Goal: Task Accomplishment & Management: Use online tool/utility

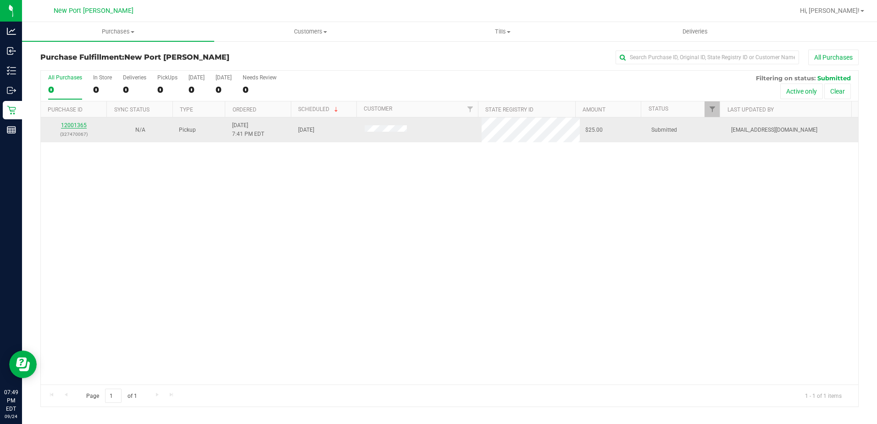
click at [77, 126] on link "12001365" at bounding box center [74, 125] width 26 height 6
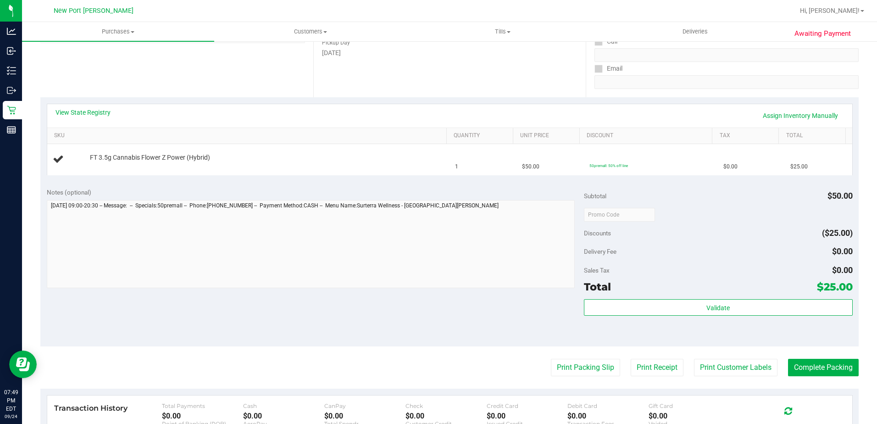
scroll to position [183, 0]
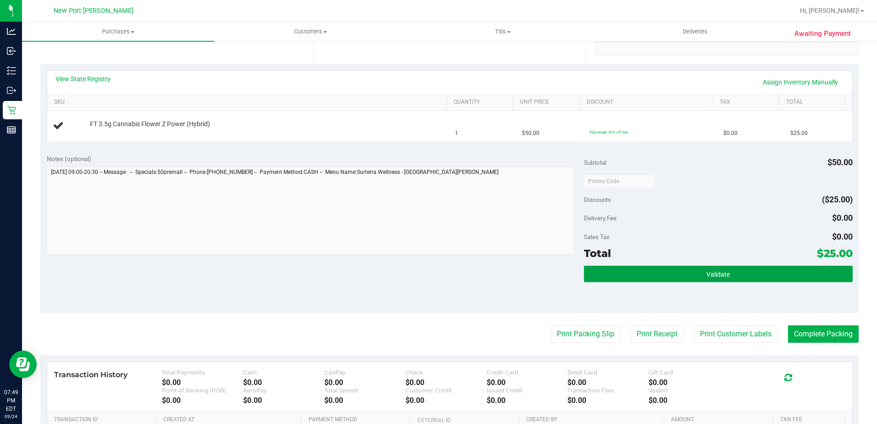
click at [692, 276] on button "Validate" at bounding box center [718, 274] width 269 height 17
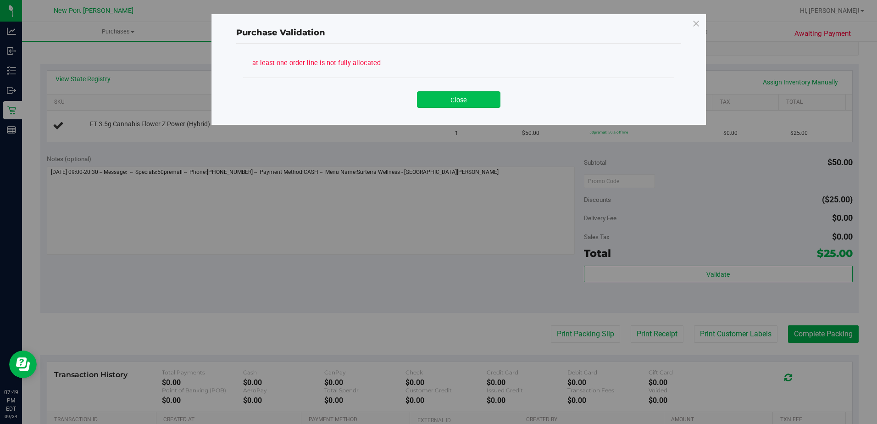
click at [497, 97] on button "Close" at bounding box center [458, 99] width 83 height 17
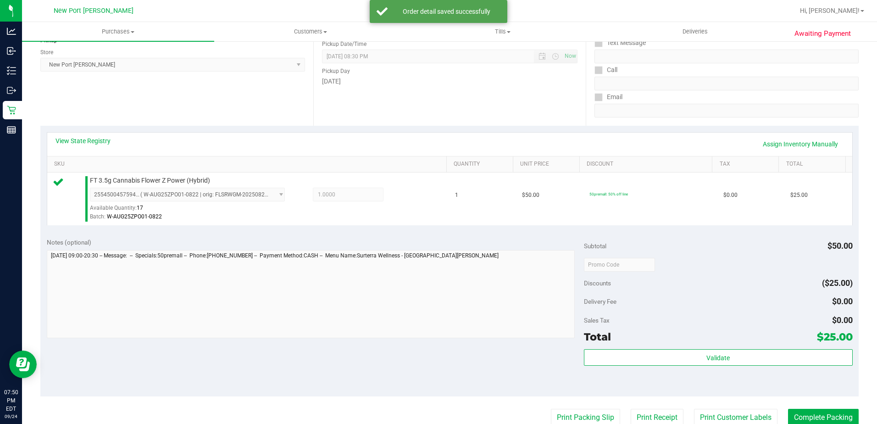
scroll to position [138, 0]
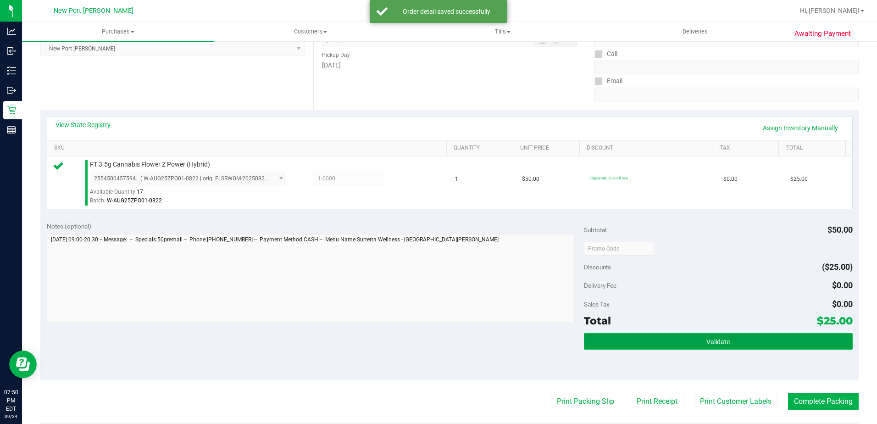
click at [708, 338] on span "Validate" at bounding box center [717, 341] width 23 height 7
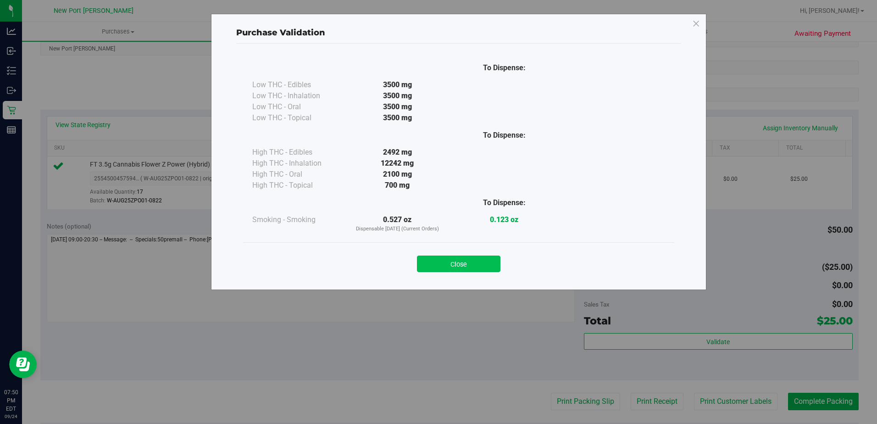
click at [484, 259] on button "Close" at bounding box center [458, 263] width 83 height 17
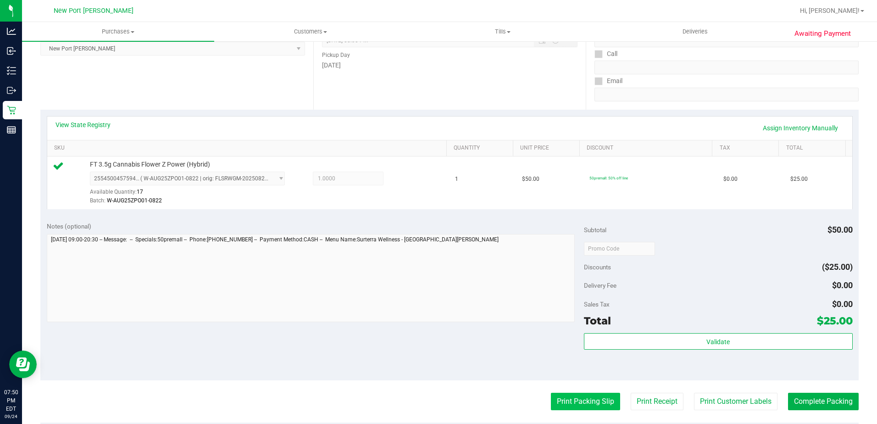
click at [593, 400] on button "Print Packing Slip" at bounding box center [585, 401] width 69 height 17
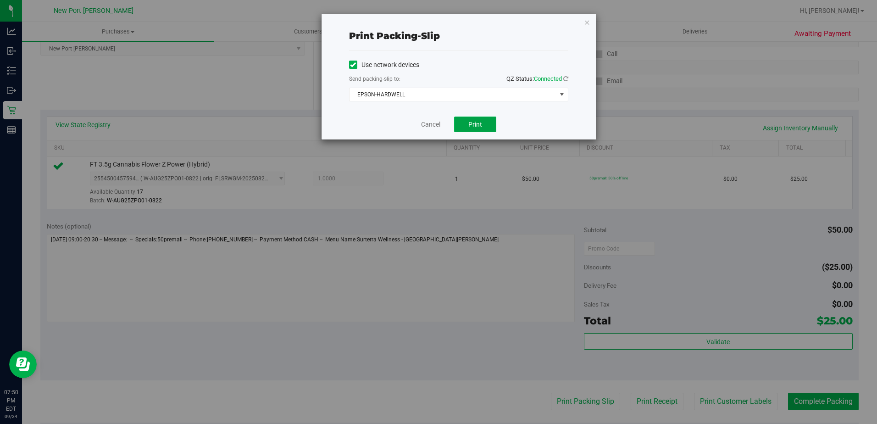
click at [494, 124] on button "Print" at bounding box center [475, 124] width 42 height 16
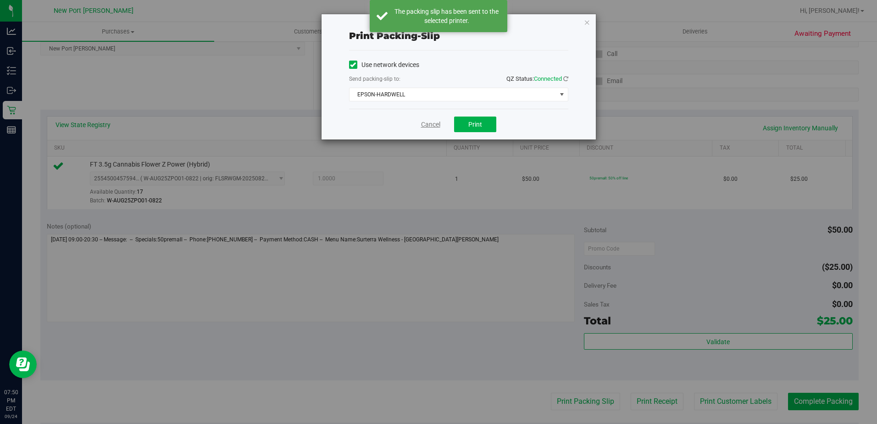
click at [434, 124] on link "Cancel" at bounding box center [430, 125] width 19 height 10
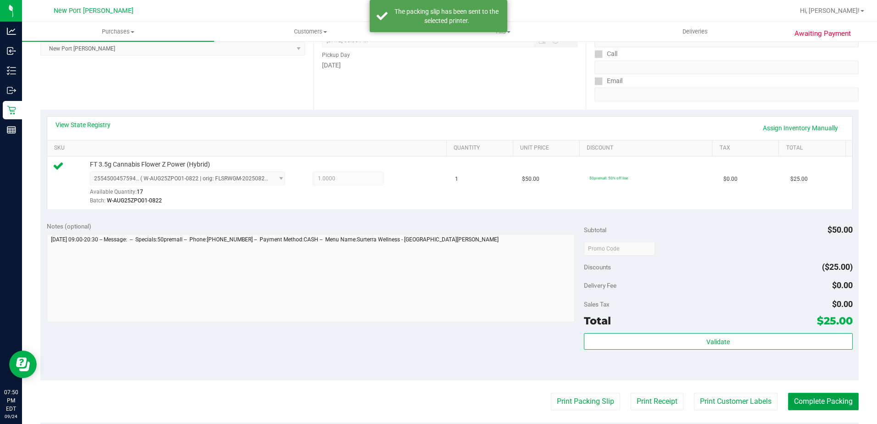
click at [809, 401] on button "Complete Packing" at bounding box center [823, 401] width 71 height 17
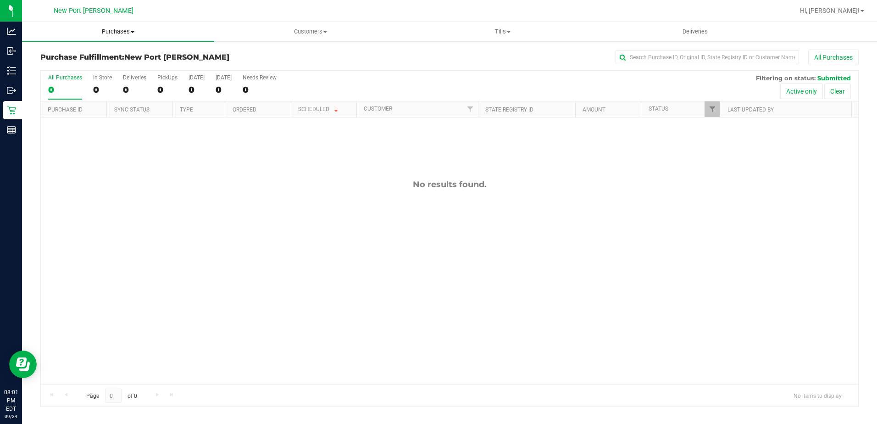
click at [123, 33] on span "Purchases" at bounding box center [118, 32] width 192 height 8
click at [97, 54] on span "Summary of purchases" at bounding box center [69, 55] width 94 height 8
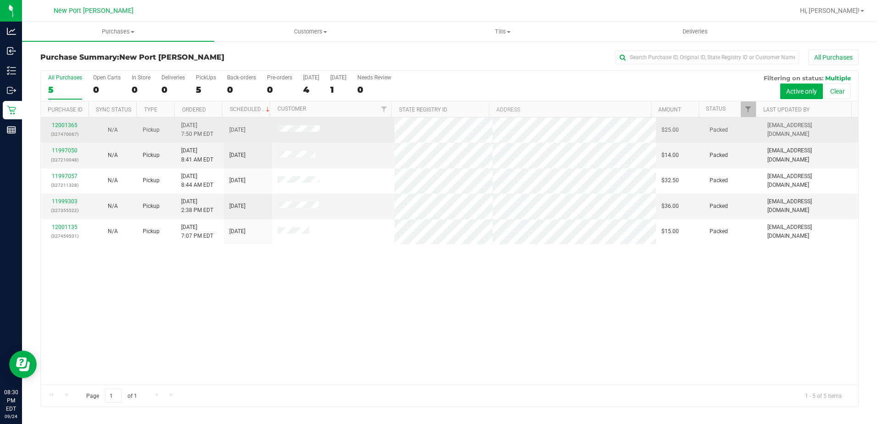
click at [69, 121] on div "12001365 (327470067)" at bounding box center [64, 129] width 37 height 17
click at [67, 125] on link "12001365" at bounding box center [65, 125] width 26 height 6
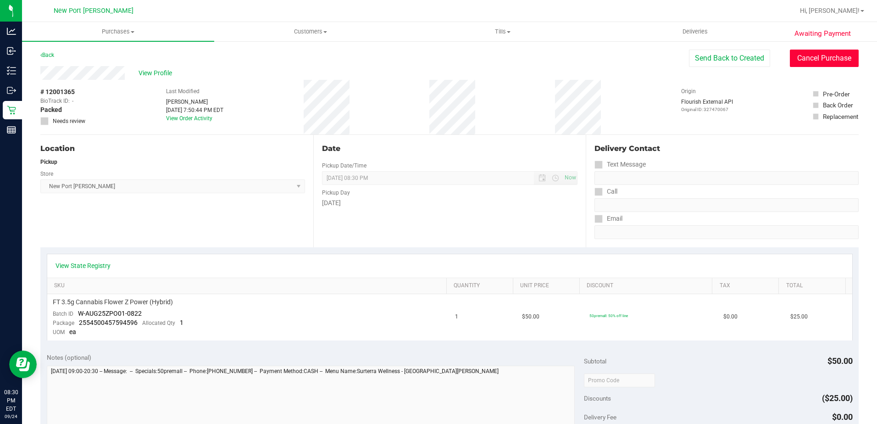
click at [812, 62] on button "Cancel Purchase" at bounding box center [824, 58] width 69 height 17
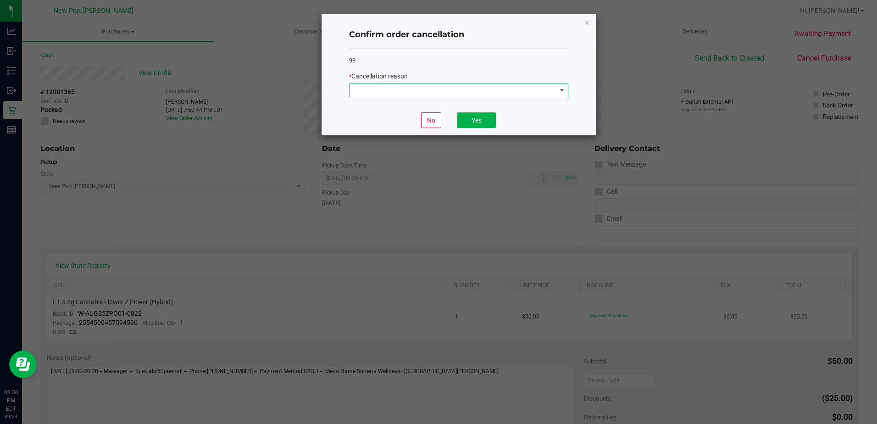
click at [554, 93] on span at bounding box center [452, 90] width 207 height 13
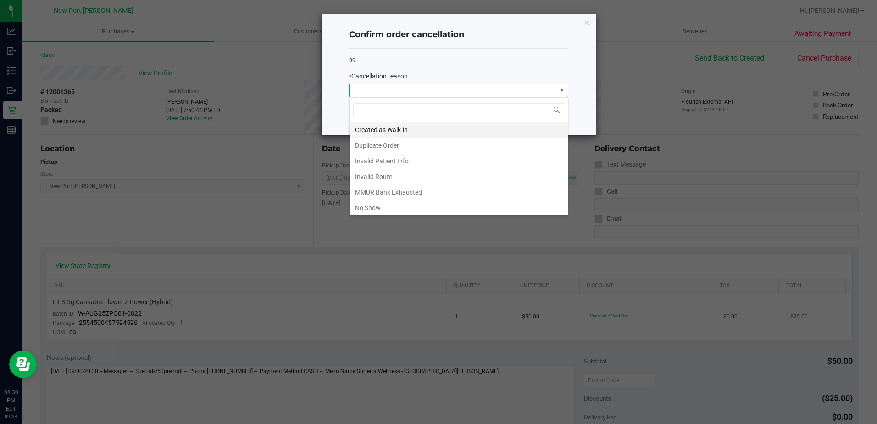
scroll to position [14, 219]
click at [384, 210] on li "No Show" at bounding box center [458, 208] width 218 height 16
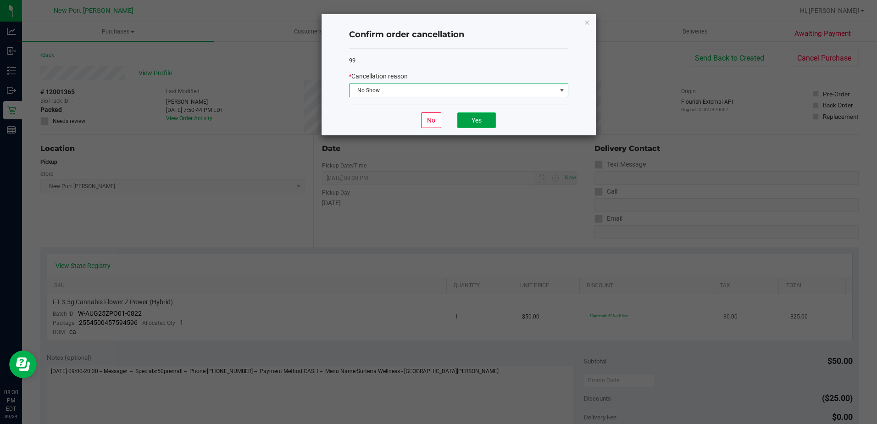
click at [470, 116] on button "Yes" at bounding box center [476, 120] width 39 height 16
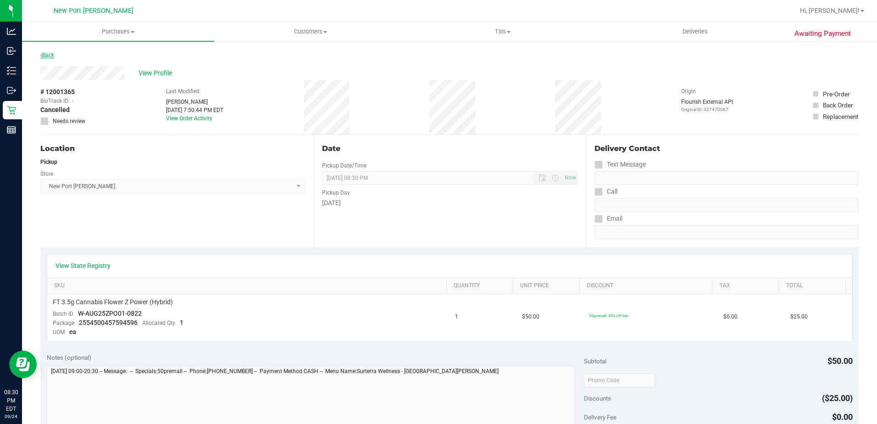
click at [49, 52] on link "Back" at bounding box center [47, 55] width 14 height 6
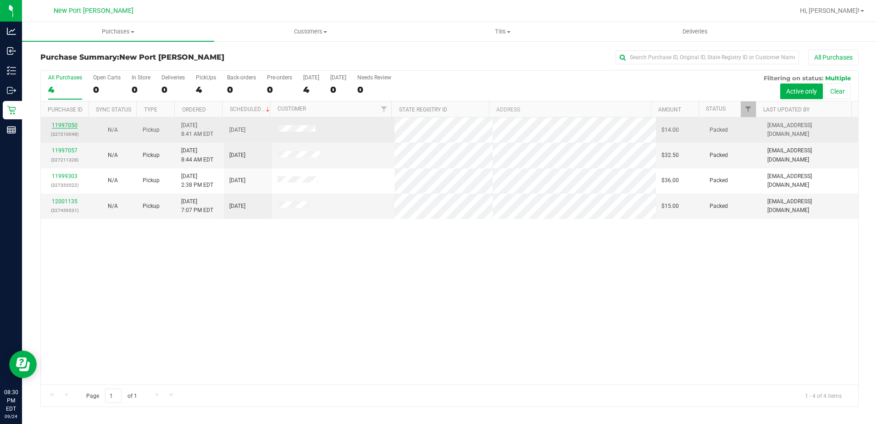
click at [66, 123] on link "11997050" at bounding box center [65, 125] width 26 height 6
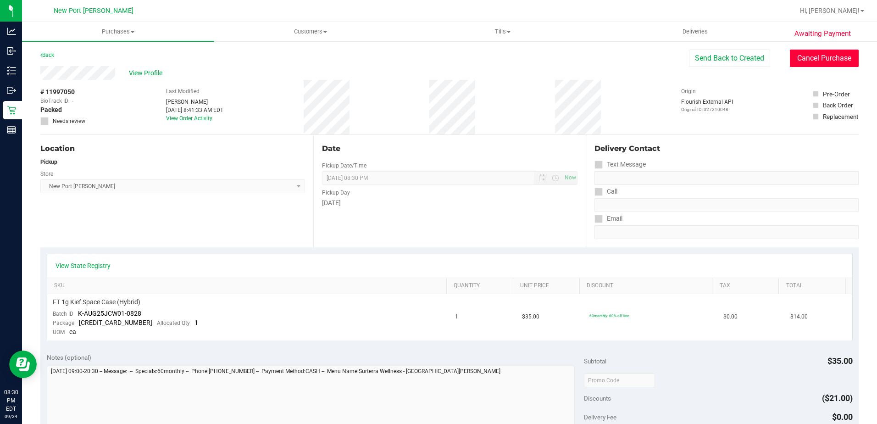
click at [811, 64] on button "Cancel Purchase" at bounding box center [824, 58] width 69 height 17
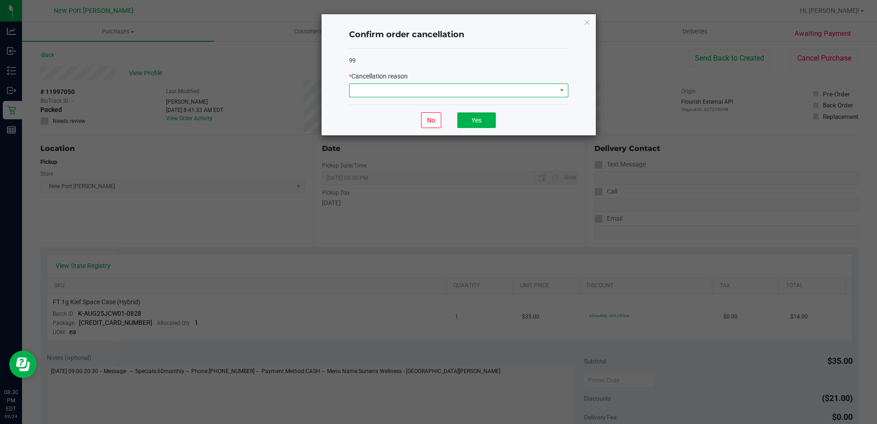
click at [551, 90] on span at bounding box center [452, 90] width 207 height 13
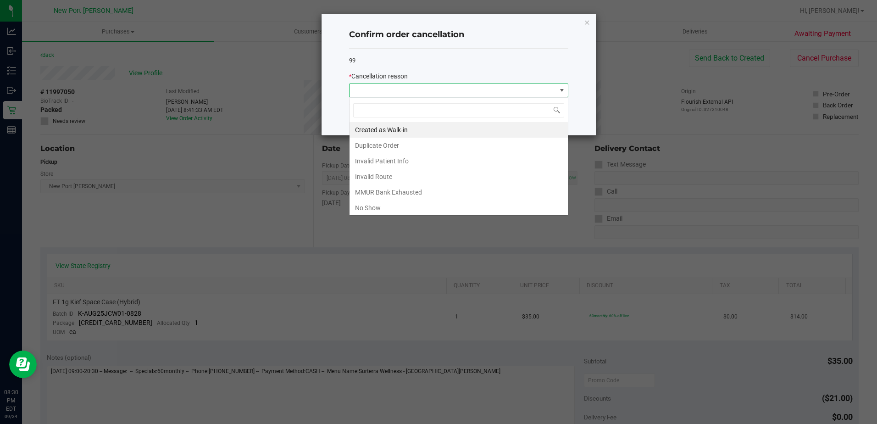
scroll to position [14, 219]
click at [403, 206] on li "No Show" at bounding box center [458, 208] width 218 height 16
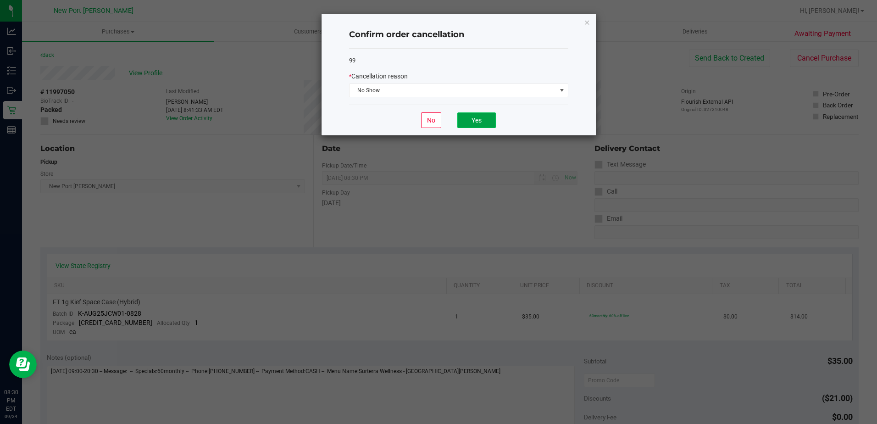
click at [471, 124] on button "Yes" at bounding box center [476, 120] width 39 height 16
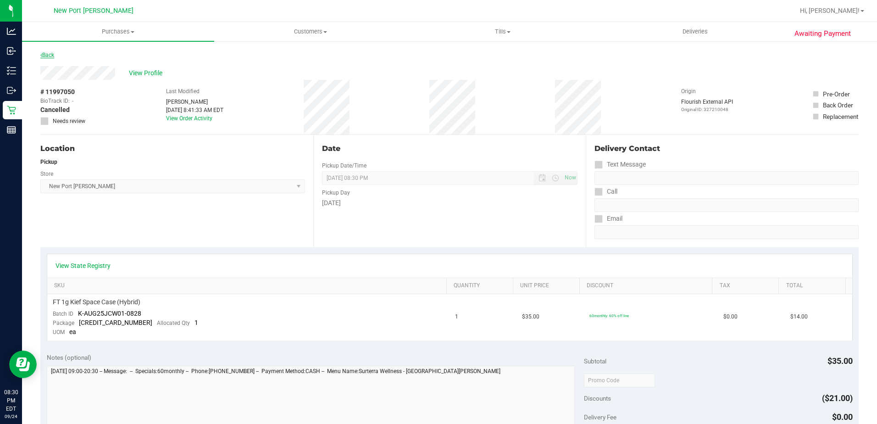
click at [49, 55] on link "Back" at bounding box center [47, 55] width 14 height 6
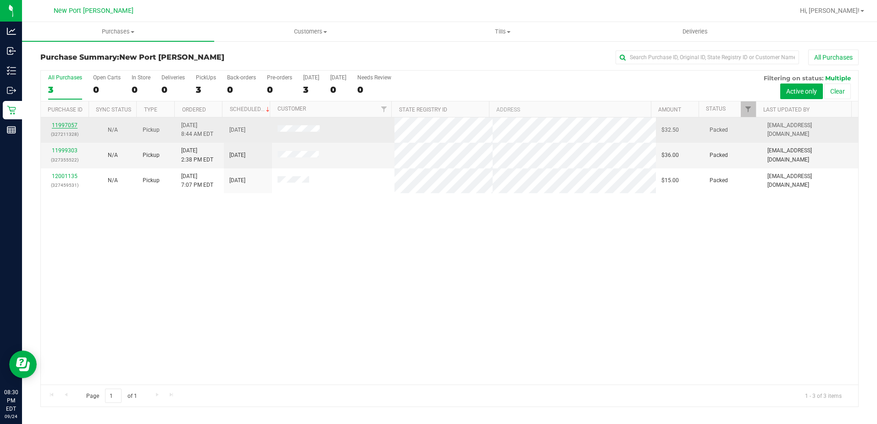
click at [62, 126] on link "11997057" at bounding box center [65, 125] width 26 height 6
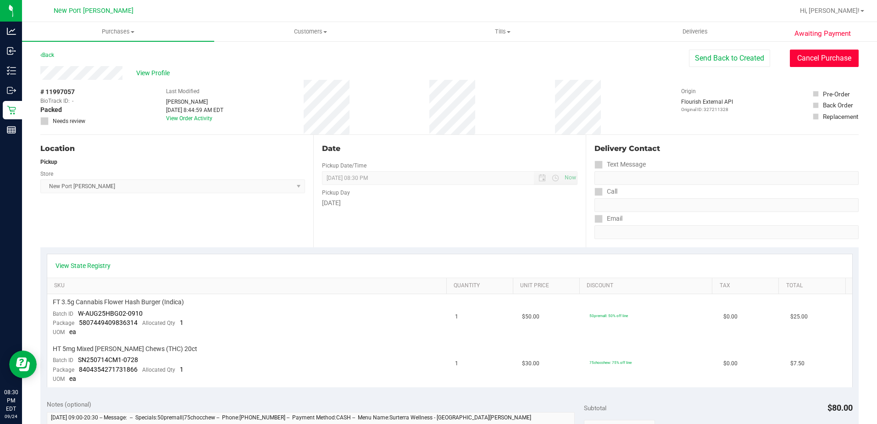
click at [795, 55] on button "Cancel Purchase" at bounding box center [824, 58] width 69 height 17
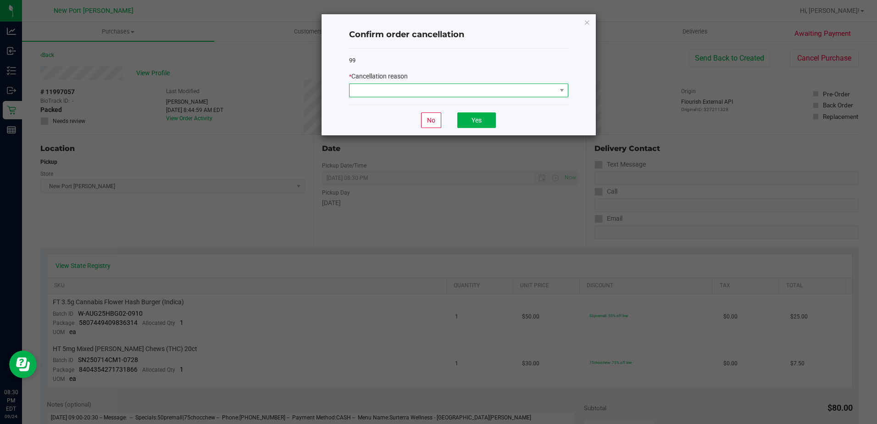
click at [546, 89] on span at bounding box center [452, 90] width 207 height 13
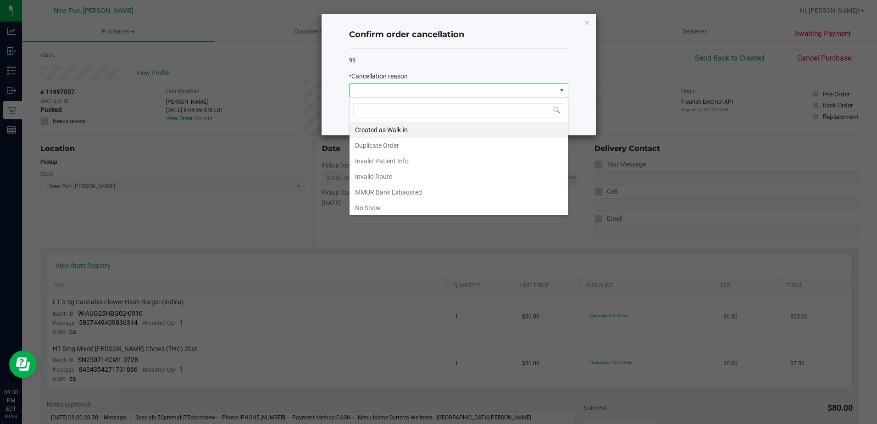
scroll to position [14, 219]
click at [385, 206] on li "No Show" at bounding box center [458, 208] width 218 height 16
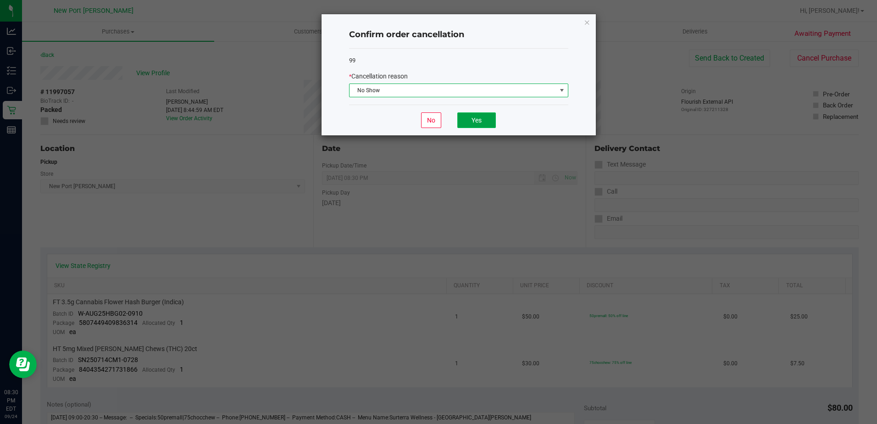
click at [484, 121] on button "Yes" at bounding box center [476, 120] width 39 height 16
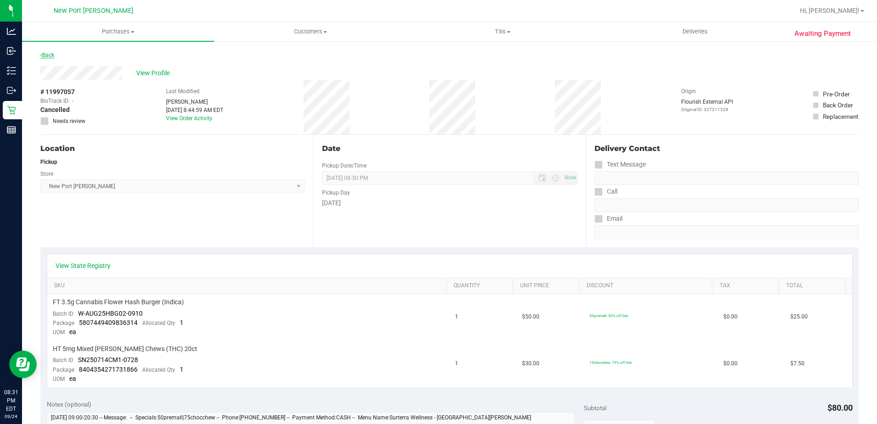
click at [51, 54] on link "Back" at bounding box center [47, 55] width 14 height 6
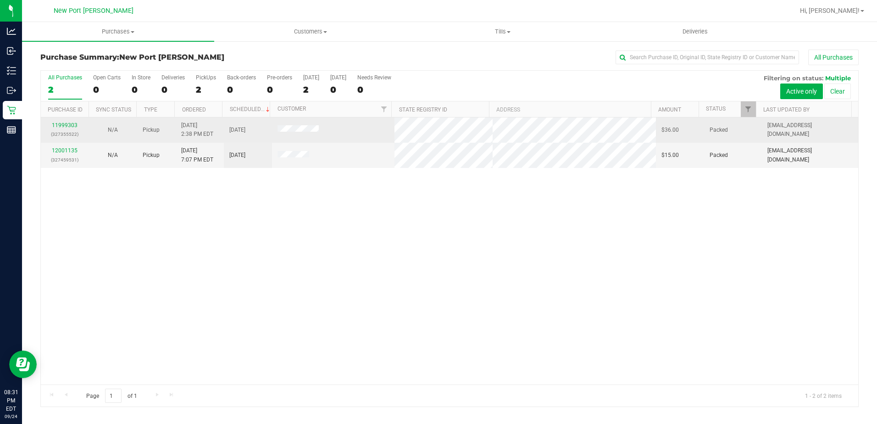
click at [67, 131] on p "(327355522)" at bounding box center [64, 134] width 37 height 9
click at [67, 125] on link "11999303" at bounding box center [65, 125] width 26 height 6
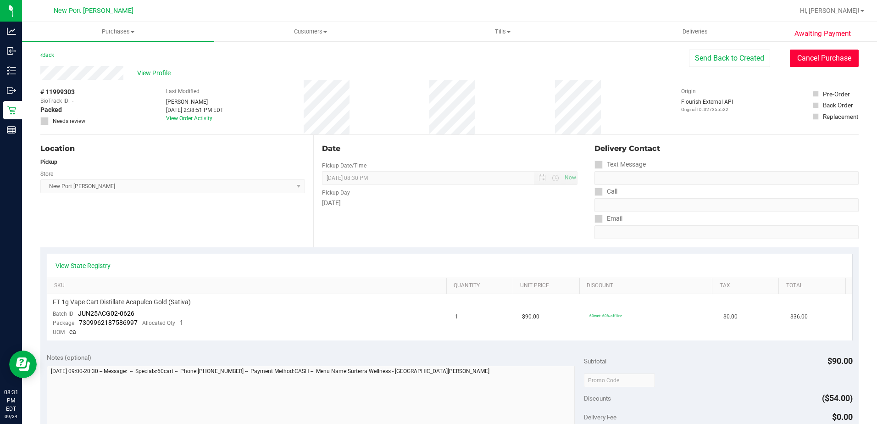
click at [822, 59] on button "Cancel Purchase" at bounding box center [824, 58] width 69 height 17
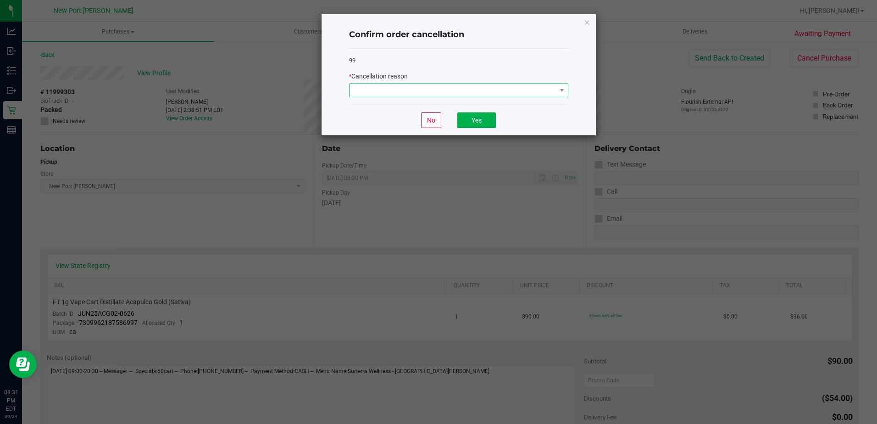
click at [556, 90] on span at bounding box center [561, 90] width 11 height 13
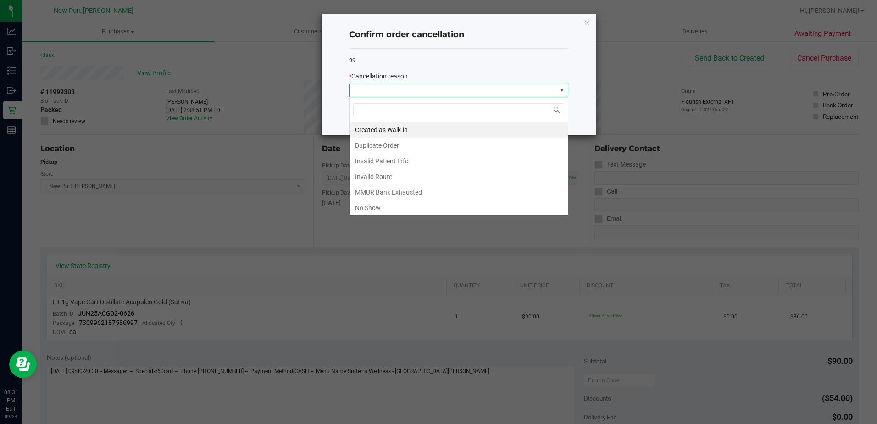
scroll to position [14, 219]
click at [384, 206] on li "No Show" at bounding box center [458, 208] width 218 height 16
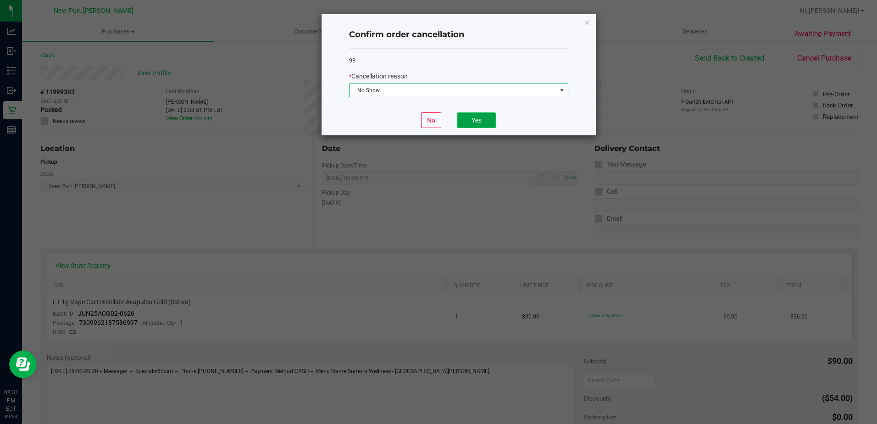
click at [476, 118] on button "Yes" at bounding box center [476, 120] width 39 height 16
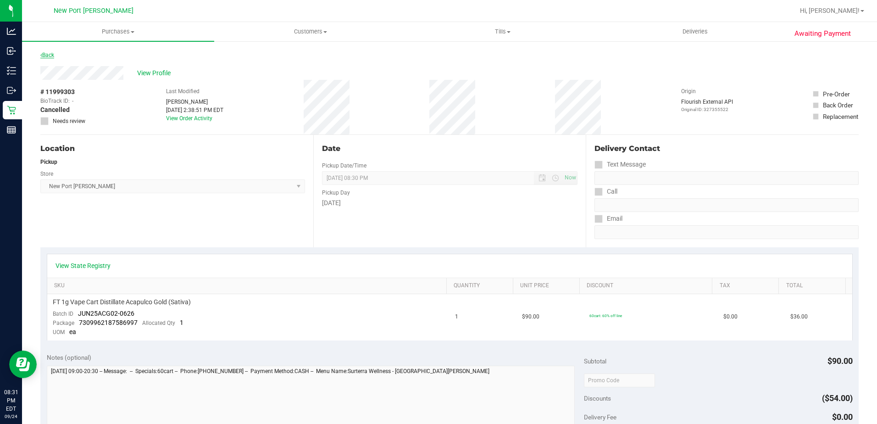
click at [44, 54] on link "Back" at bounding box center [47, 55] width 14 height 6
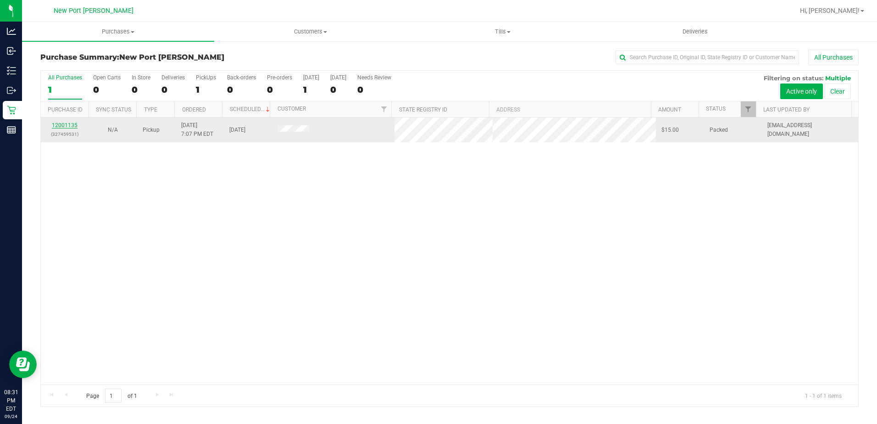
click at [72, 127] on link "12001135" at bounding box center [65, 125] width 26 height 6
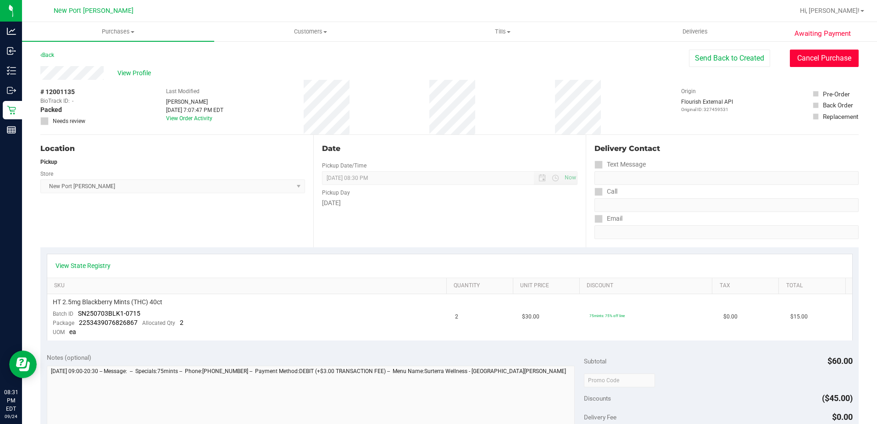
click at [812, 57] on button "Cancel Purchase" at bounding box center [824, 58] width 69 height 17
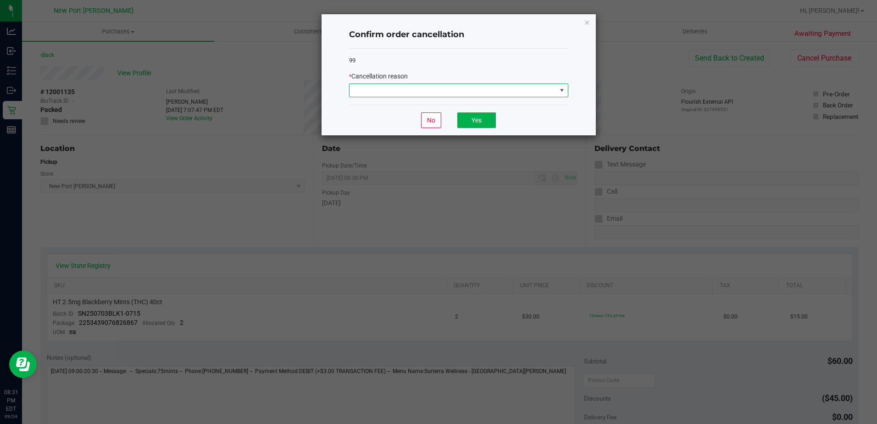
click at [558, 90] on span at bounding box center [561, 90] width 7 height 7
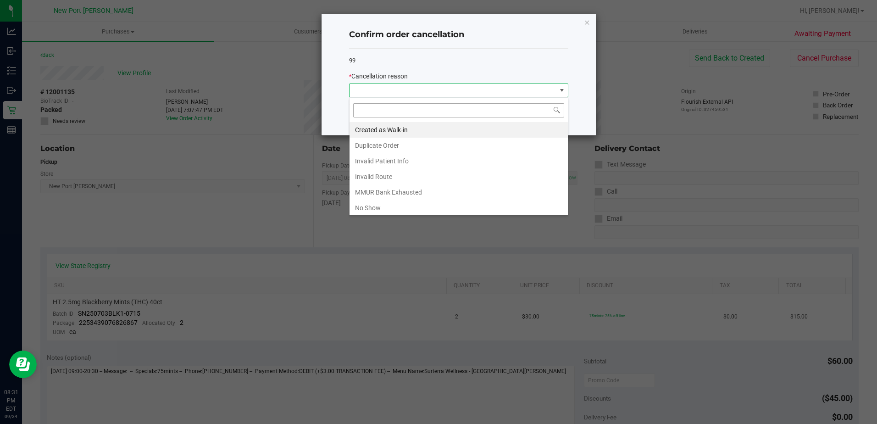
scroll to position [14, 219]
click at [374, 205] on li "No Show" at bounding box center [458, 208] width 218 height 16
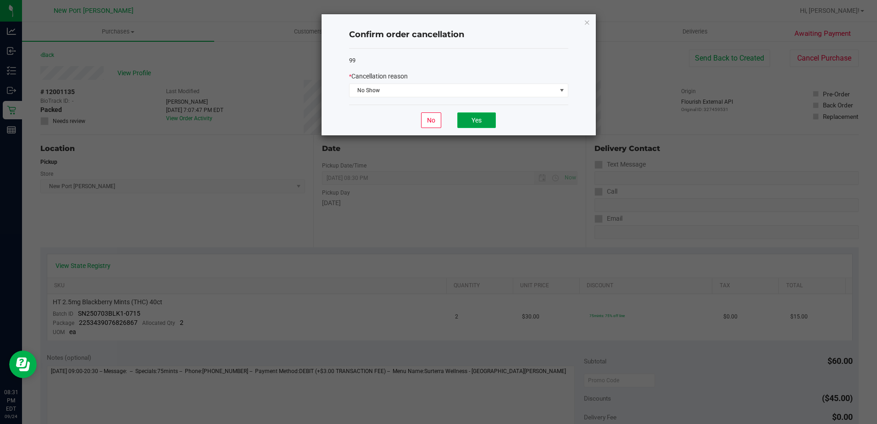
click at [468, 117] on button "Yes" at bounding box center [476, 120] width 39 height 16
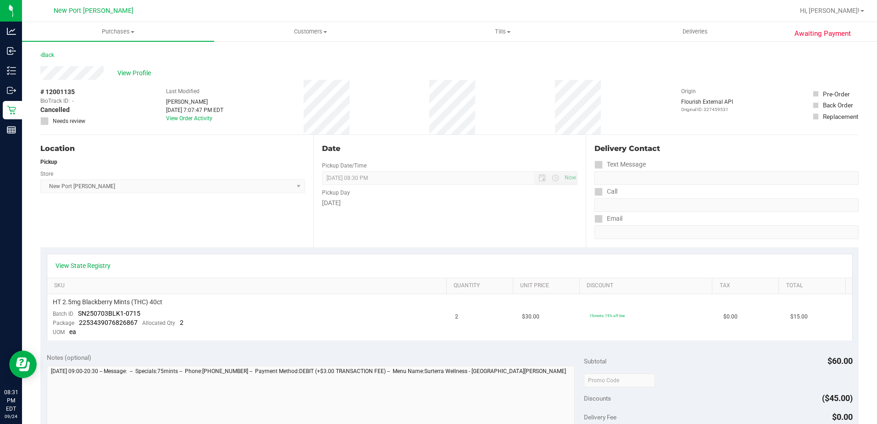
click at [48, 51] on div "Back" at bounding box center [47, 55] width 14 height 11
click at [48, 58] on link "Back" at bounding box center [47, 55] width 14 height 6
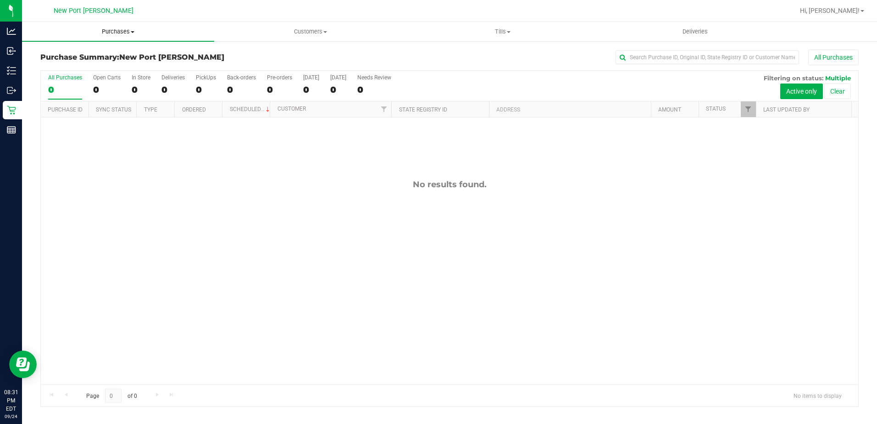
click at [107, 31] on span "Purchases" at bounding box center [118, 32] width 192 height 8
click at [93, 55] on span "Summary of purchases" at bounding box center [69, 55] width 94 height 8
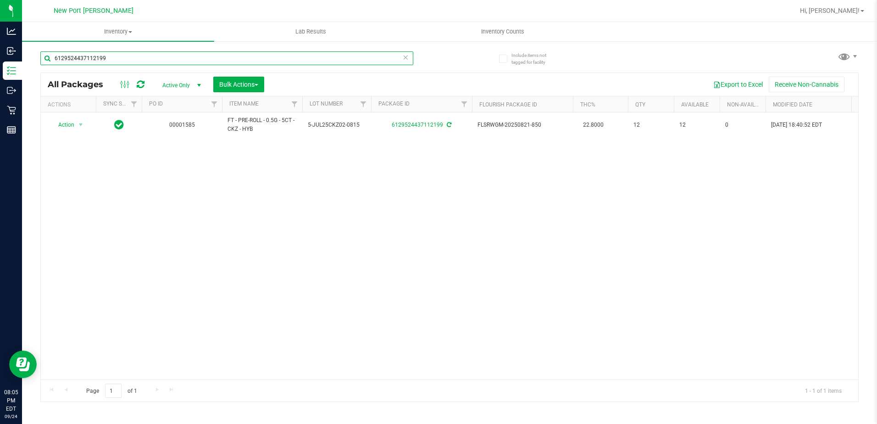
click at [136, 61] on input "6129524437112199" at bounding box center [226, 58] width 373 height 14
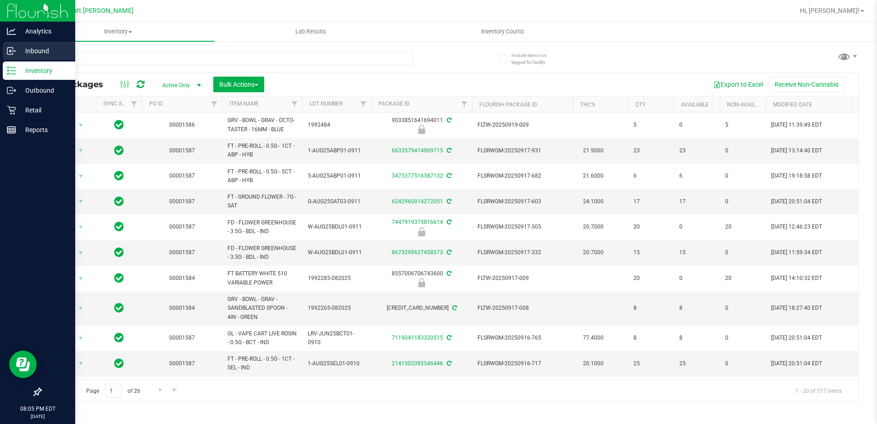
click at [12, 51] on line at bounding box center [12, 51] width 6 height 0
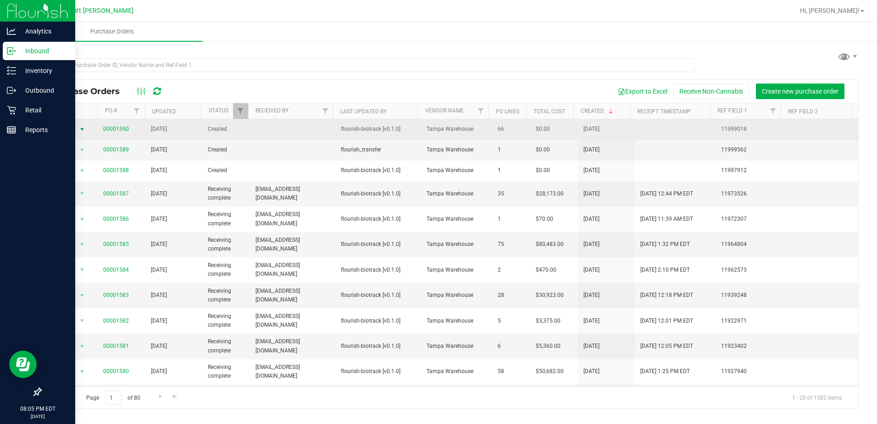
click at [73, 129] on span "Action" at bounding box center [63, 129] width 25 height 13
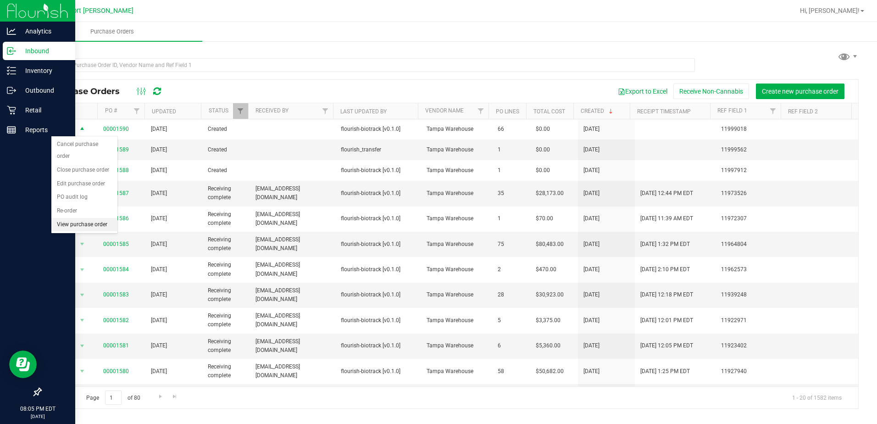
click at [78, 218] on li "View purchase order" at bounding box center [84, 225] width 66 height 14
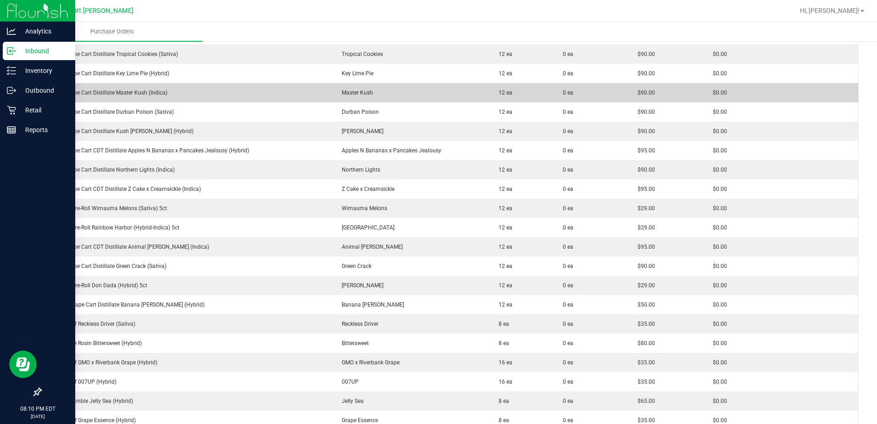
scroll to position [895, 0]
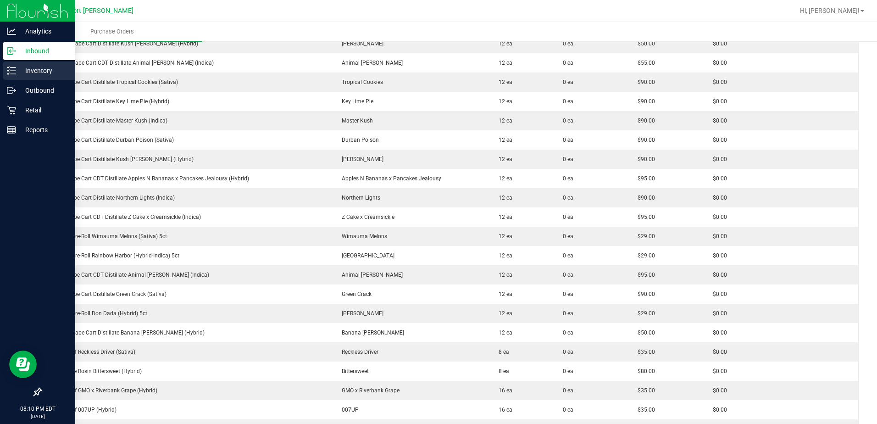
click at [17, 74] on p "Inventory" at bounding box center [43, 70] width 55 height 11
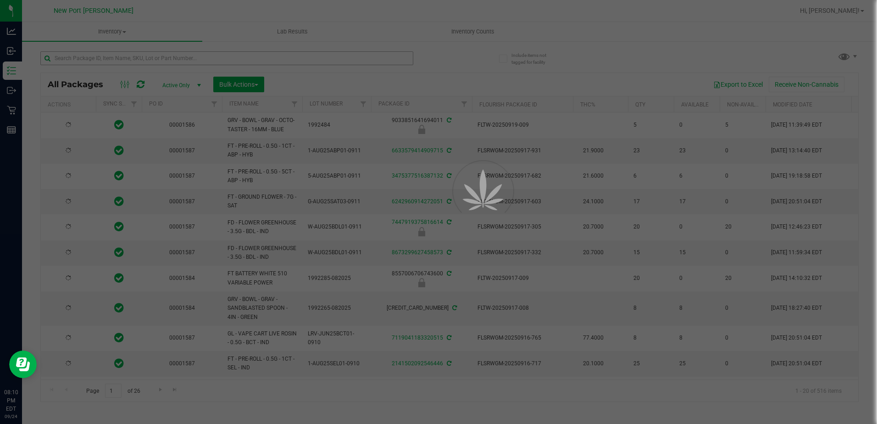
click at [90, 58] on div at bounding box center [438, 212] width 877 height 424
type input "[DATE]"
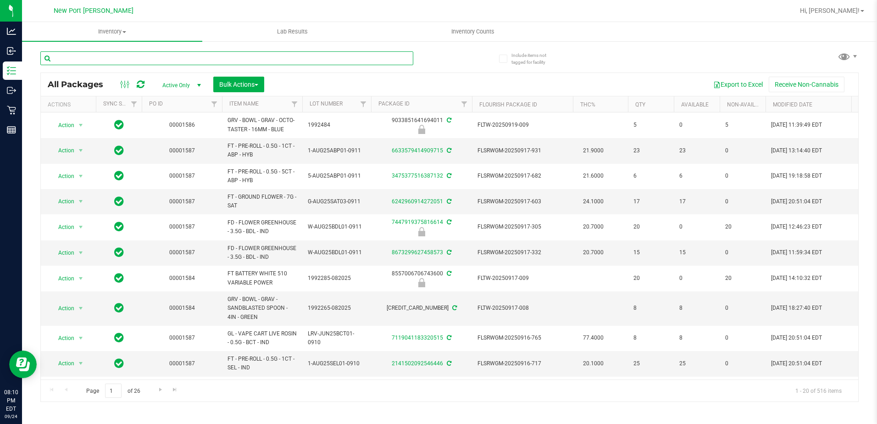
click at [90, 58] on input "text" at bounding box center [226, 58] width 373 height 14
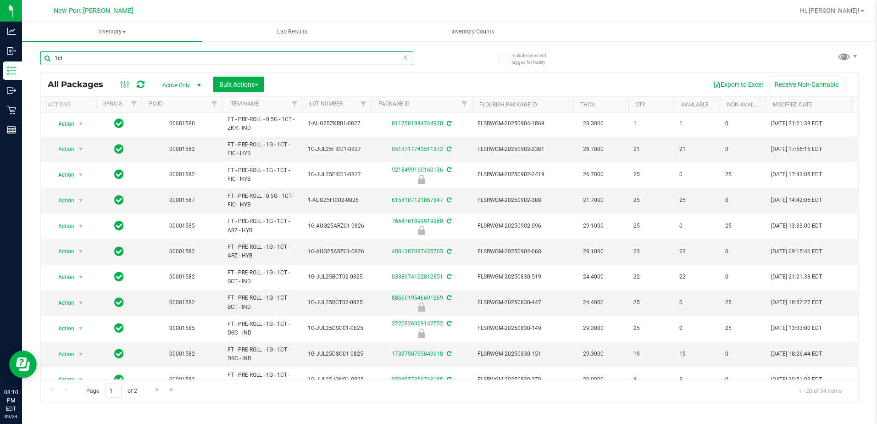
scroll to position [205, 0]
type input "1ct"
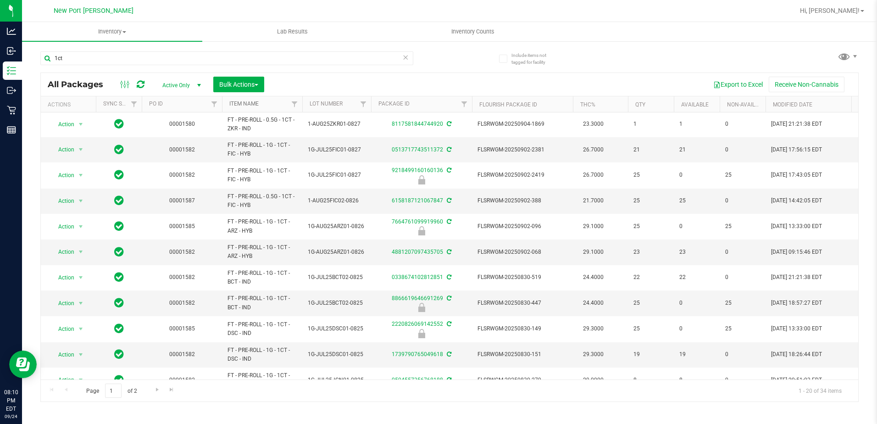
click at [249, 105] on link "Item Name" at bounding box center [243, 103] width 29 height 6
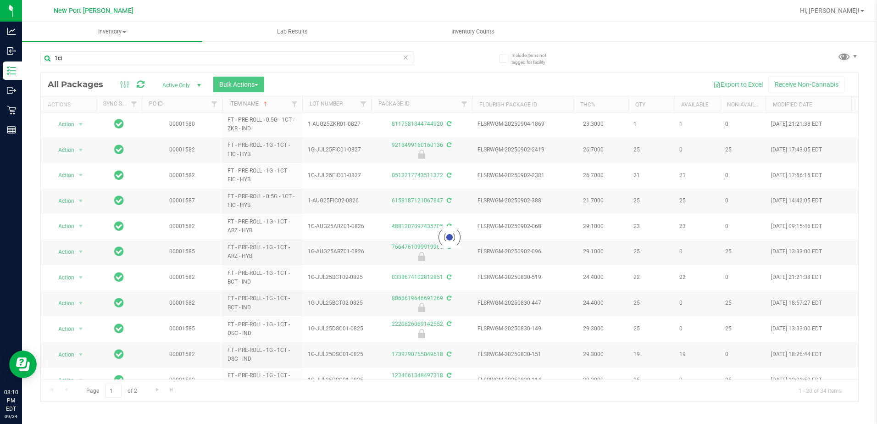
scroll to position [0, 0]
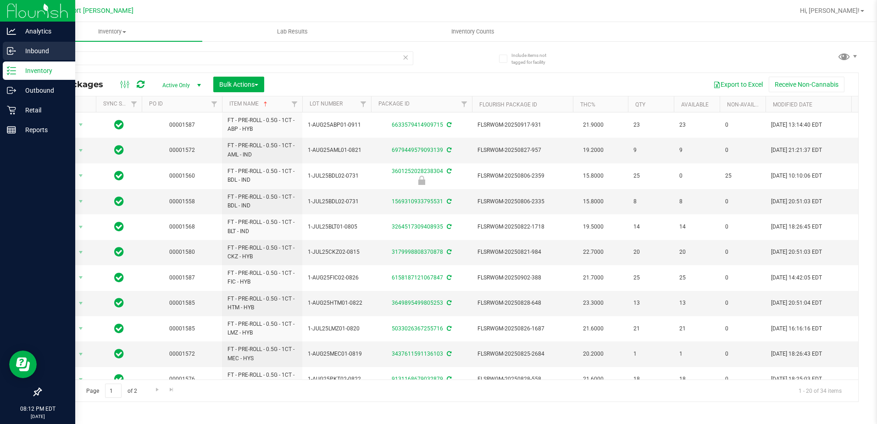
click at [14, 51] on line at bounding box center [12, 51] width 6 height 0
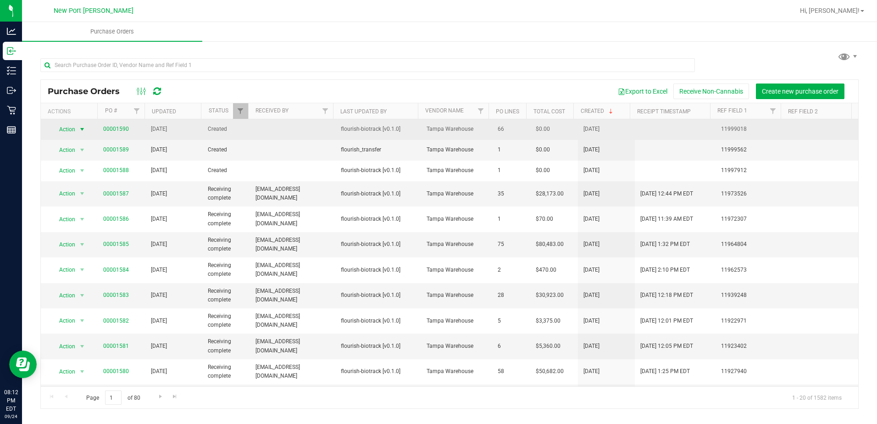
click at [71, 127] on span "Action" at bounding box center [63, 129] width 25 height 13
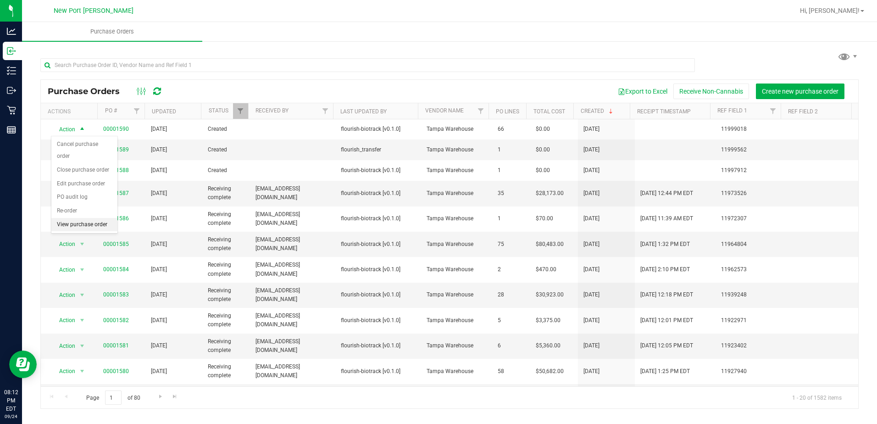
click at [93, 218] on li "View purchase order" at bounding box center [84, 225] width 66 height 14
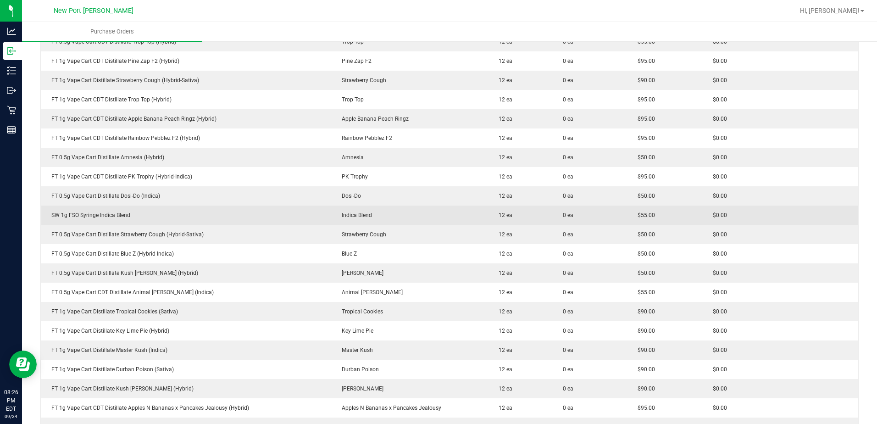
scroll to position [711, 0]
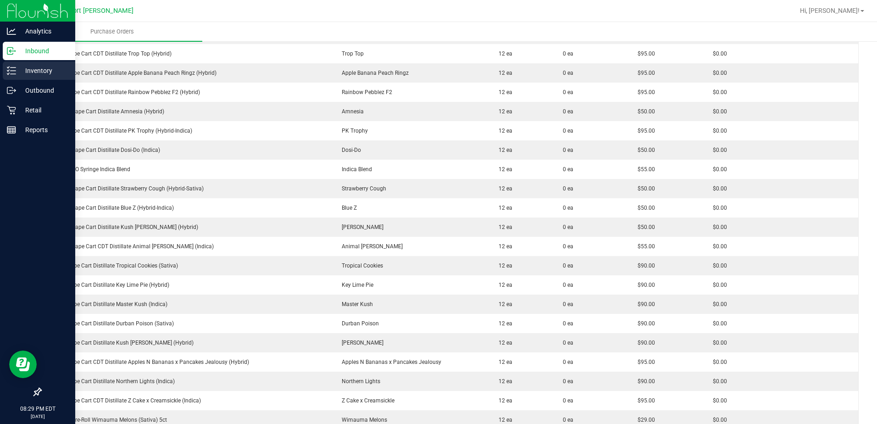
click at [8, 71] on icon at bounding box center [8, 70] width 2 height 1
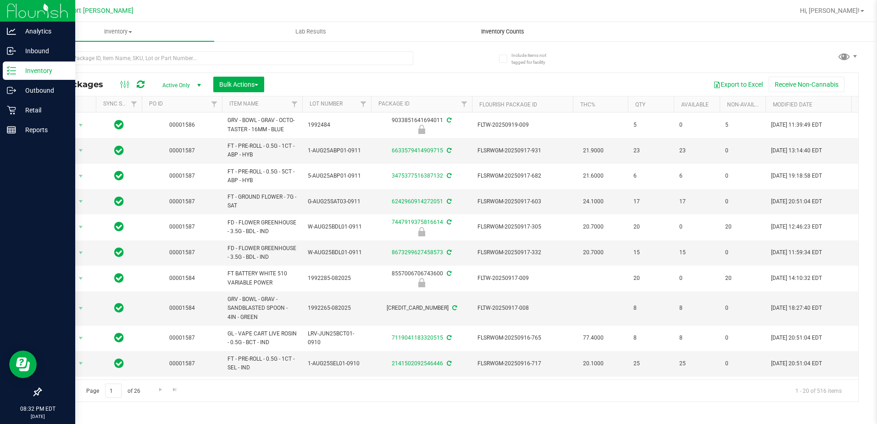
click at [493, 32] on span "Inventory Counts" at bounding box center [503, 32] width 68 height 8
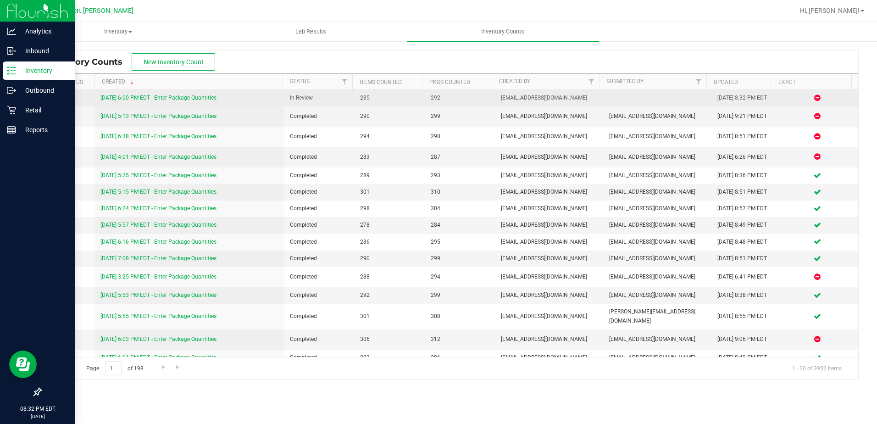
click at [213, 99] on link "9/24/25 6:00 PM EDT - Enter Package Quantities" at bounding box center [158, 97] width 116 height 6
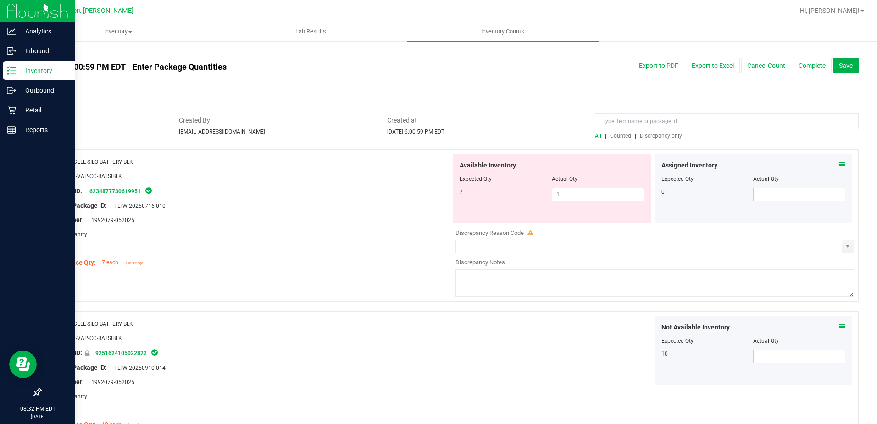
click at [669, 136] on span "Discrepancy only" at bounding box center [661, 136] width 42 height 6
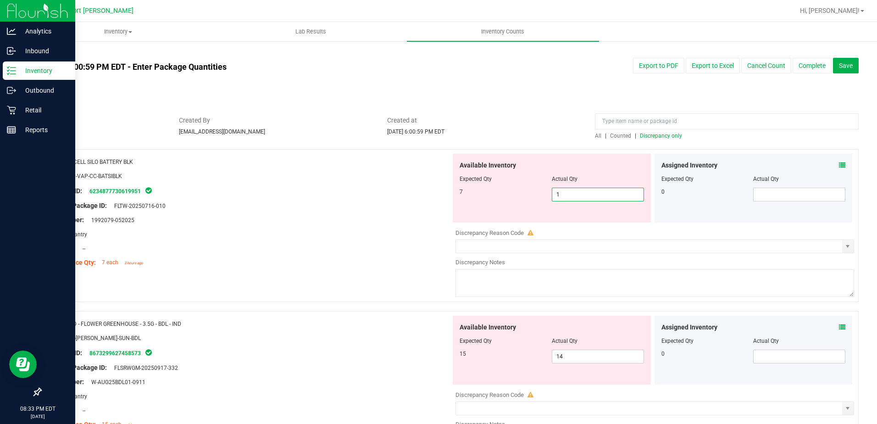
click at [593, 194] on span "1 1" at bounding box center [598, 195] width 92 height 14
type input "7"
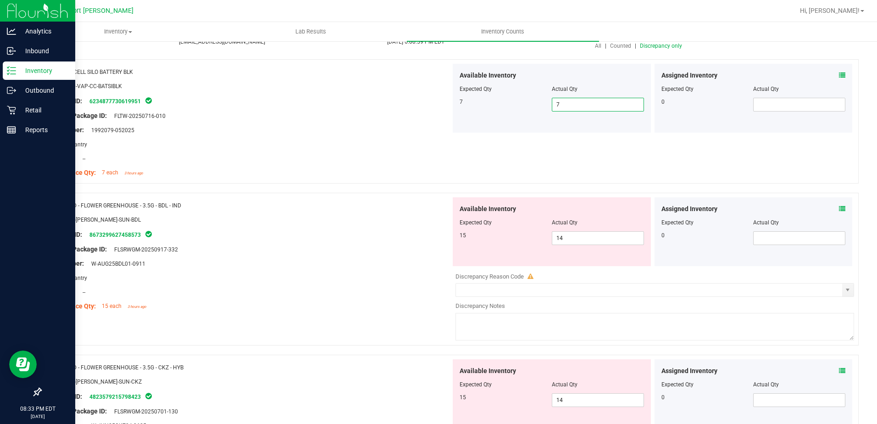
scroll to position [92, 0]
click at [839, 207] on icon at bounding box center [842, 207] width 6 height 6
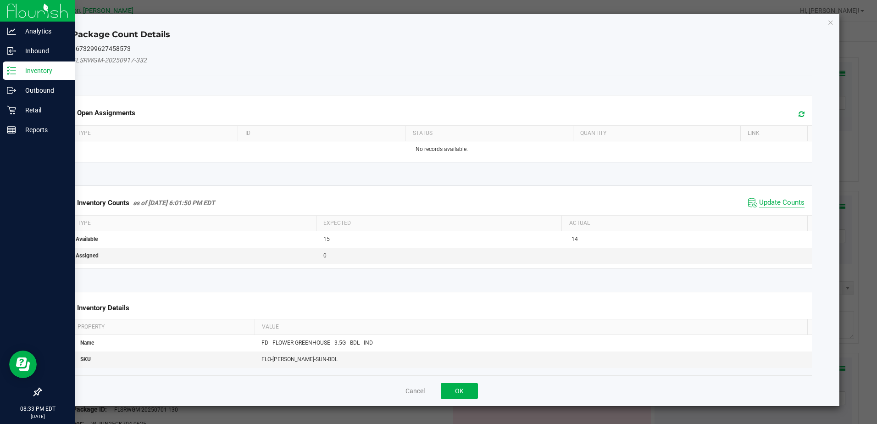
click at [775, 202] on span "Update Counts" at bounding box center [781, 202] width 45 height 9
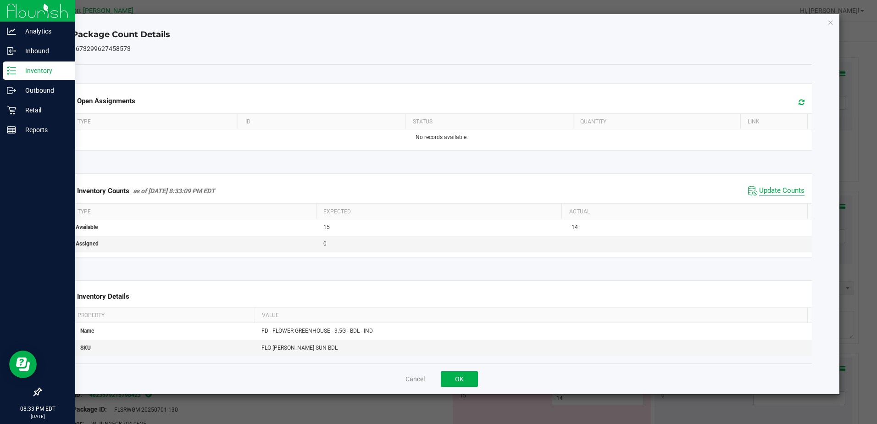
click at [777, 192] on span "Update Counts" at bounding box center [781, 190] width 45 height 9
click at [830, 24] on icon "Close" at bounding box center [830, 22] width 6 height 11
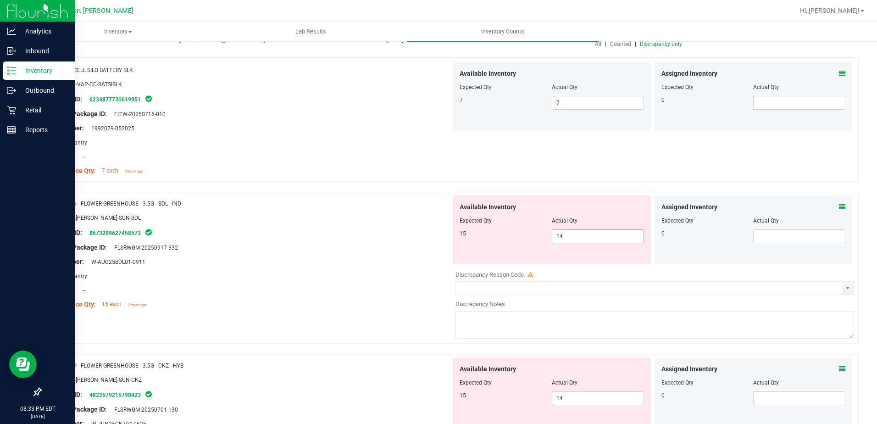
click at [593, 240] on span "14 14" at bounding box center [598, 236] width 92 height 14
type input "15"
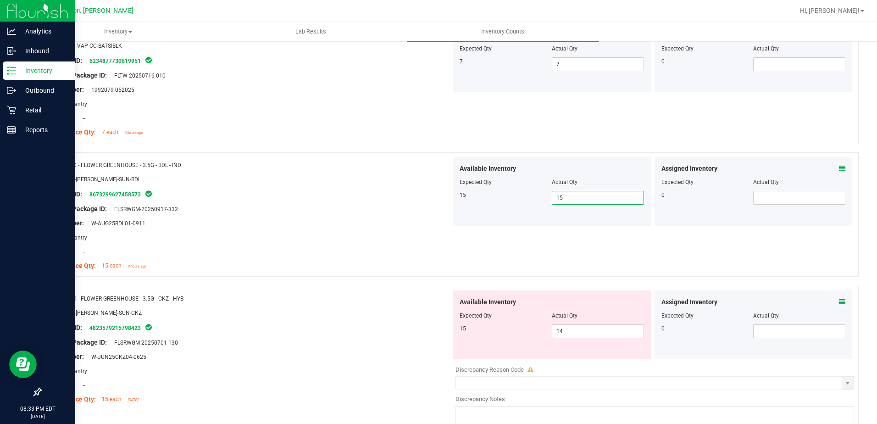
scroll to position [183, 0]
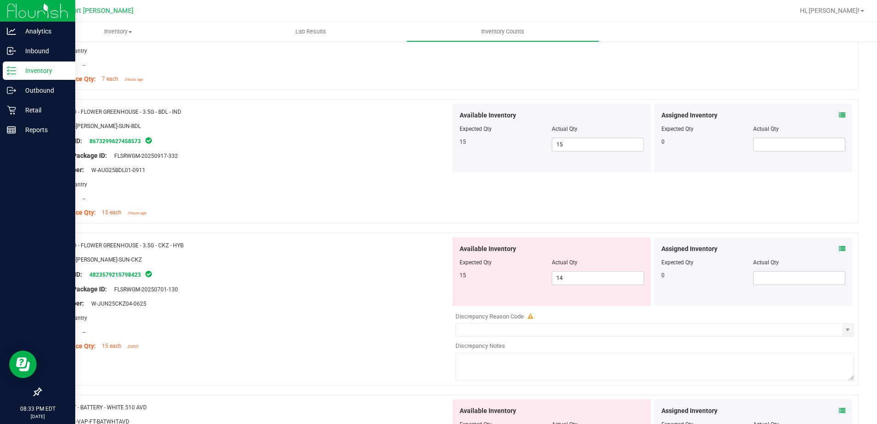
click at [839, 246] on icon at bounding box center [842, 248] width 6 height 6
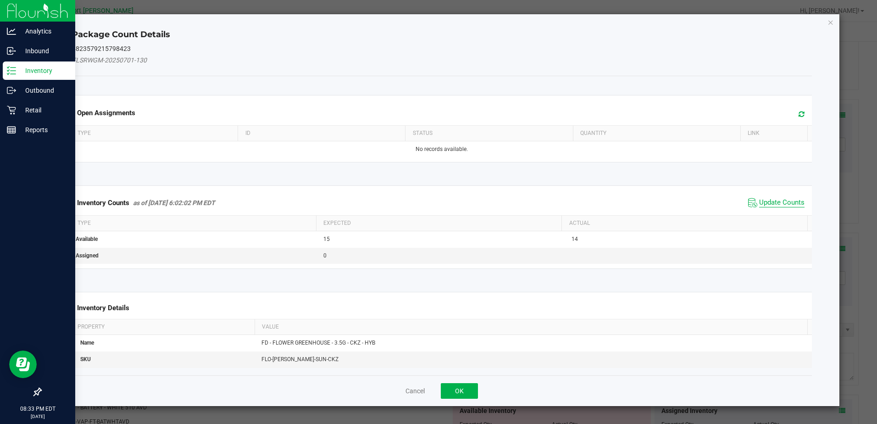
click at [776, 199] on span "Update Counts" at bounding box center [781, 202] width 45 height 9
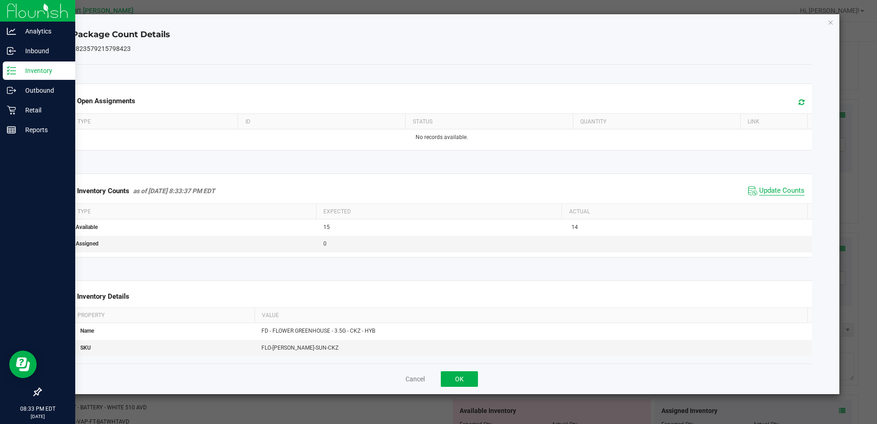
click at [777, 192] on span "Update Counts" at bounding box center [781, 190] width 45 height 9
click at [831, 20] on icon "Close" at bounding box center [830, 22] width 6 height 11
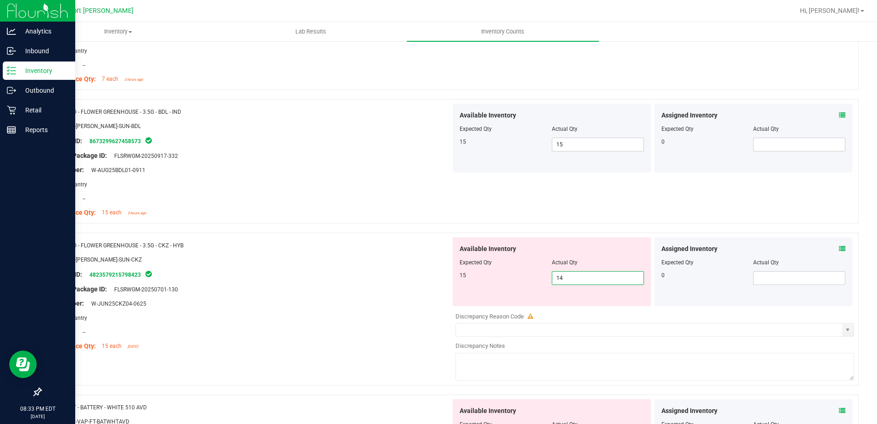
click at [570, 277] on span "14 14" at bounding box center [598, 278] width 92 height 14
click at [570, 277] on input "14" at bounding box center [597, 277] width 91 height 13
type input "15"
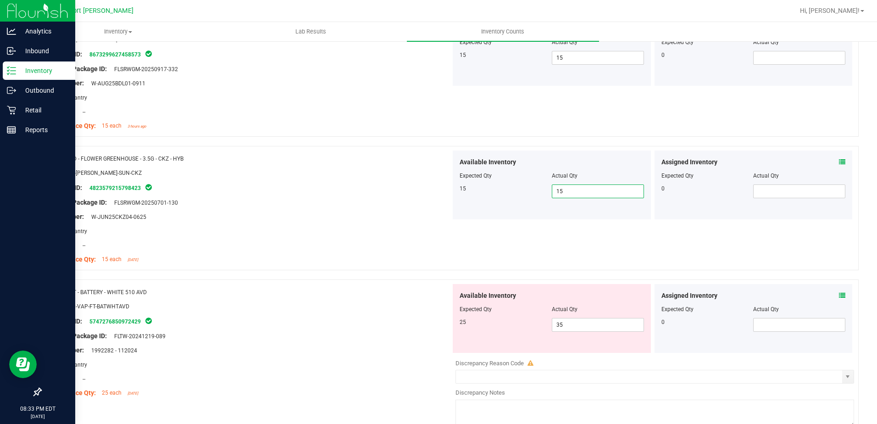
scroll to position [275, 0]
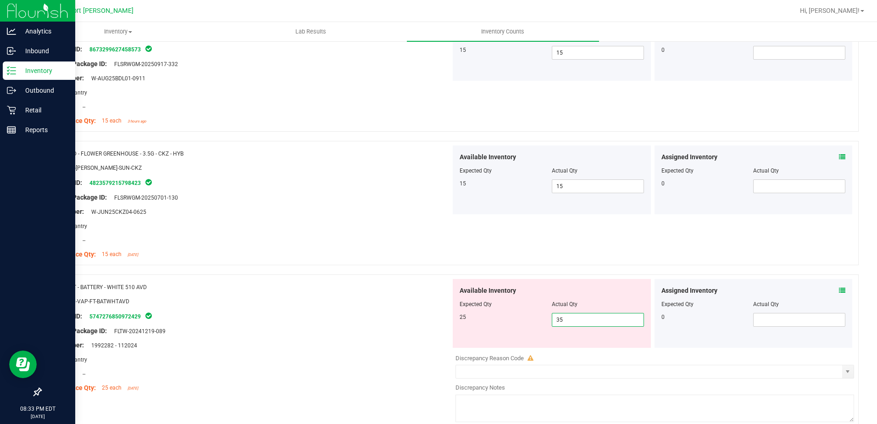
click at [576, 322] on span "35 35" at bounding box center [598, 320] width 92 height 14
click at [576, 322] on input "35" at bounding box center [597, 319] width 91 height 13
type input "25"
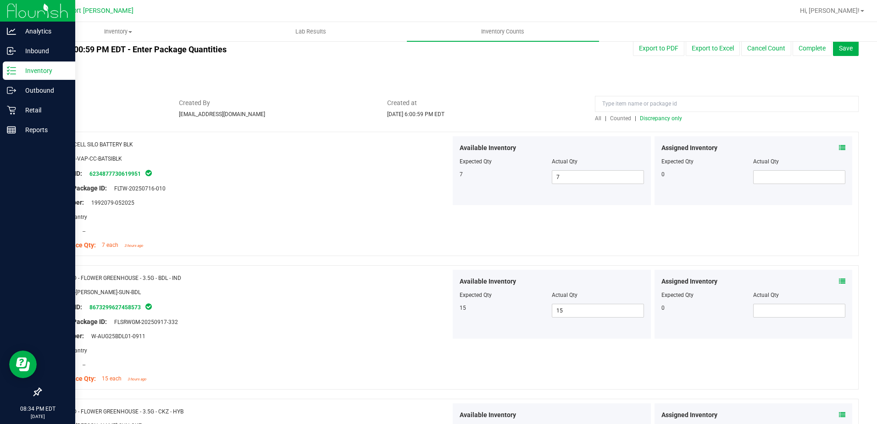
scroll to position [0, 0]
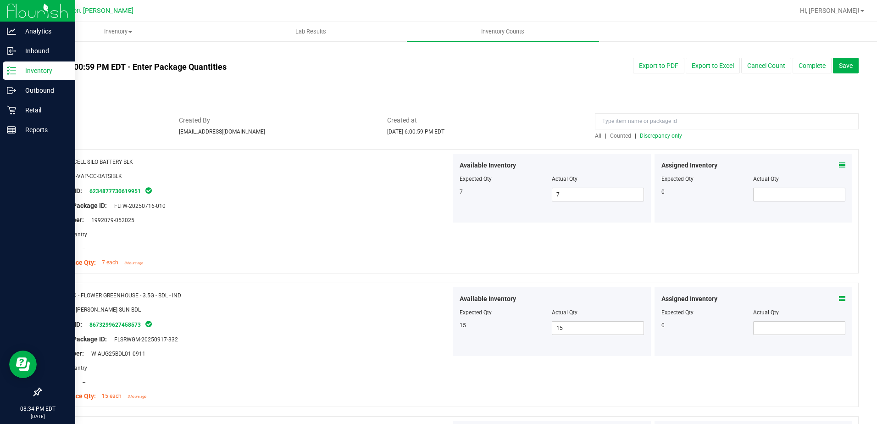
click at [653, 133] on span "Discrepancy only" at bounding box center [661, 136] width 42 height 6
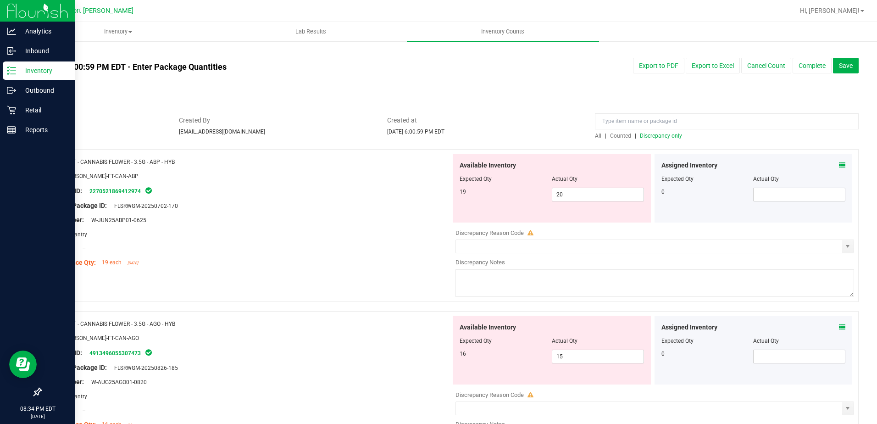
click at [839, 166] on icon at bounding box center [842, 165] width 6 height 6
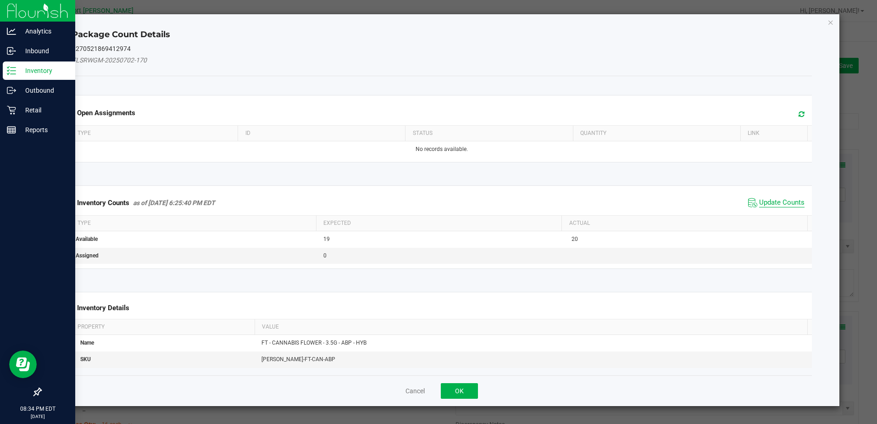
click at [786, 200] on span "Update Counts" at bounding box center [781, 202] width 45 height 9
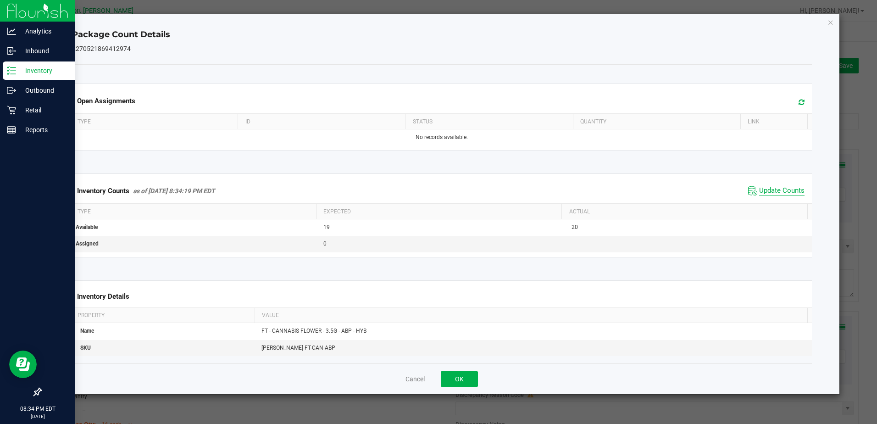
click at [787, 192] on span "Update Counts" at bounding box center [781, 190] width 45 height 9
click at [831, 24] on icon "Close" at bounding box center [830, 22] width 6 height 11
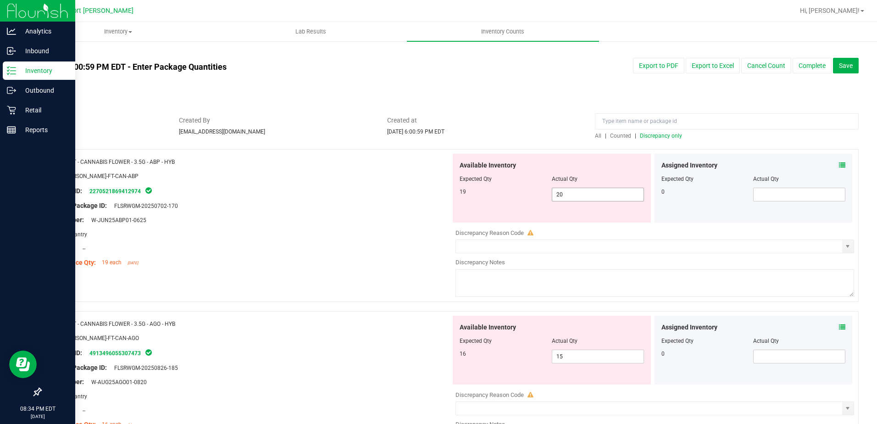
click at [569, 194] on input "20" at bounding box center [597, 194] width 91 height 13
type input "2"
type input "19"
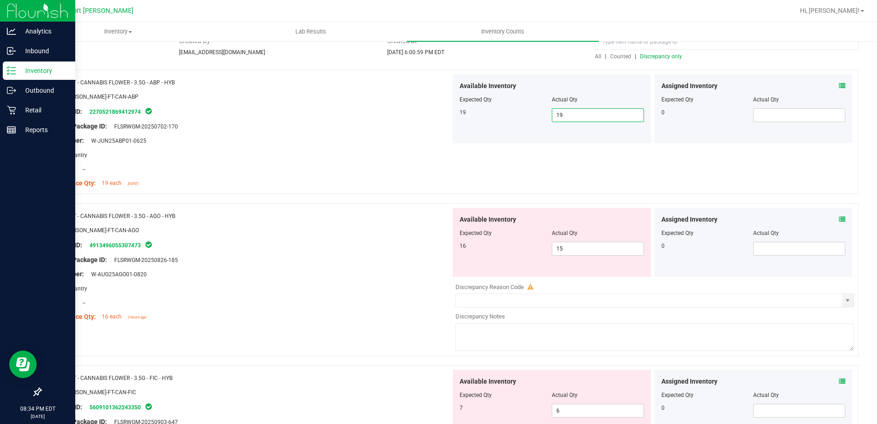
scroll to position [92, 0]
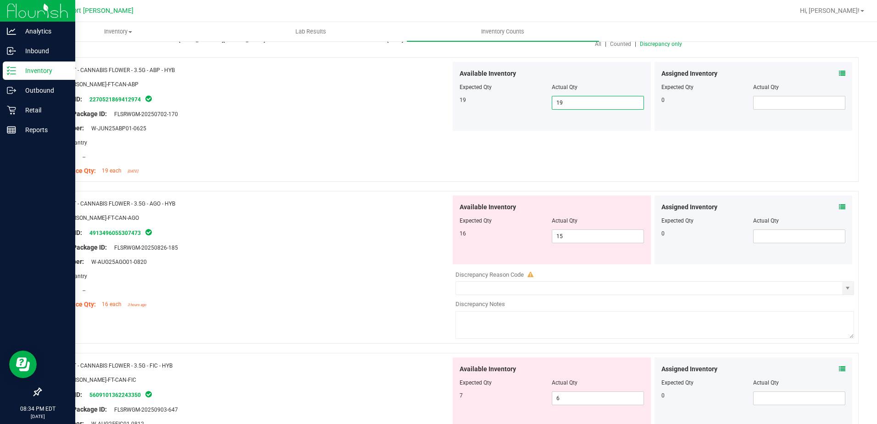
click at [839, 204] on icon at bounding box center [842, 207] width 6 height 6
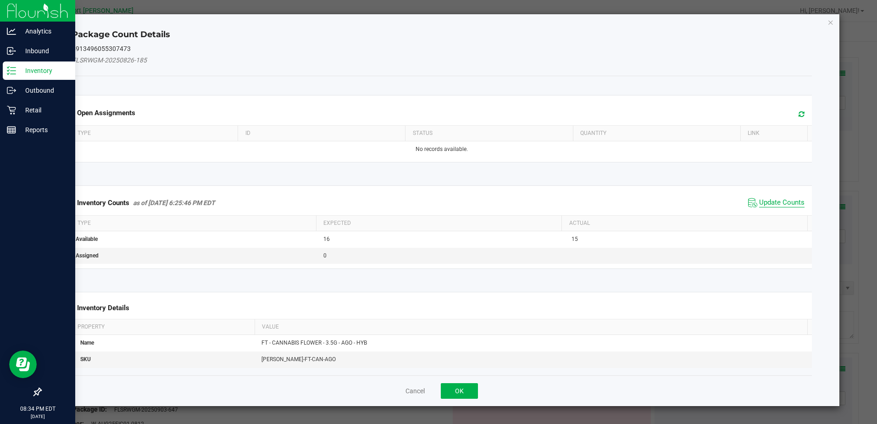
click at [778, 198] on span "Update Counts" at bounding box center [781, 202] width 45 height 9
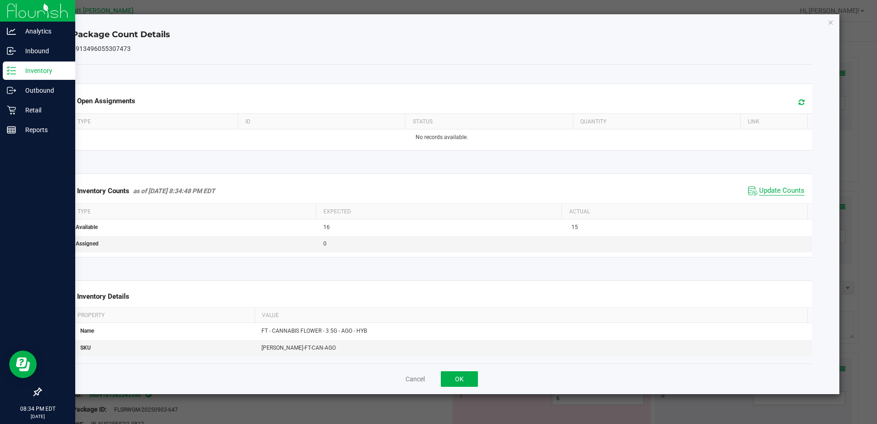
click at [781, 188] on span "Update Counts" at bounding box center [781, 190] width 45 height 9
click at [830, 26] on icon "Close" at bounding box center [830, 22] width 6 height 11
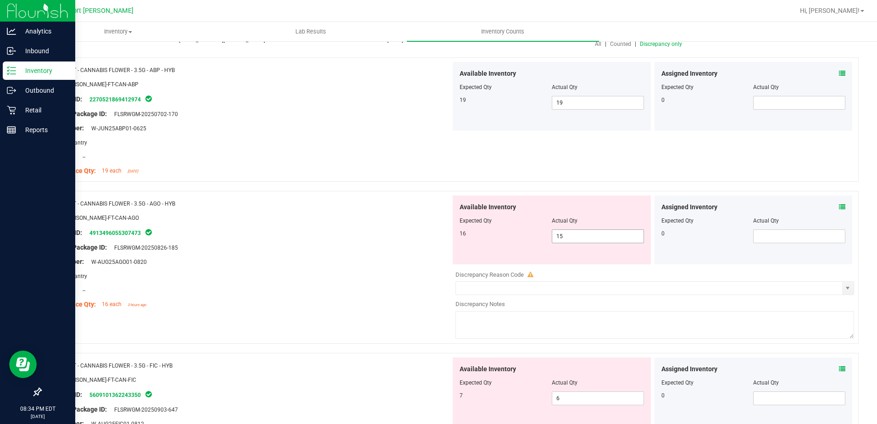
click at [582, 234] on span "15 15" at bounding box center [598, 236] width 92 height 14
click at [582, 234] on input "15" at bounding box center [597, 236] width 91 height 13
type input "16"
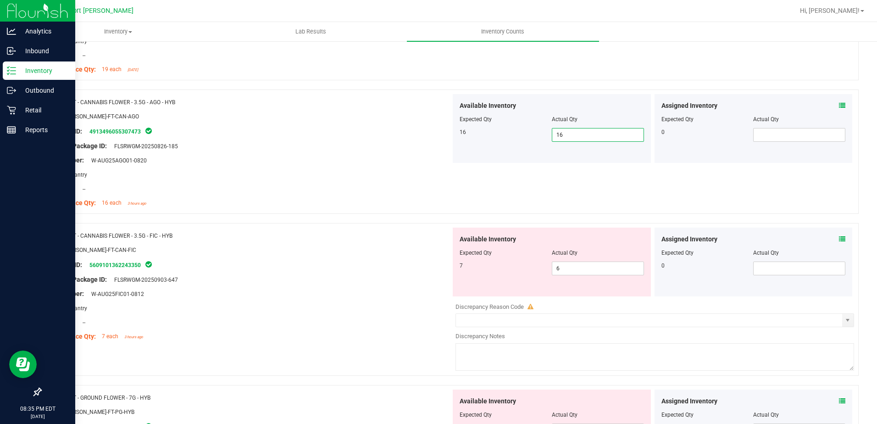
scroll to position [229, 0]
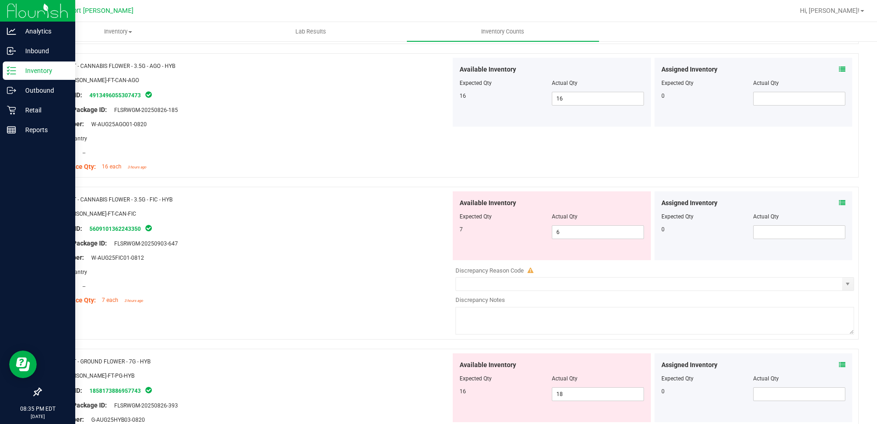
click at [839, 204] on icon at bounding box center [842, 202] width 6 height 6
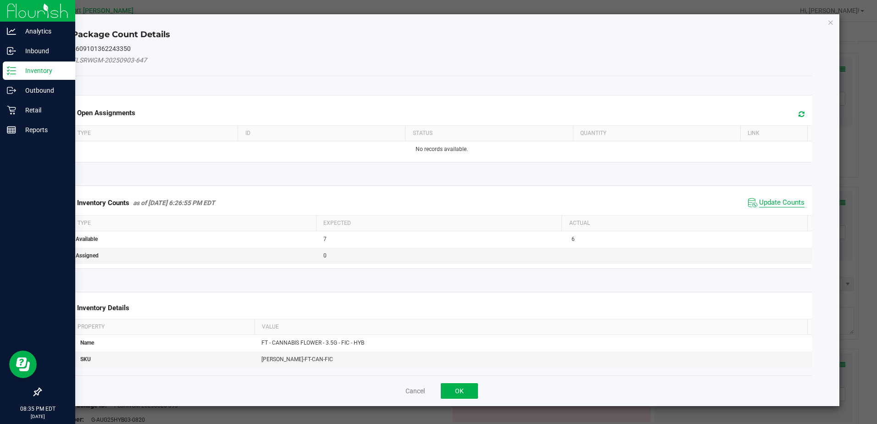
click at [788, 203] on span "Update Counts" at bounding box center [781, 202] width 45 height 9
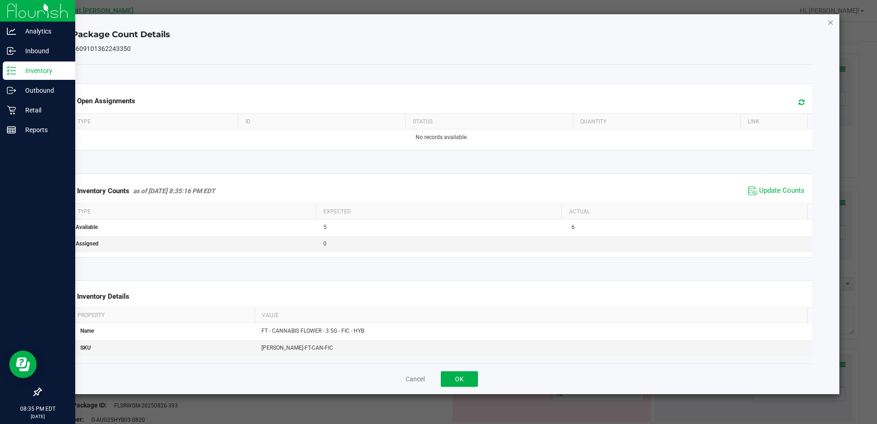
click at [831, 22] on icon "Close" at bounding box center [830, 22] width 6 height 11
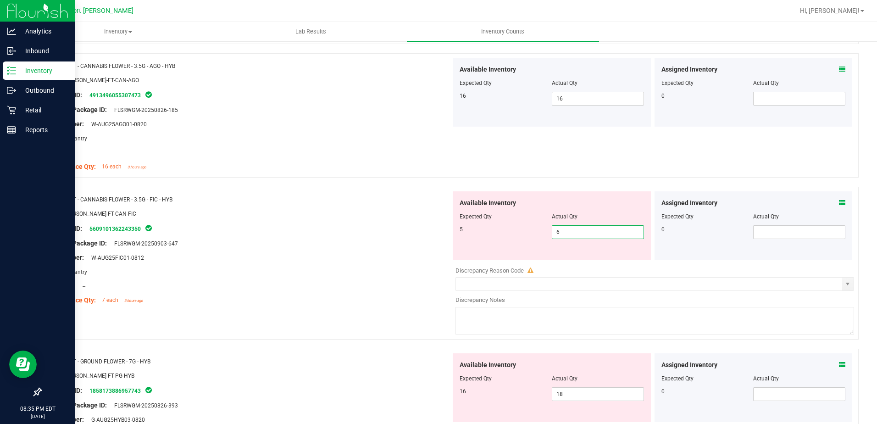
click at [591, 235] on span "6 6" at bounding box center [598, 232] width 92 height 14
click at [591, 235] on input "6" at bounding box center [597, 232] width 91 height 13
type input "5"
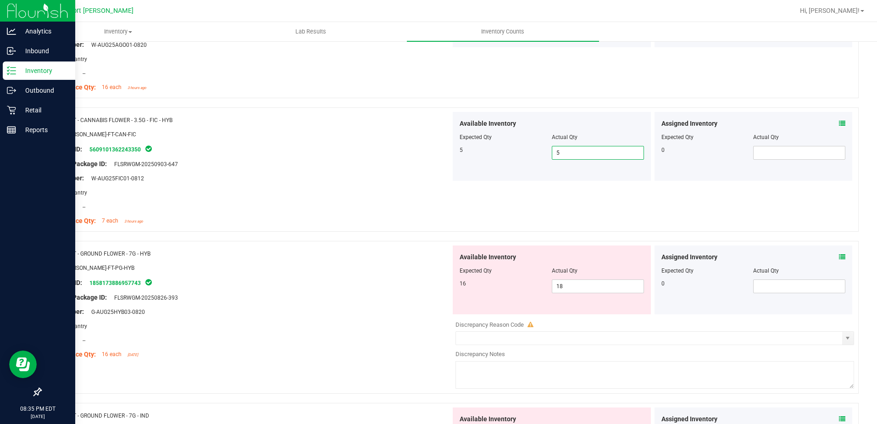
scroll to position [321, 0]
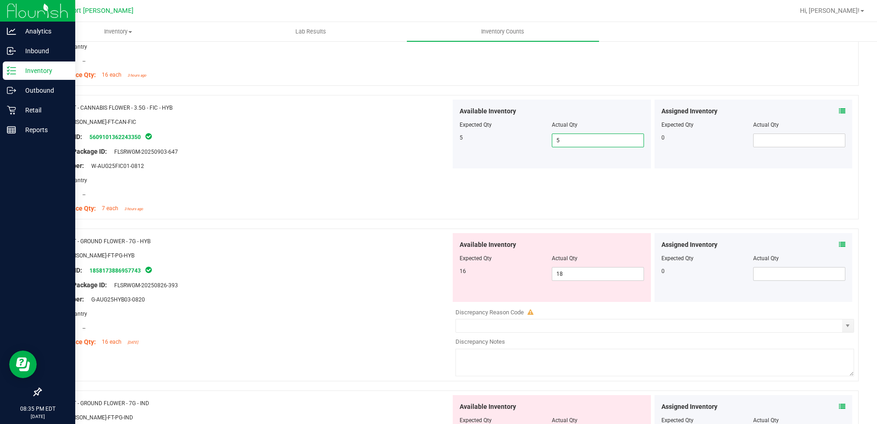
click at [839, 245] on icon at bounding box center [842, 244] width 6 height 6
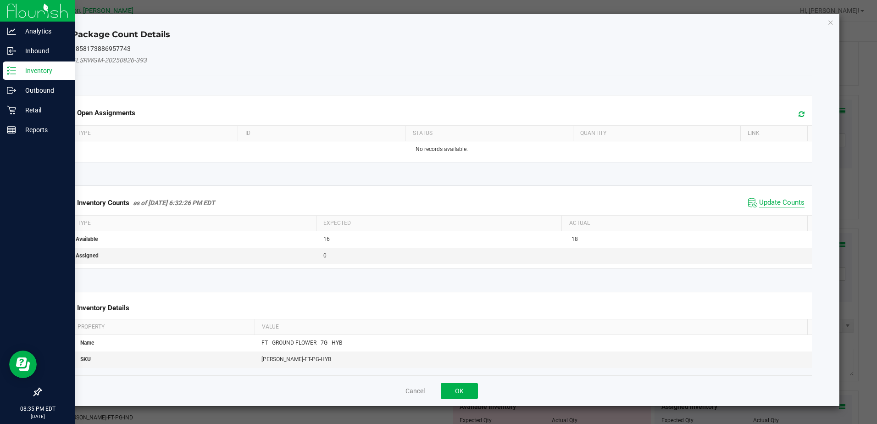
click at [788, 200] on span "Update Counts" at bounding box center [781, 202] width 45 height 9
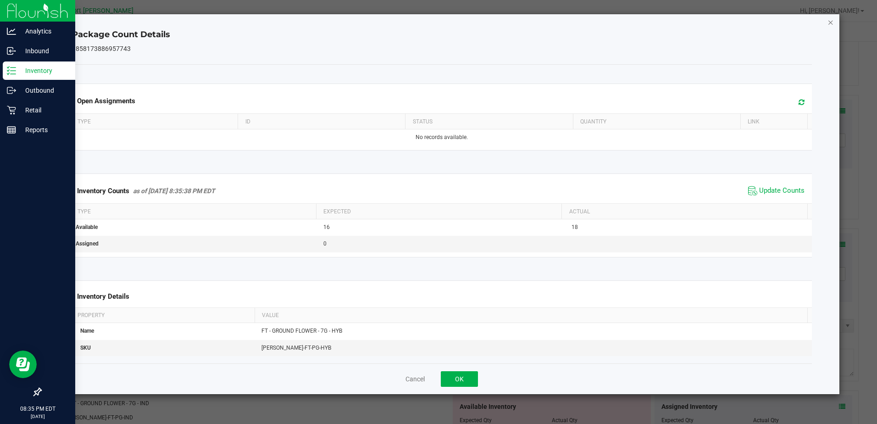
click at [827, 22] on icon "Close" at bounding box center [830, 22] width 6 height 11
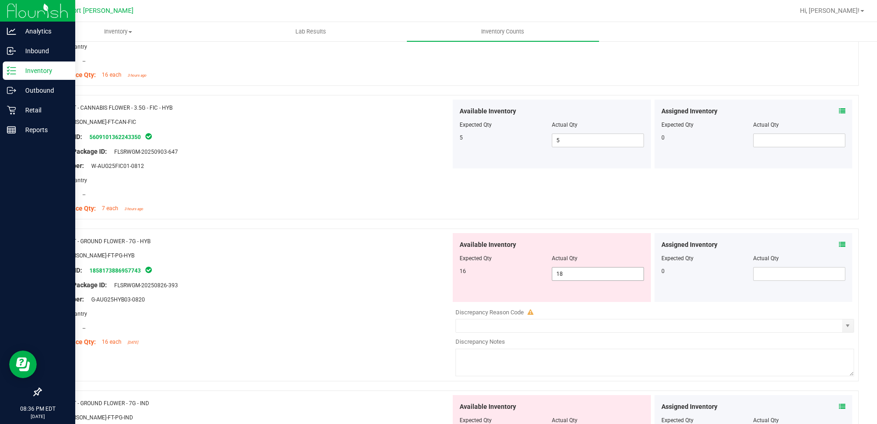
click at [575, 280] on input "18" at bounding box center [597, 273] width 91 height 13
type input "16"
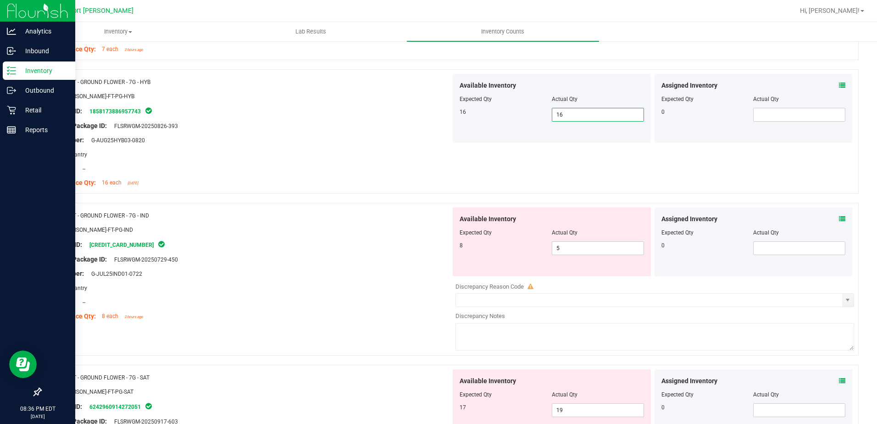
scroll to position [504, 0]
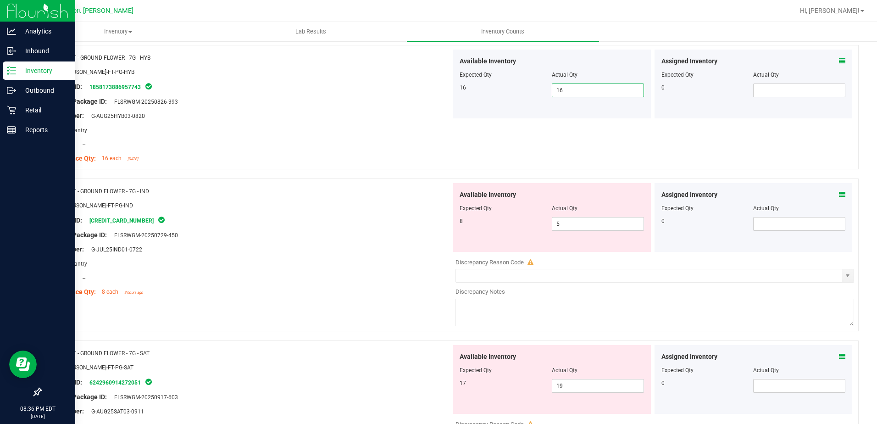
click at [839, 196] on icon at bounding box center [842, 194] width 6 height 6
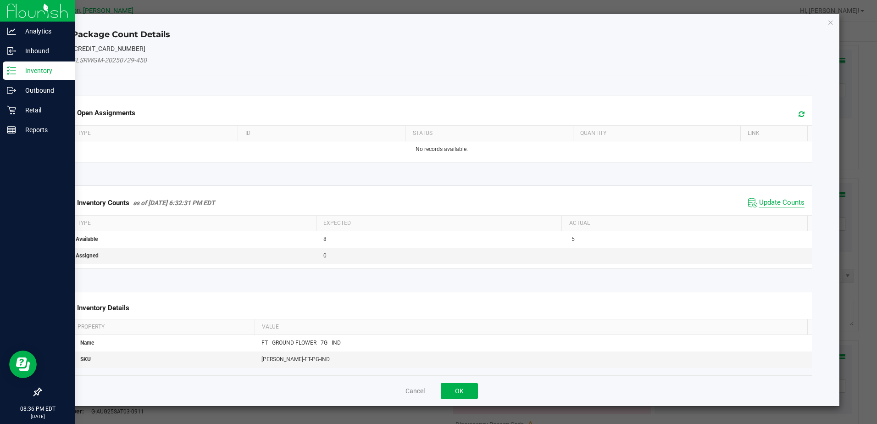
click at [781, 201] on span "Update Counts" at bounding box center [781, 202] width 45 height 9
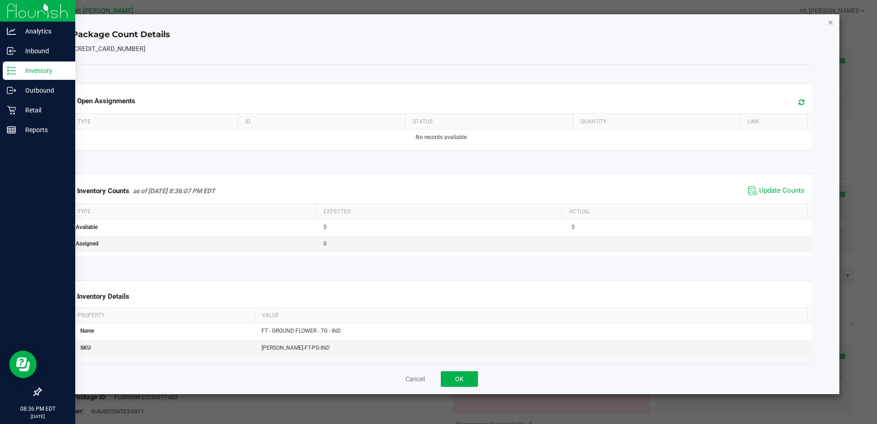
click at [827, 20] on icon "Close" at bounding box center [830, 22] width 6 height 11
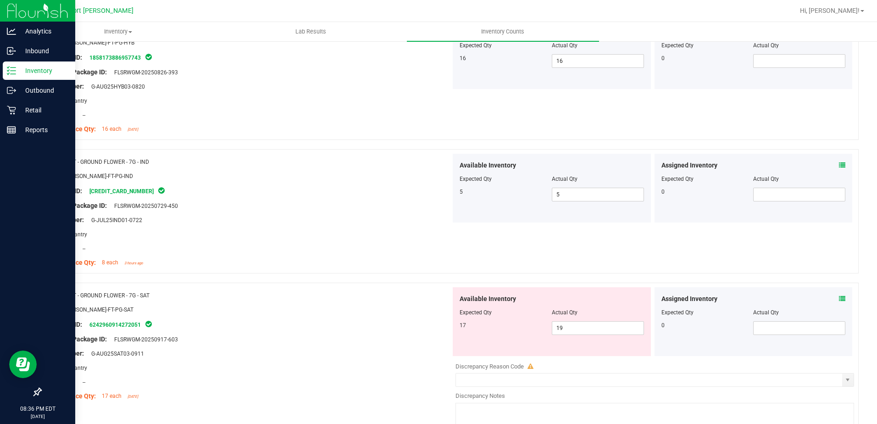
scroll to position [550, 0]
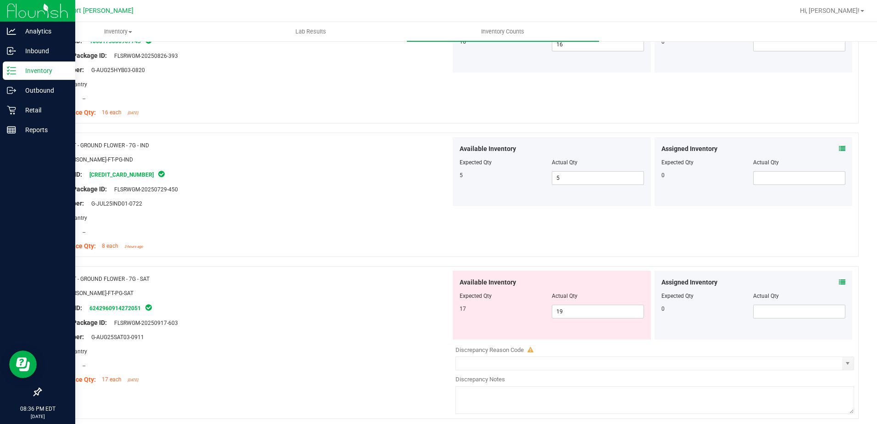
click at [839, 280] on icon at bounding box center [842, 282] width 6 height 6
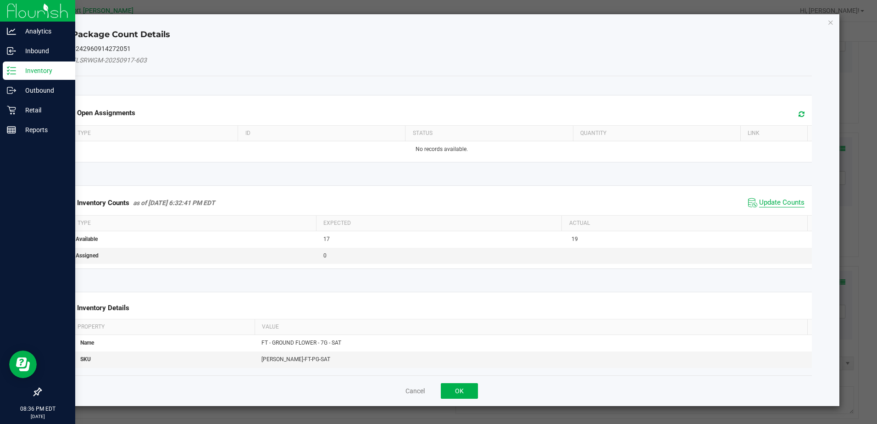
click at [779, 201] on span "Update Counts" at bounding box center [781, 202] width 45 height 9
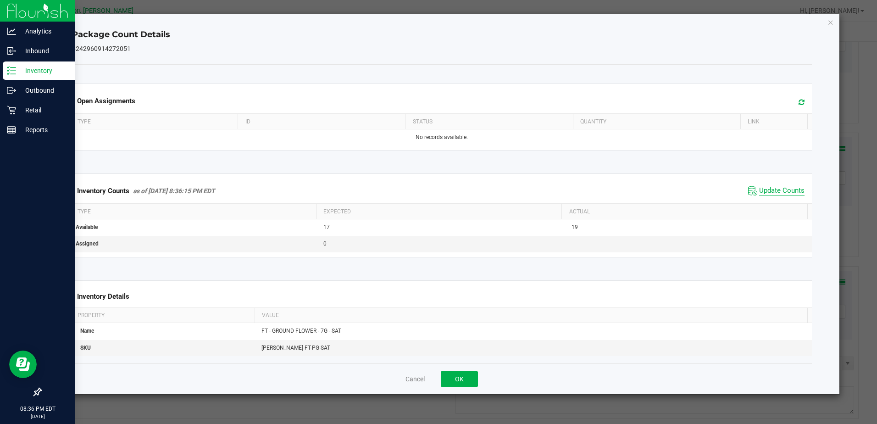
click at [780, 189] on span "Update Counts" at bounding box center [781, 190] width 45 height 9
click at [832, 20] on icon "Close" at bounding box center [830, 22] width 6 height 11
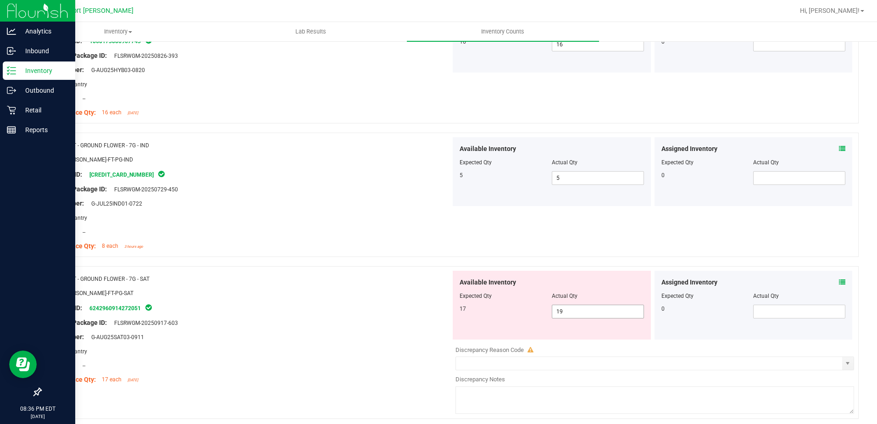
click at [570, 311] on input "19" at bounding box center [597, 311] width 91 height 13
type input "17"
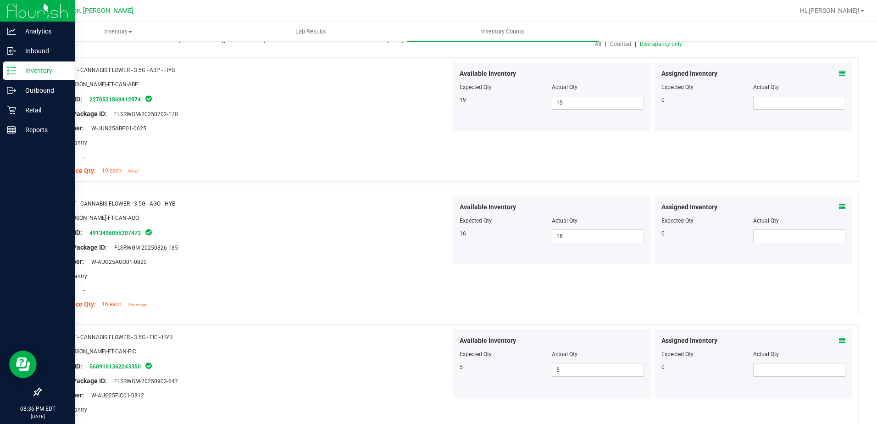
scroll to position [0, 0]
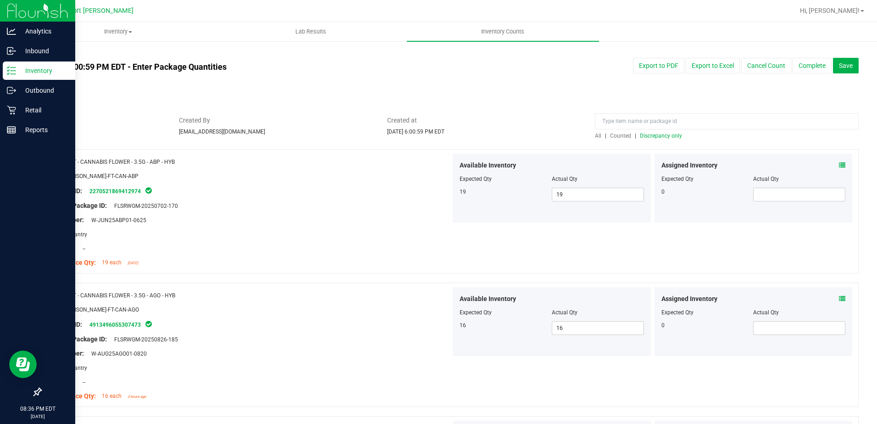
click at [644, 138] on span "Discrepancy only" at bounding box center [661, 136] width 42 height 6
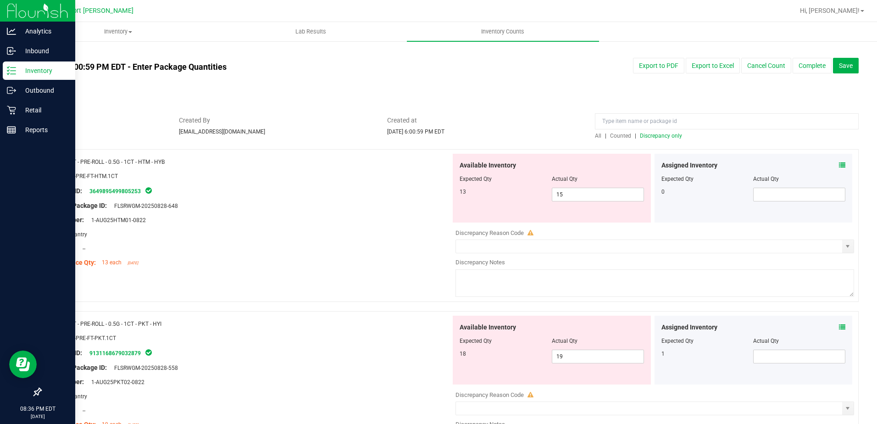
click at [839, 162] on icon at bounding box center [842, 165] width 6 height 6
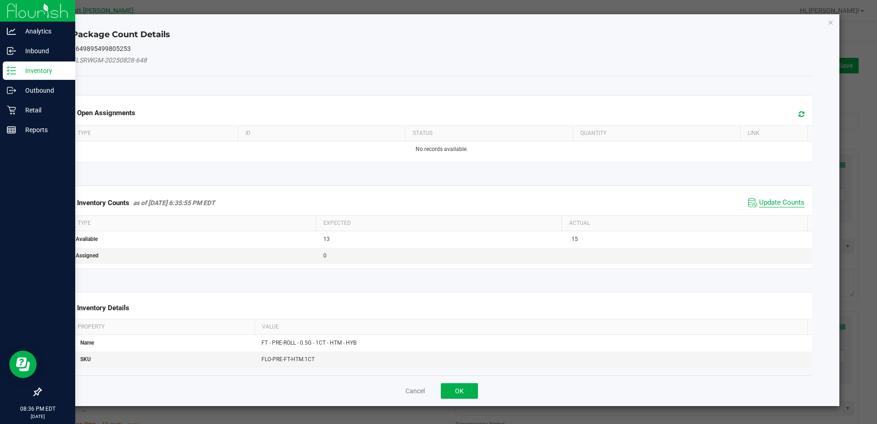
click at [789, 204] on span "Update Counts" at bounding box center [781, 202] width 45 height 9
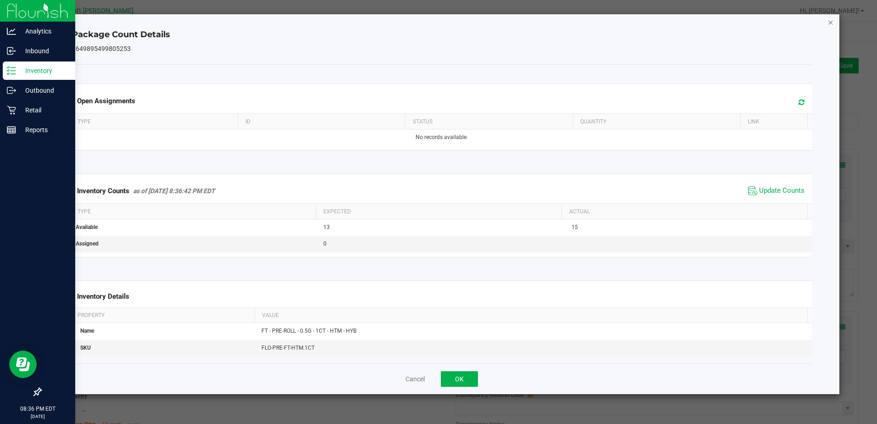
click at [830, 22] on icon "Close" at bounding box center [830, 22] width 6 height 11
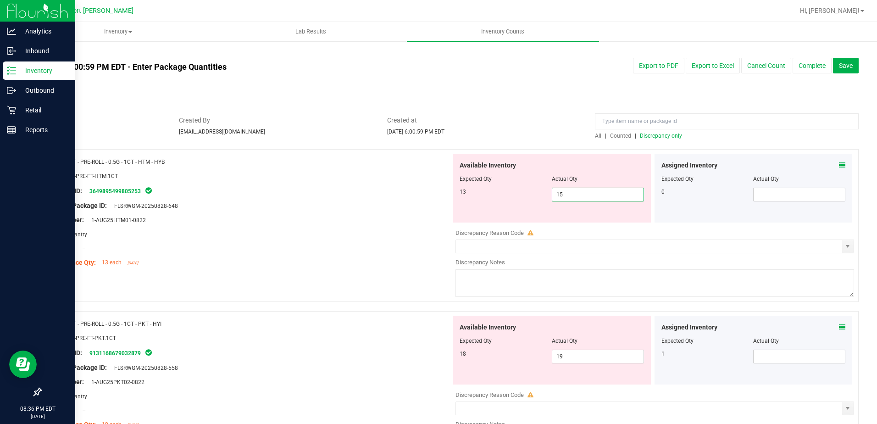
click at [586, 197] on span "15 15" at bounding box center [598, 195] width 92 height 14
type input "13"
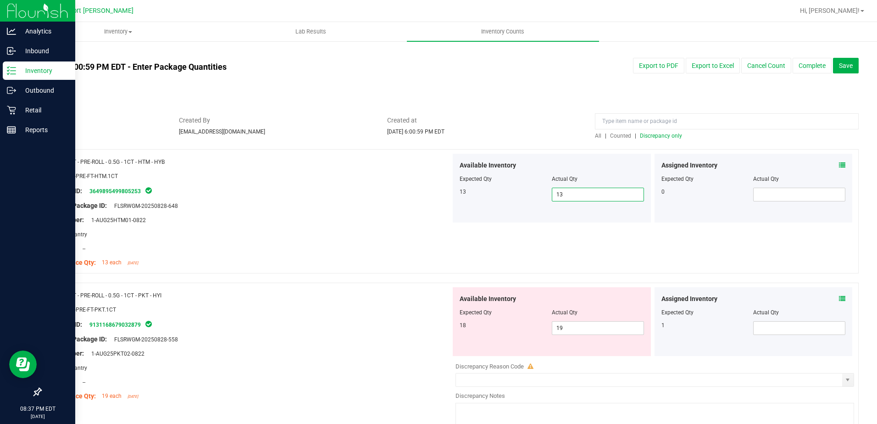
click at [839, 294] on span at bounding box center [842, 299] width 6 height 10
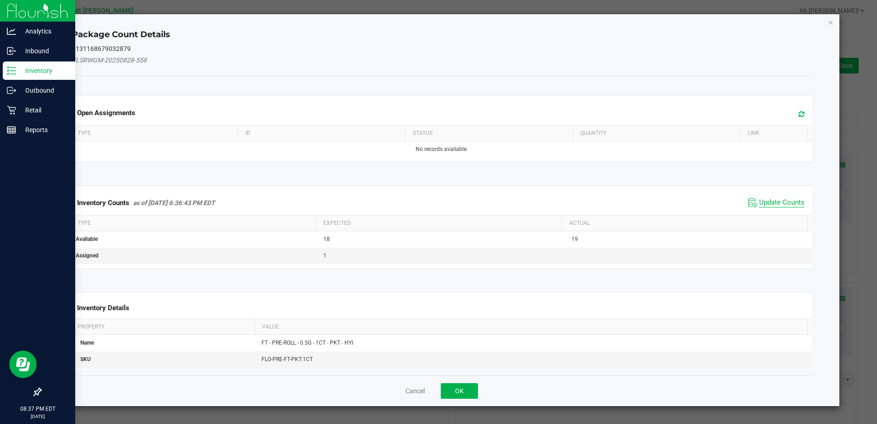
click at [766, 201] on span "Update Counts" at bounding box center [781, 202] width 45 height 9
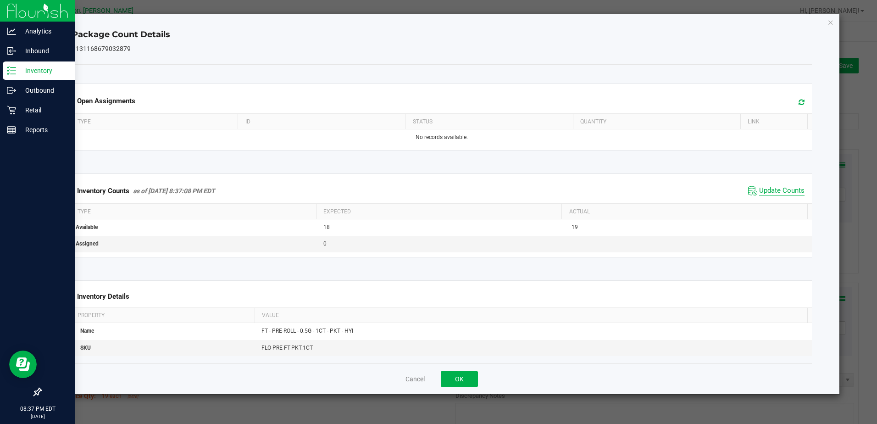
click at [770, 188] on span "Update Counts" at bounding box center [781, 190] width 45 height 9
click at [832, 24] on icon "Close" at bounding box center [830, 22] width 6 height 11
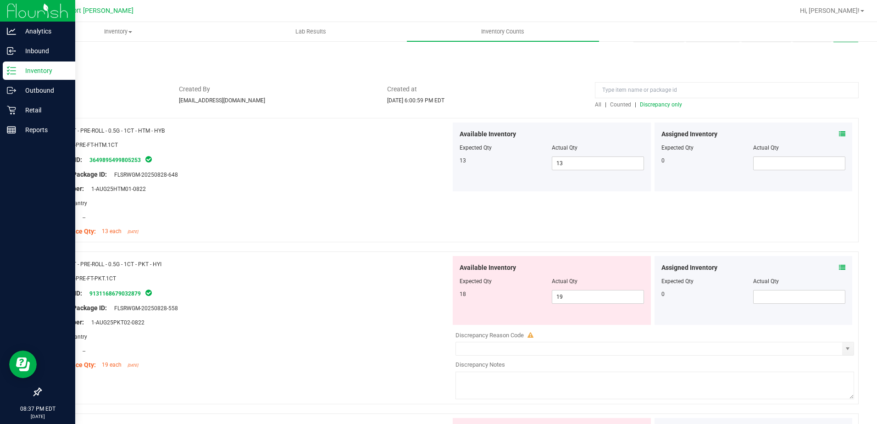
scroll to position [46, 0]
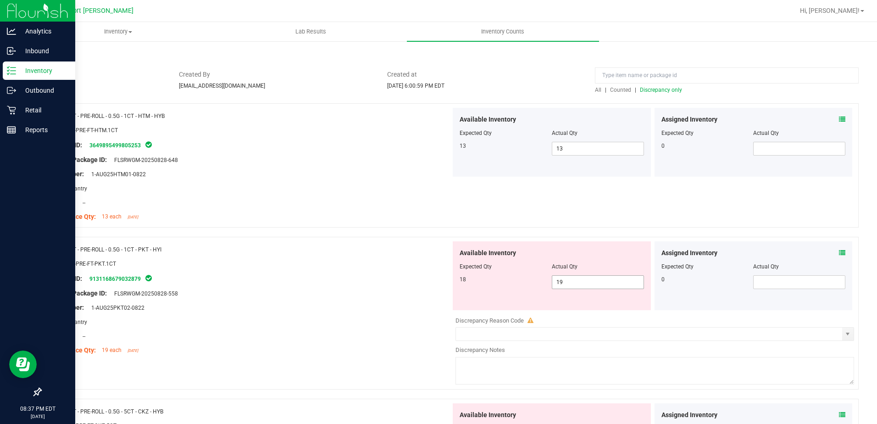
click at [564, 284] on span "19 19" at bounding box center [598, 282] width 92 height 14
type input "18"
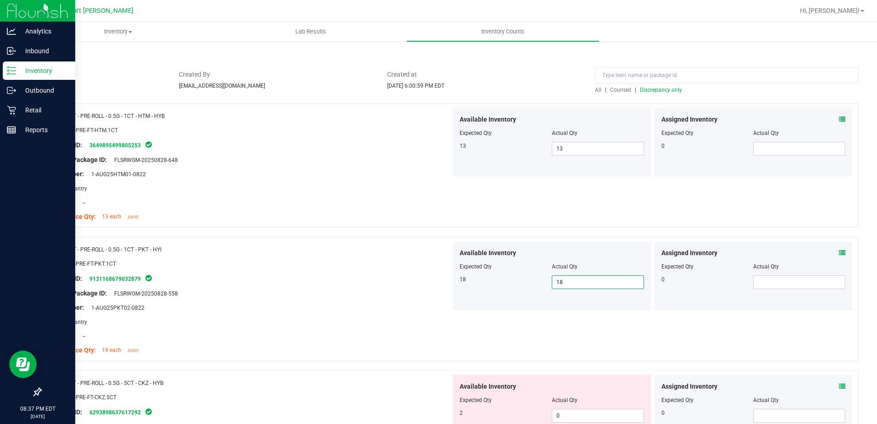
click at [653, 90] on span "Discrepancy only" at bounding box center [661, 90] width 42 height 6
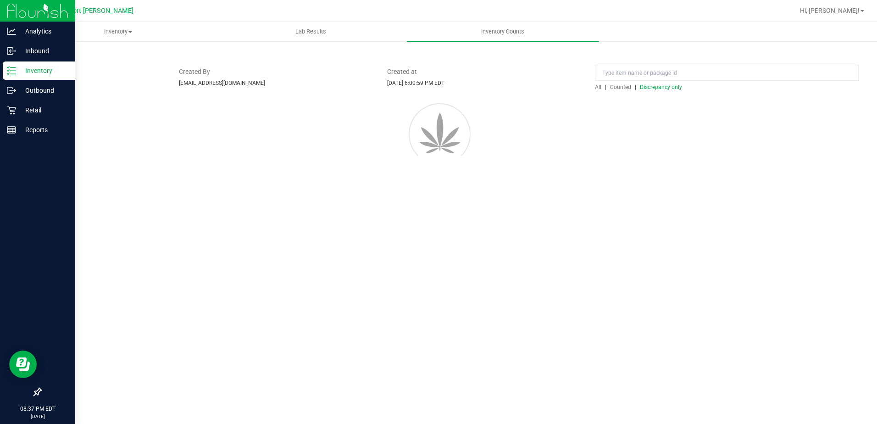
scroll to position [0, 0]
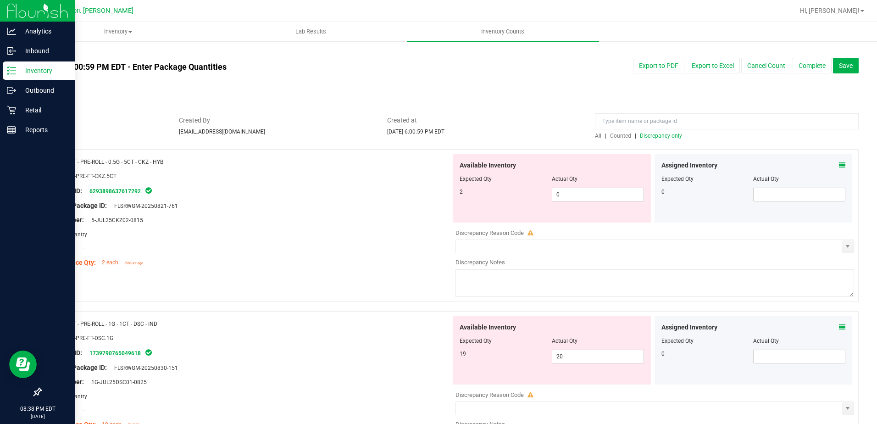
click at [839, 164] on icon at bounding box center [842, 165] width 6 height 6
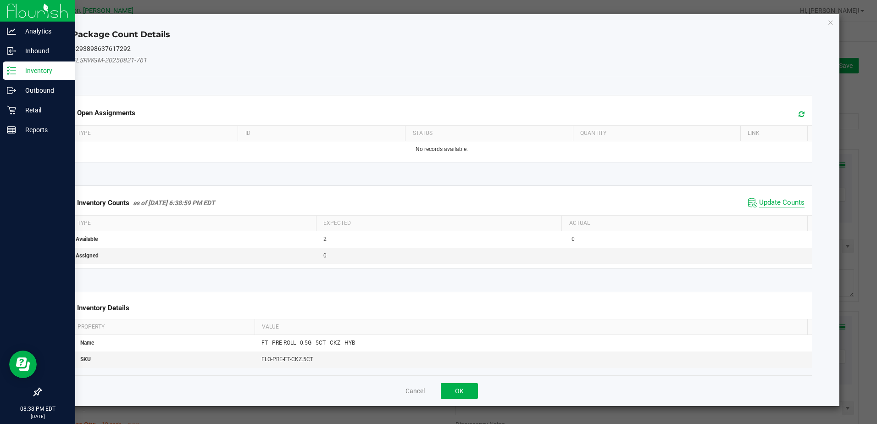
click at [776, 203] on span "Update Counts" at bounding box center [781, 202] width 45 height 9
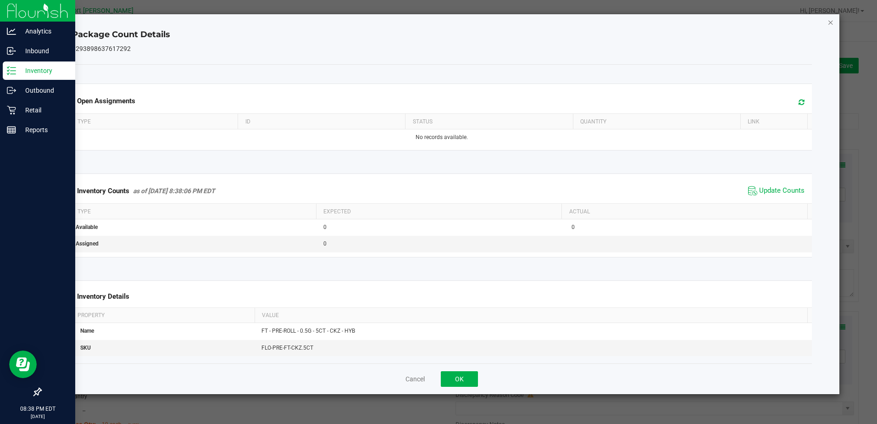
click at [830, 23] on icon "Close" at bounding box center [830, 22] width 6 height 11
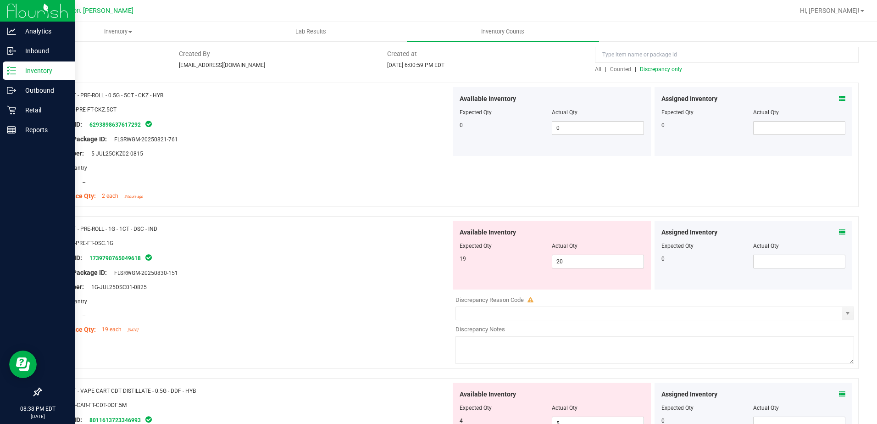
scroll to position [92, 0]
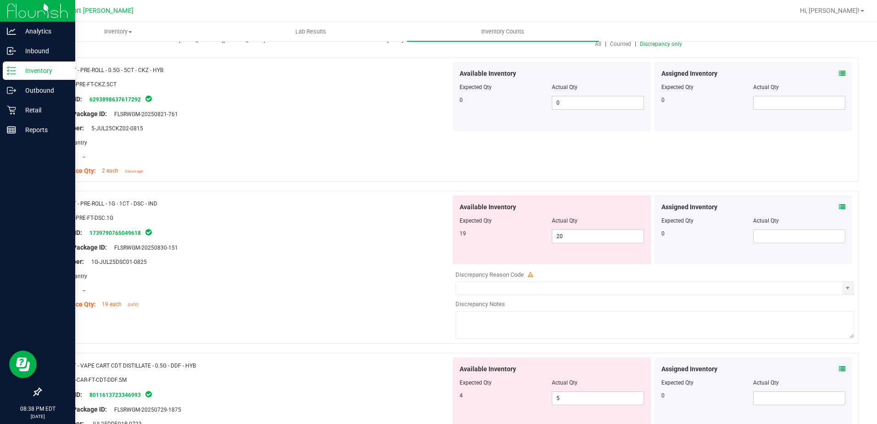
click at [839, 206] on icon at bounding box center [842, 207] width 6 height 6
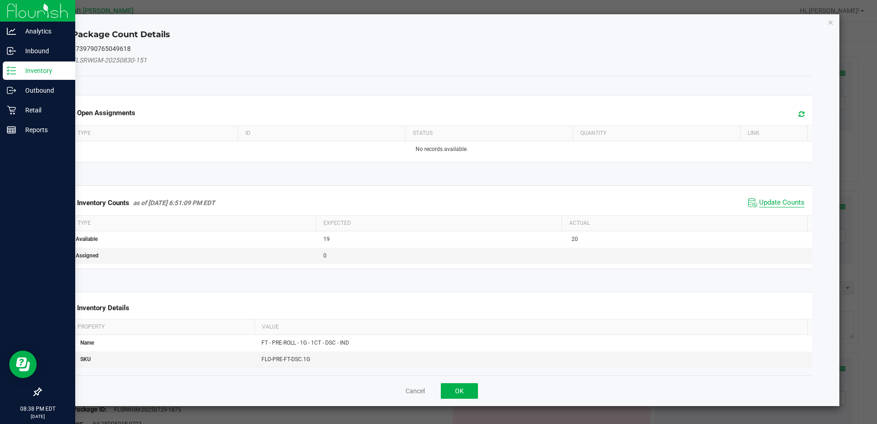
click at [794, 203] on span "Update Counts" at bounding box center [781, 202] width 45 height 9
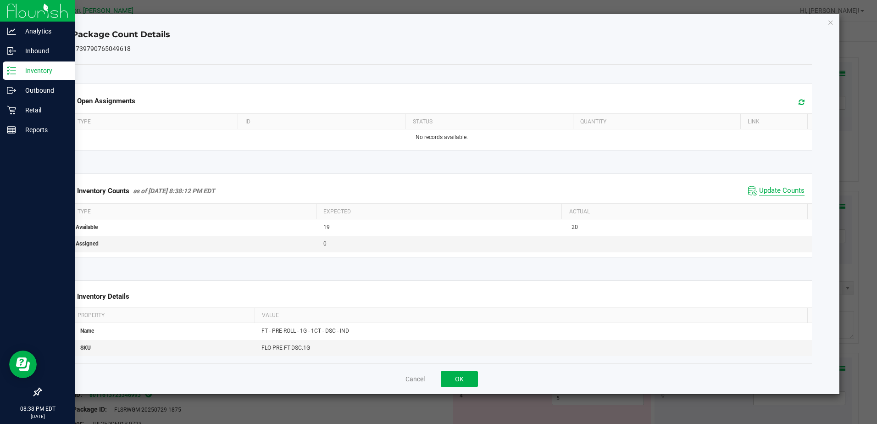
click at [775, 189] on span "Update Counts" at bounding box center [781, 190] width 45 height 9
click at [829, 20] on icon "Close" at bounding box center [830, 22] width 6 height 11
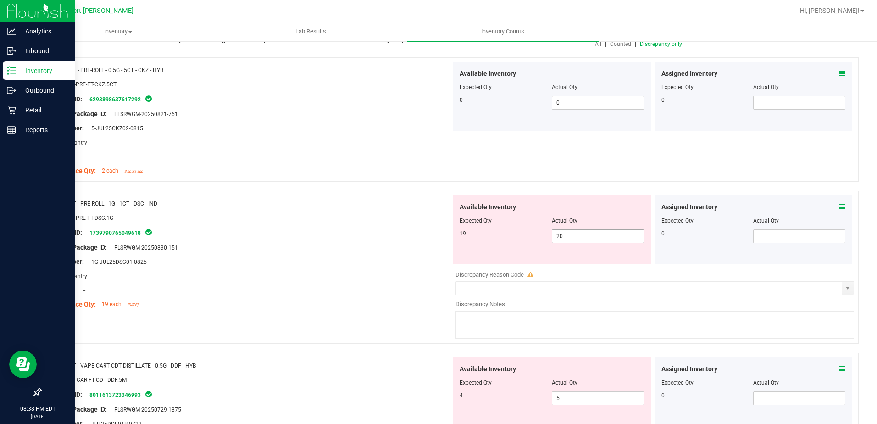
click at [570, 238] on input "20" at bounding box center [597, 236] width 91 height 13
type input "2"
type input "19"
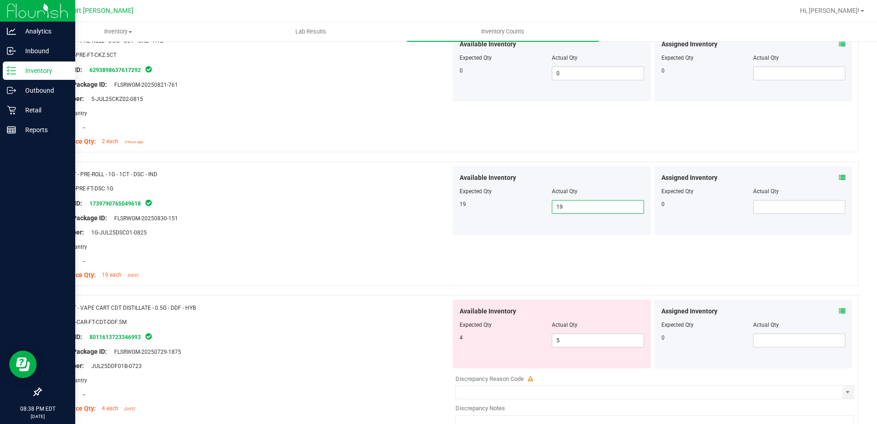
scroll to position [138, 0]
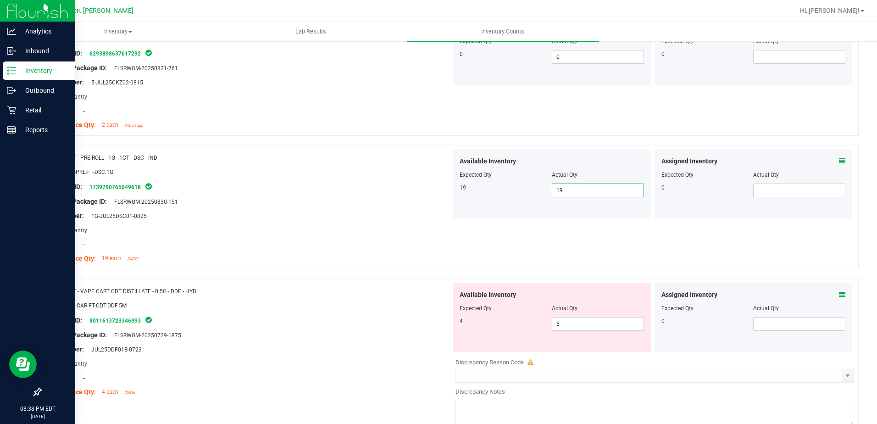
click at [839, 293] on icon at bounding box center [842, 294] width 6 height 6
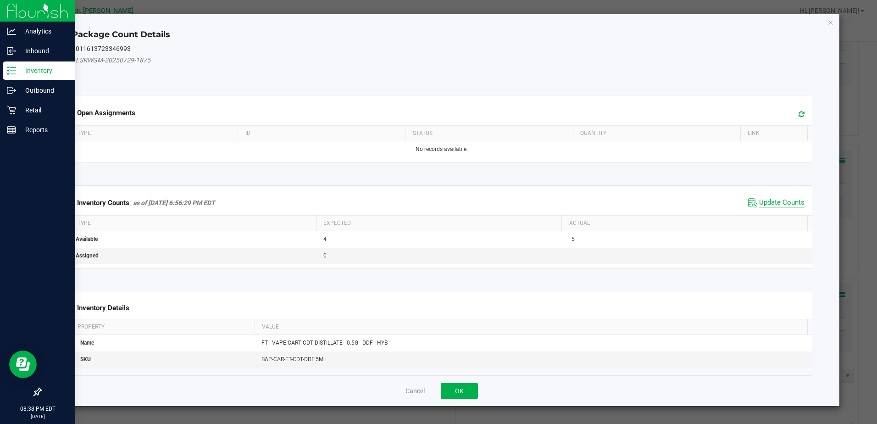
click at [774, 198] on span "Update Counts" at bounding box center [781, 202] width 45 height 9
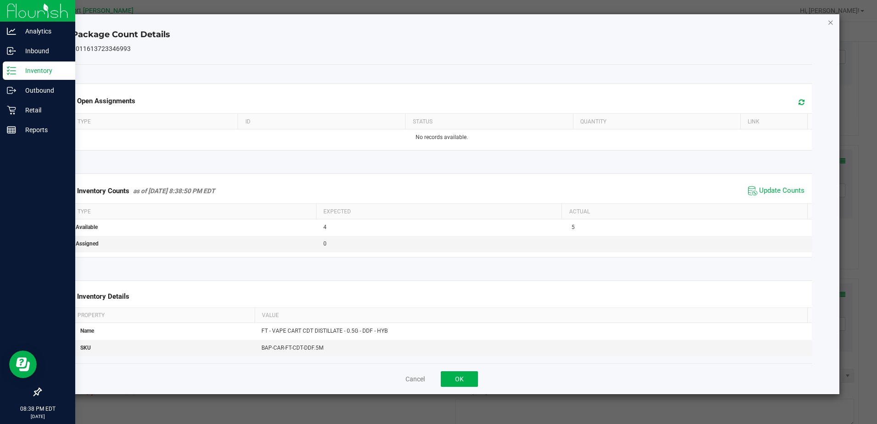
click at [828, 22] on icon "Close" at bounding box center [830, 22] width 6 height 11
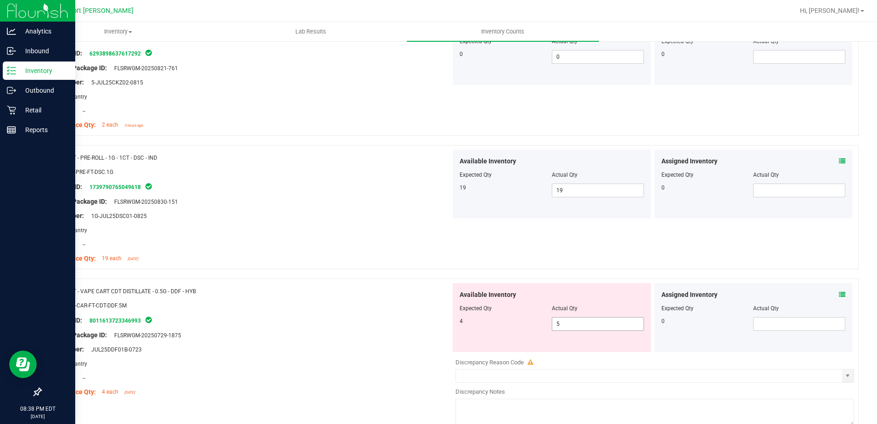
click at [578, 320] on span "5 5" at bounding box center [598, 324] width 92 height 14
type input "4"
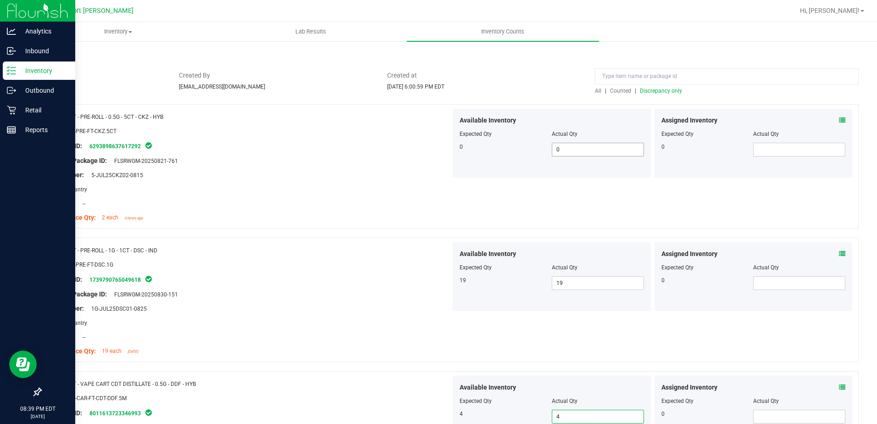
scroll to position [0, 0]
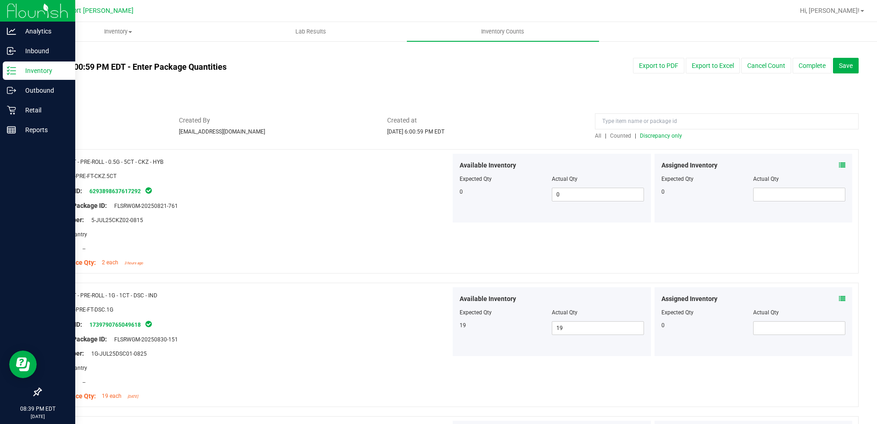
click at [647, 135] on span "Discrepancy only" at bounding box center [661, 136] width 42 height 6
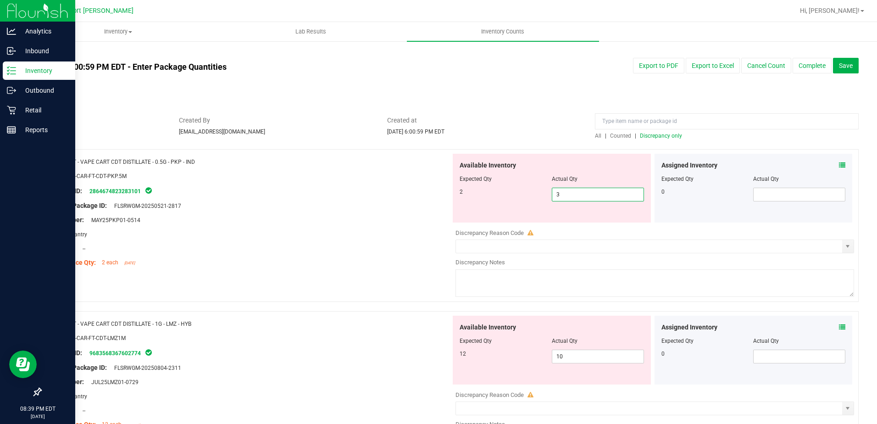
click at [573, 198] on span "3 3" at bounding box center [598, 195] width 92 height 14
click at [573, 198] on input "3" at bounding box center [597, 194] width 91 height 13
click at [839, 165] on icon at bounding box center [842, 165] width 6 height 6
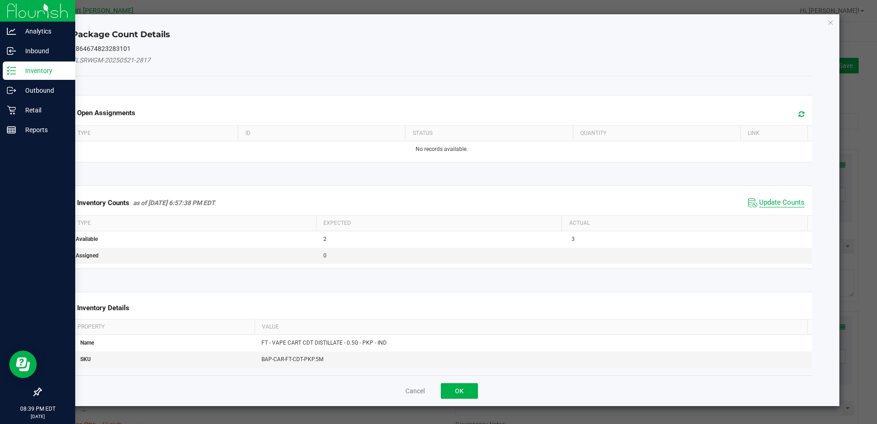
click at [781, 199] on span "Update Counts" at bounding box center [781, 202] width 45 height 9
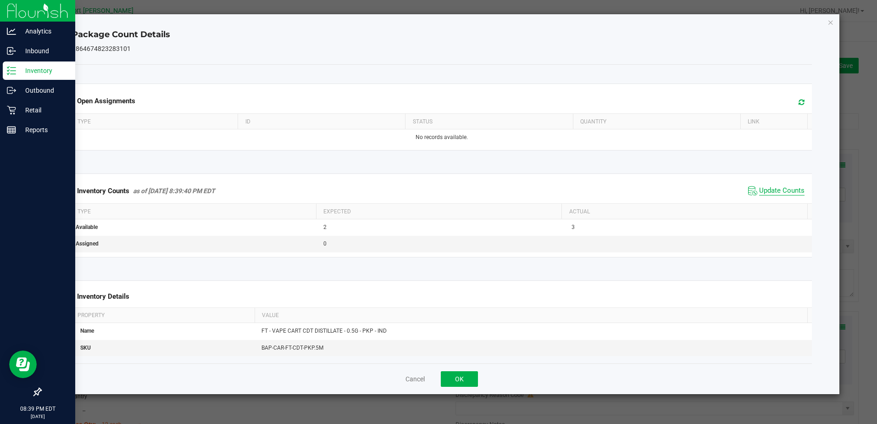
click at [781, 192] on span "Update Counts" at bounding box center [781, 190] width 45 height 9
click at [827, 23] on icon "Close" at bounding box center [830, 22] width 6 height 11
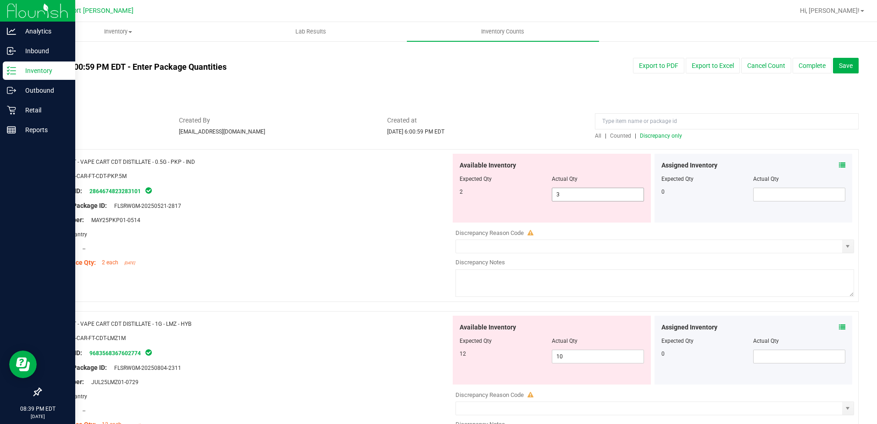
click at [579, 190] on span "3 3" at bounding box center [598, 195] width 92 height 14
type input "3"
type input "2"
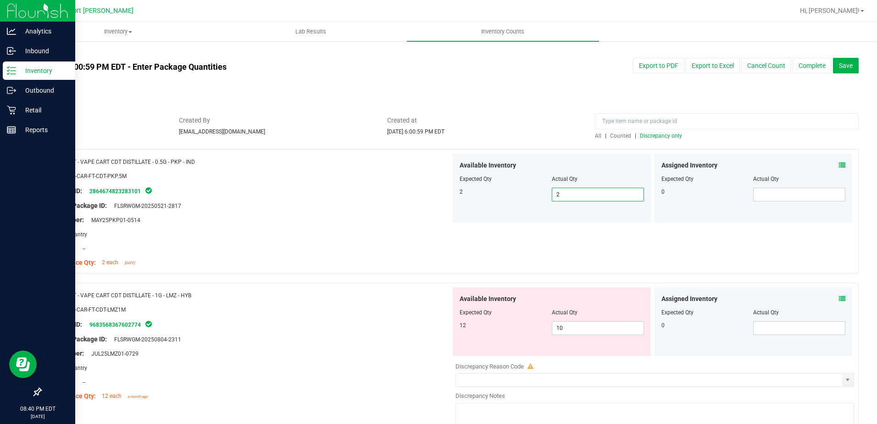
scroll to position [46, 0]
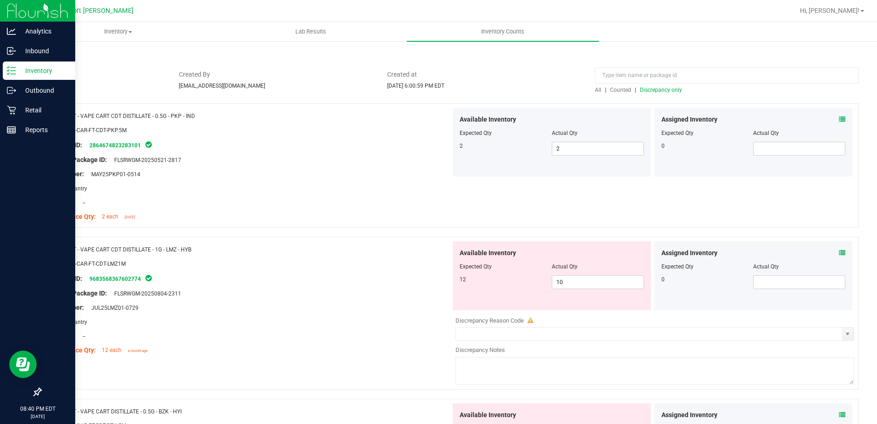
click at [839, 253] on icon at bounding box center [842, 252] width 6 height 6
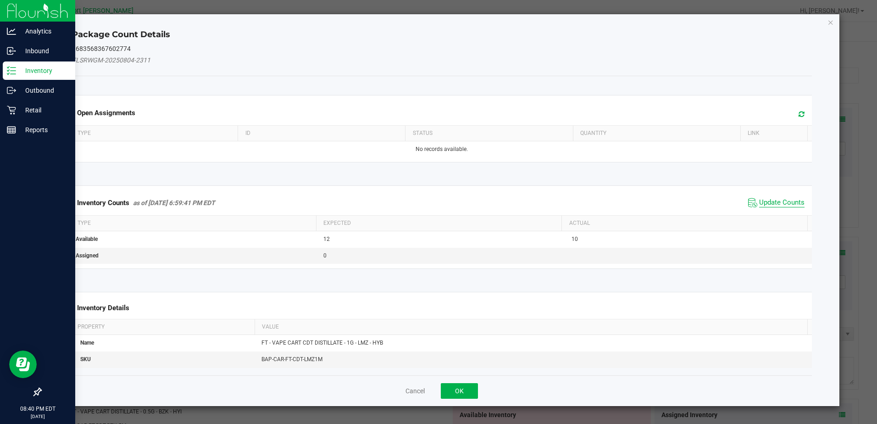
click at [789, 201] on span "Update Counts" at bounding box center [781, 202] width 45 height 9
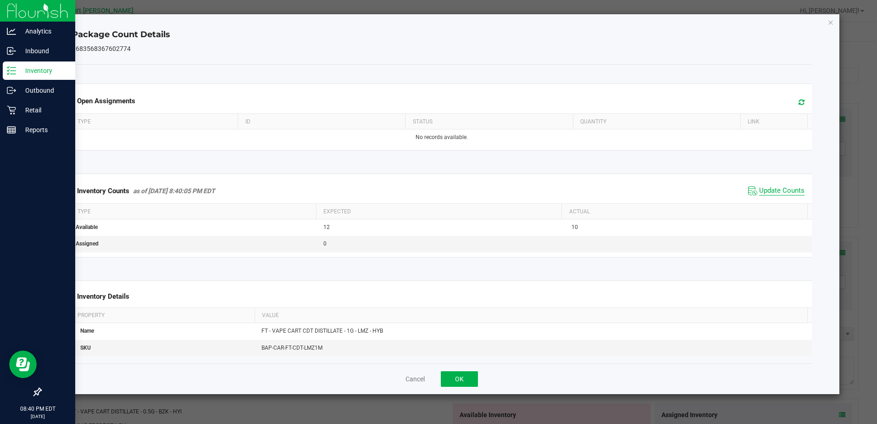
click at [781, 190] on span "Update Counts" at bounding box center [781, 190] width 45 height 9
click at [831, 21] on icon "Close" at bounding box center [830, 22] width 6 height 11
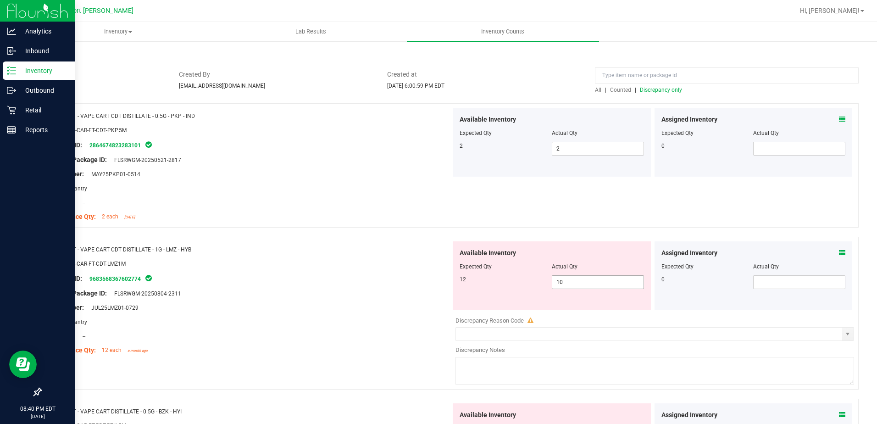
click at [569, 282] on span "10 10" at bounding box center [598, 282] width 92 height 14
type input "12"
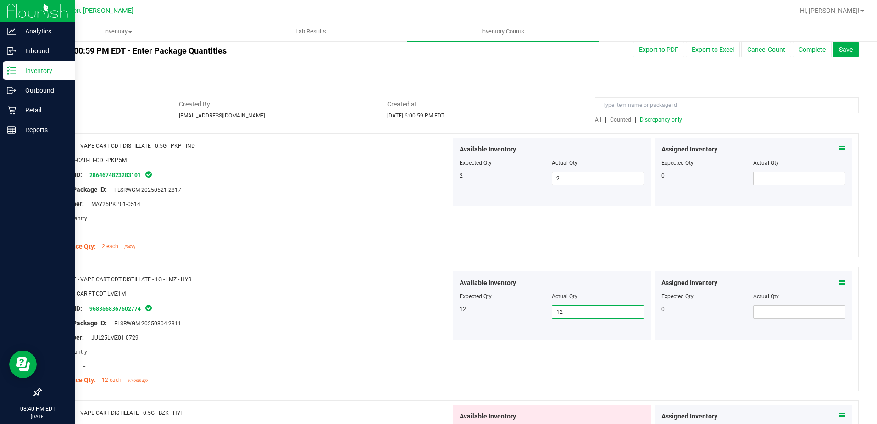
scroll to position [0, 0]
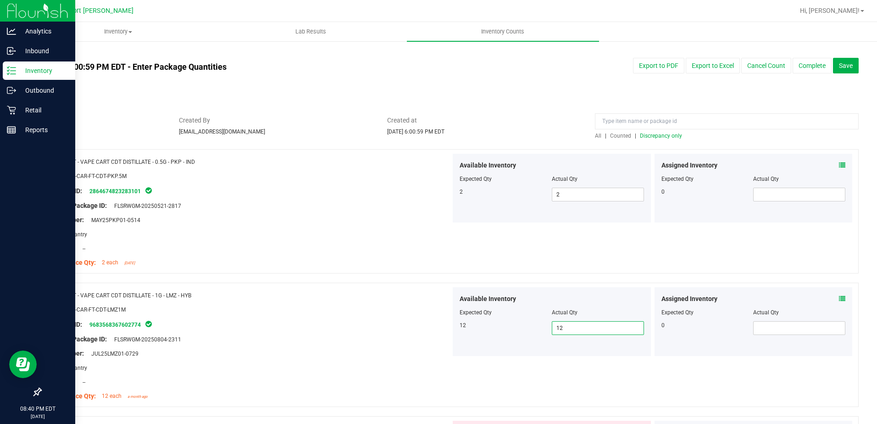
click at [659, 137] on span "Discrepancy only" at bounding box center [661, 136] width 42 height 6
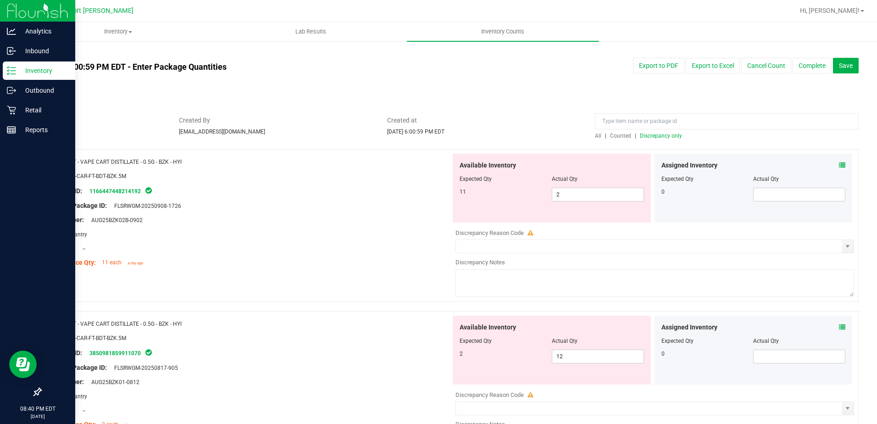
click at [839, 327] on icon at bounding box center [842, 327] width 6 height 6
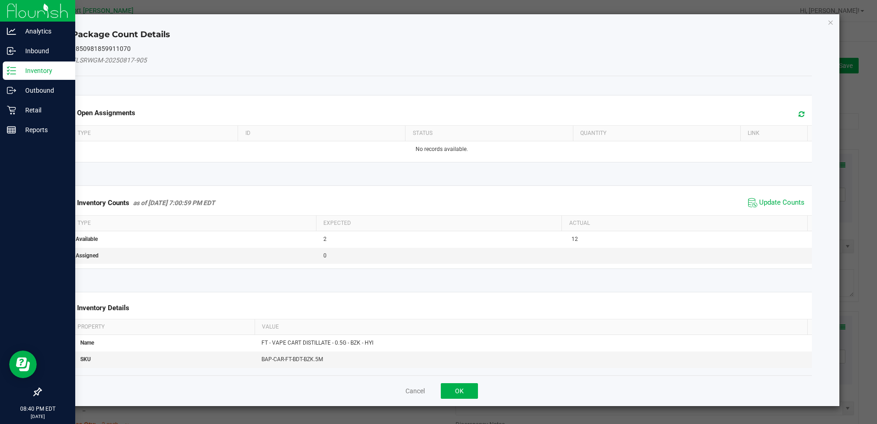
click at [765, 197] on span "Update Counts" at bounding box center [776, 203] width 61 height 14
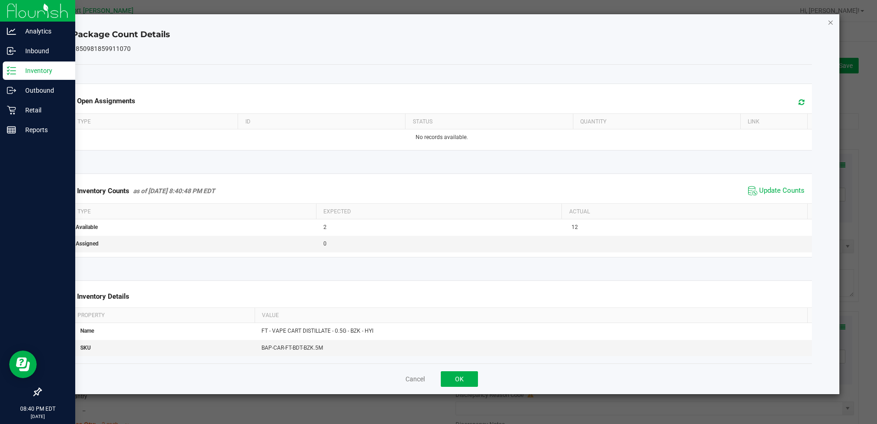
click at [830, 25] on icon "Close" at bounding box center [830, 22] width 6 height 11
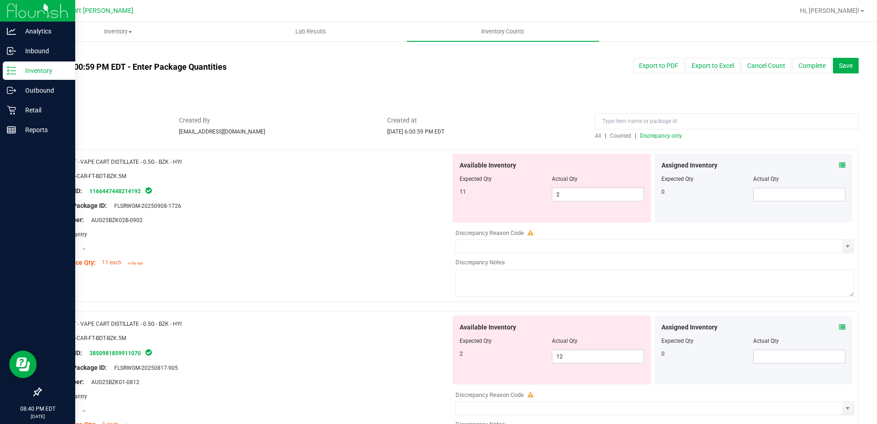
click at [839, 167] on icon at bounding box center [842, 165] width 6 height 6
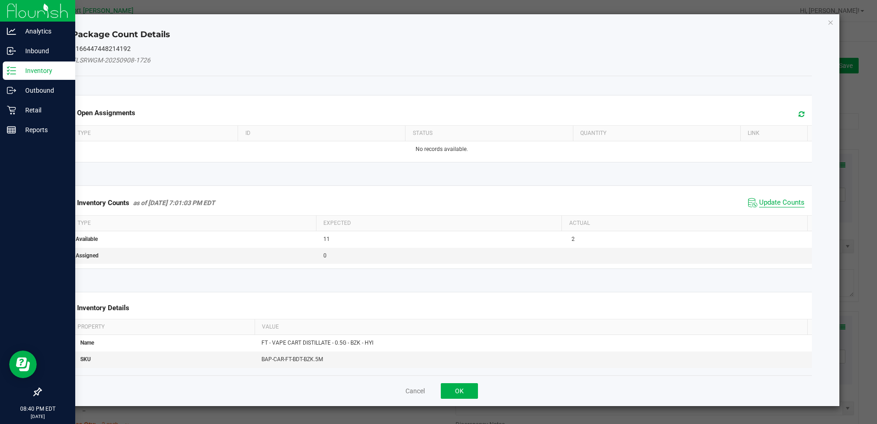
click at [785, 200] on span "Update Counts" at bounding box center [781, 202] width 45 height 9
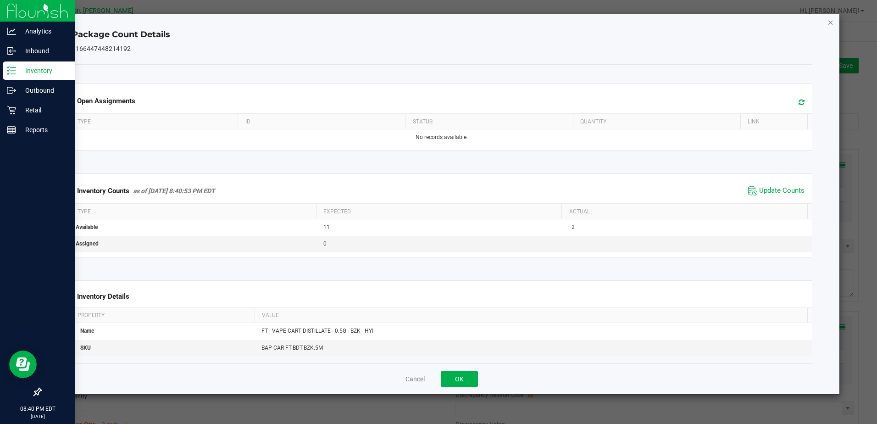
click at [829, 19] on icon "Close" at bounding box center [830, 22] width 6 height 11
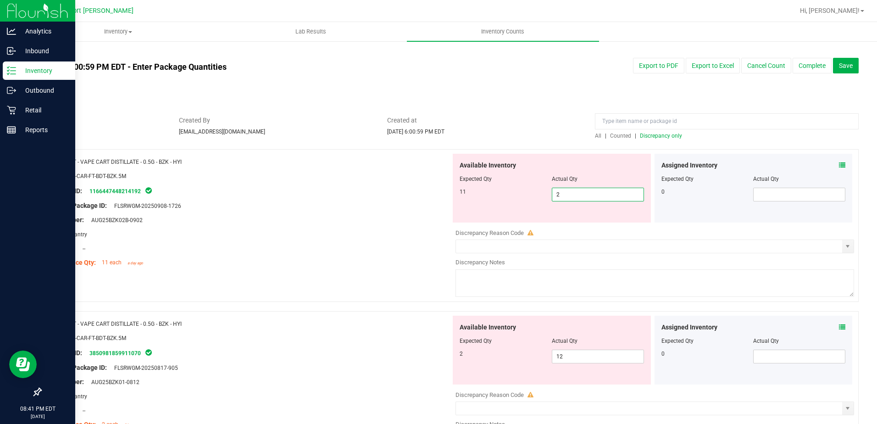
click at [572, 195] on span "2 2" at bounding box center [598, 195] width 92 height 14
type input "11"
click at [569, 356] on div "Available Inventory Expected Qty Actual Qty 2 12 12" at bounding box center [652, 388] width 403 height 145
type input "11"
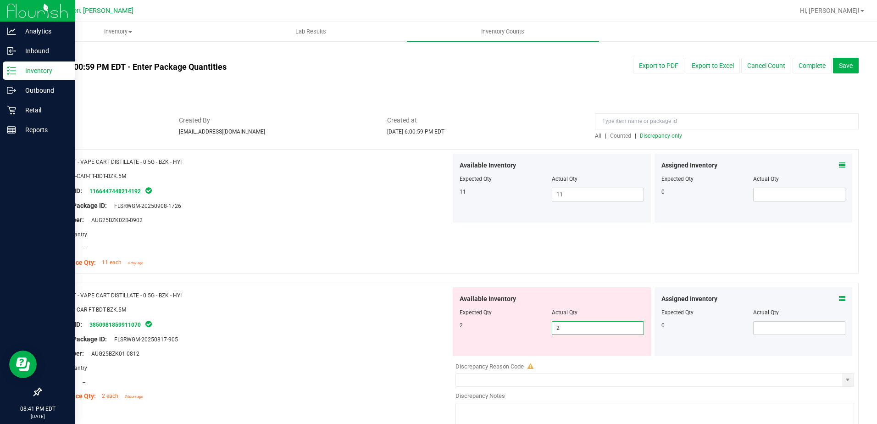
type input "2"
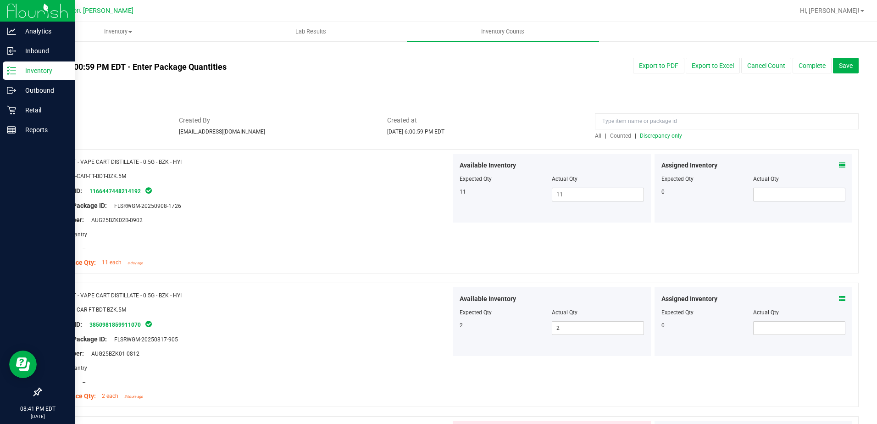
click at [645, 137] on span "Discrepancy only" at bounding box center [661, 136] width 42 height 6
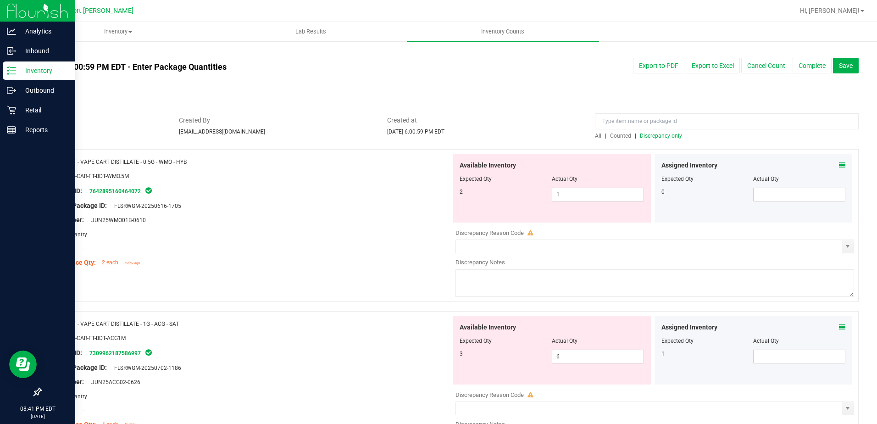
click at [839, 161] on span at bounding box center [842, 166] width 6 height 10
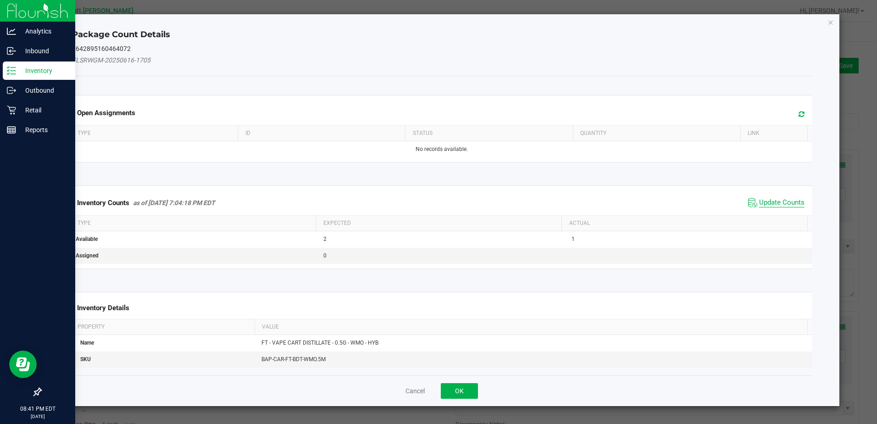
click at [782, 204] on span "Update Counts" at bounding box center [781, 202] width 45 height 9
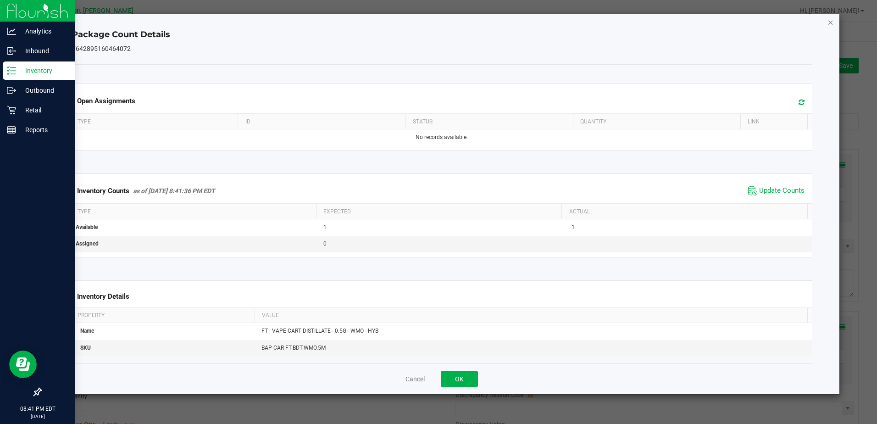
click at [830, 22] on icon "Close" at bounding box center [830, 22] width 6 height 11
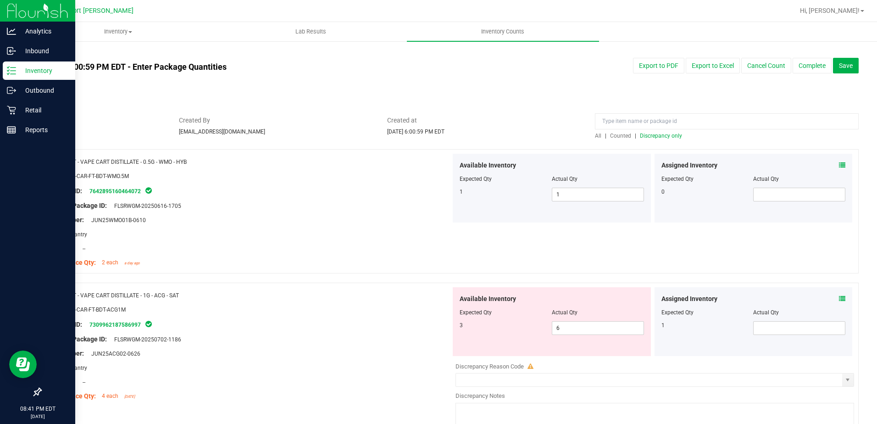
click at [839, 298] on icon at bounding box center [842, 298] width 6 height 6
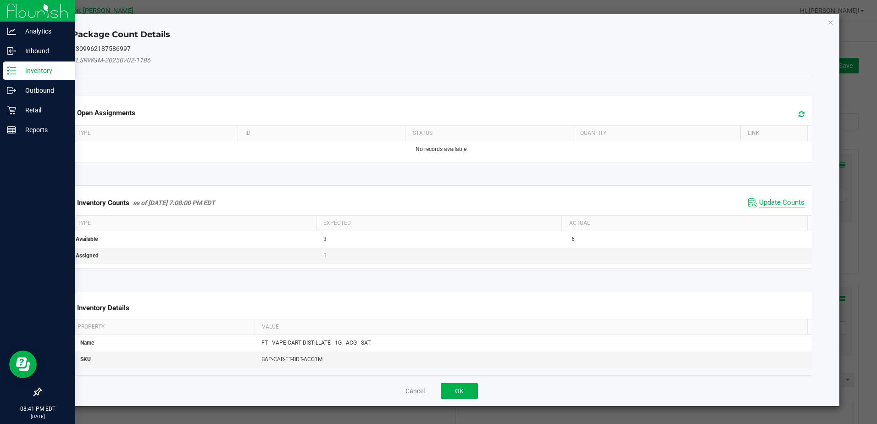
click at [786, 202] on span "Update Counts" at bounding box center [781, 202] width 45 height 9
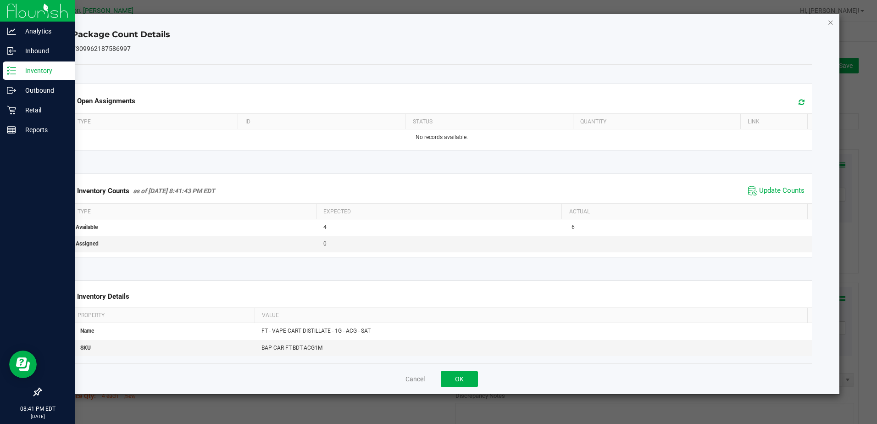
click at [830, 26] on icon "Close" at bounding box center [830, 22] width 6 height 11
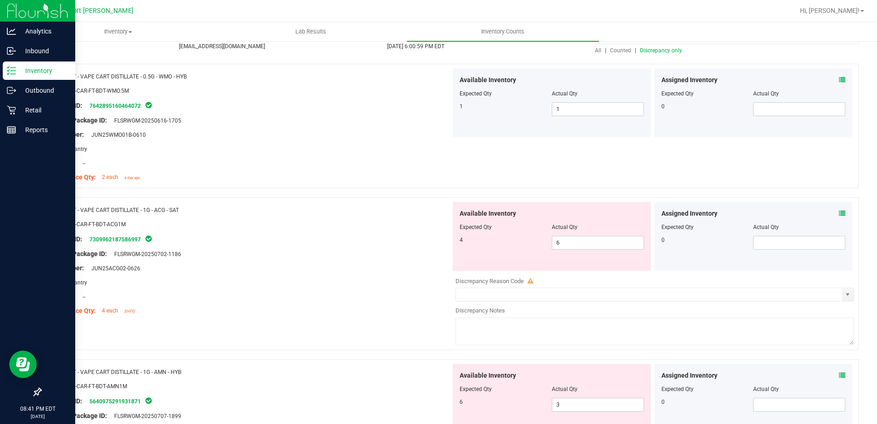
scroll to position [92, 0]
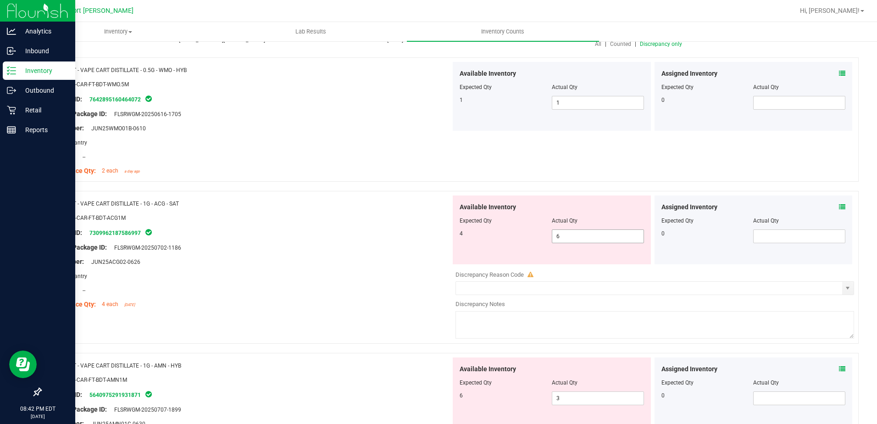
click at [570, 234] on input "6" at bounding box center [597, 236] width 91 height 13
type input "4"
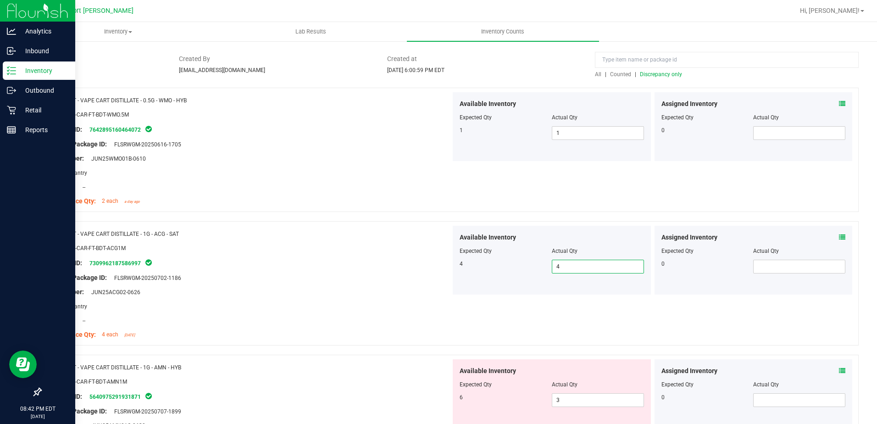
scroll to position [0, 0]
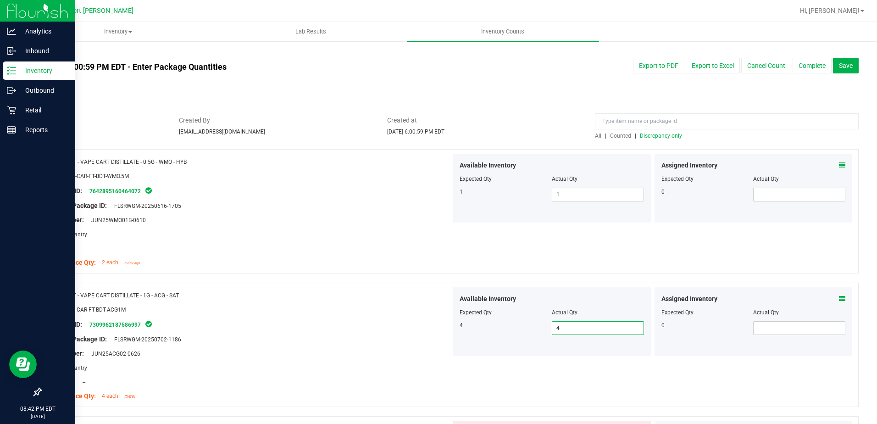
click at [641, 132] on div "All | Counted | Discrepancy only" at bounding box center [727, 136] width 264 height 8
click at [643, 137] on span "Discrepancy only" at bounding box center [661, 136] width 42 height 6
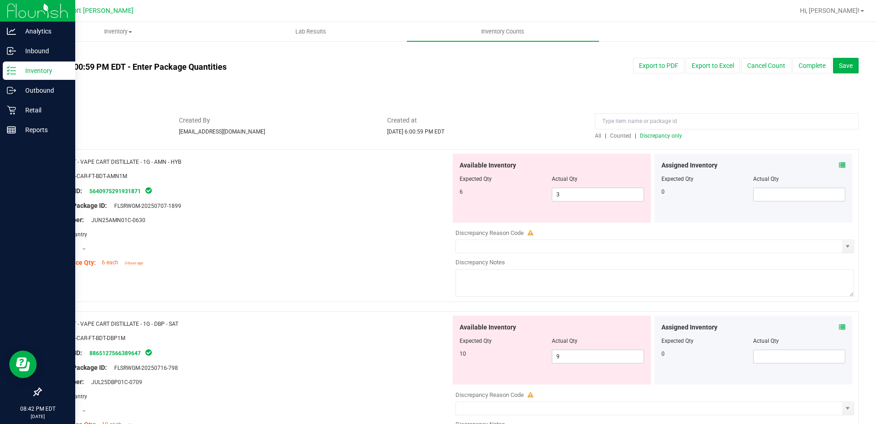
click at [839, 164] on icon at bounding box center [842, 165] width 6 height 6
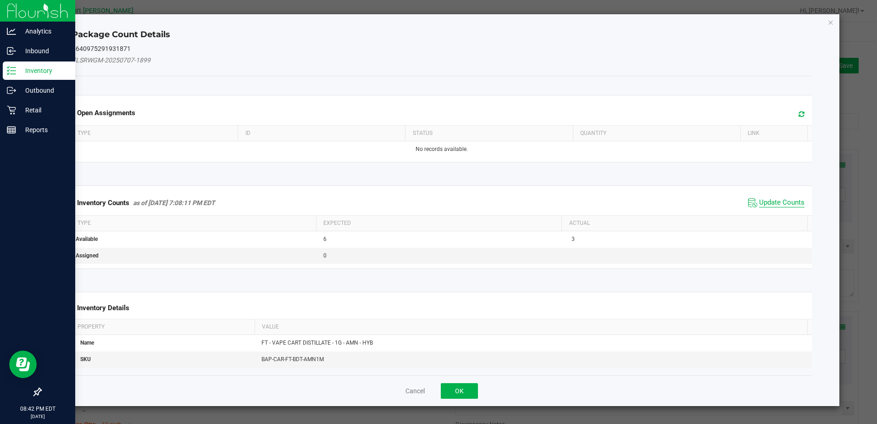
click at [775, 204] on span "Update Counts" at bounding box center [781, 202] width 45 height 9
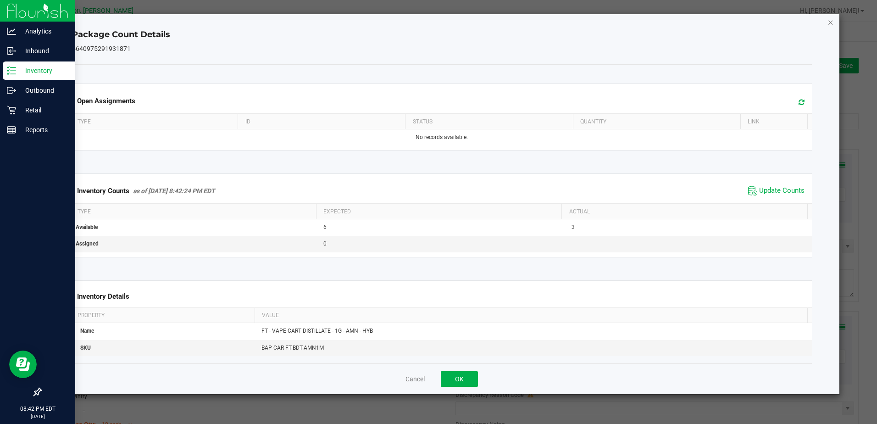
click at [829, 20] on icon "Close" at bounding box center [830, 22] width 6 height 11
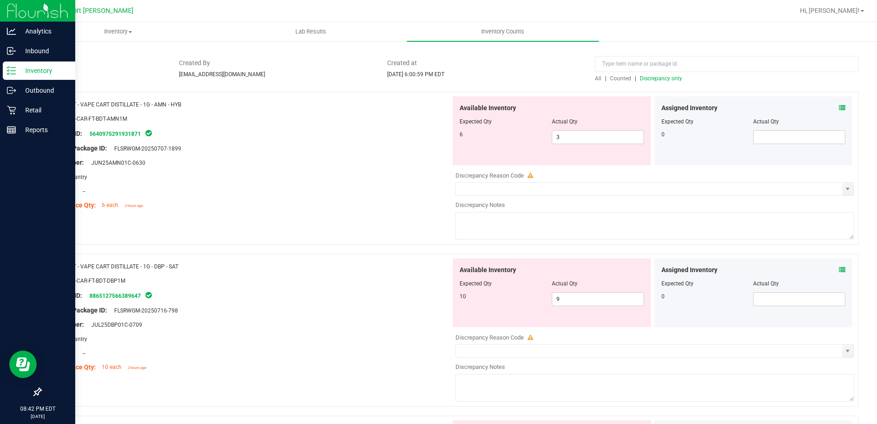
scroll to position [92, 0]
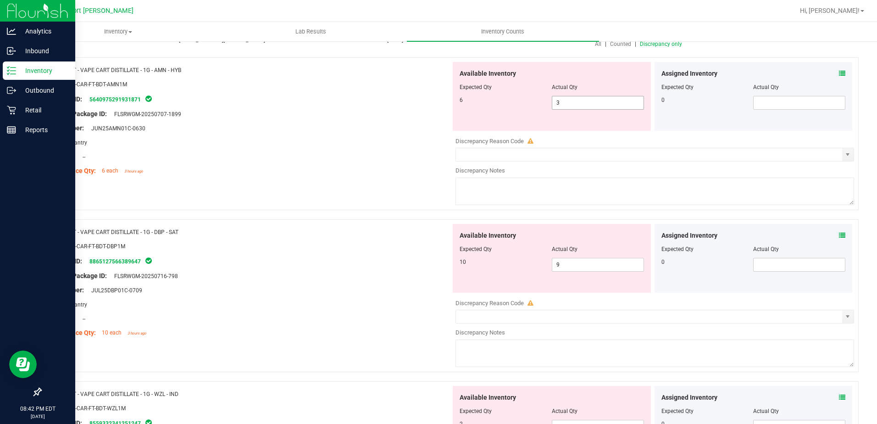
click at [570, 103] on input "3" at bounding box center [597, 102] width 91 height 13
type input "6"
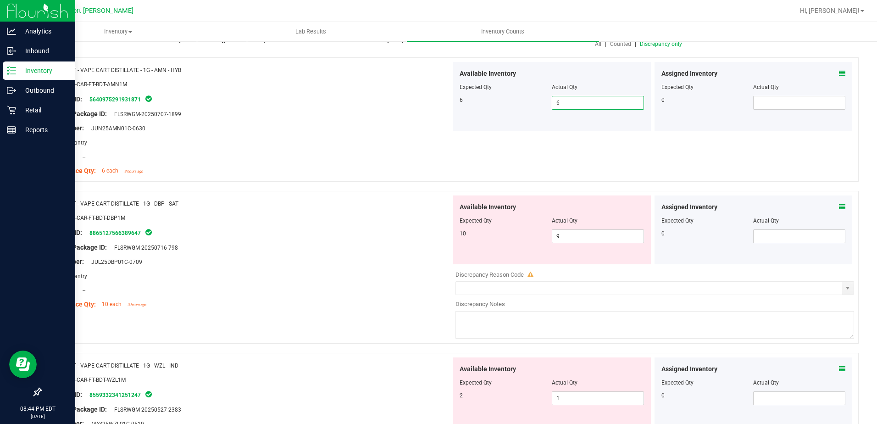
click at [839, 205] on icon at bounding box center [842, 207] width 6 height 6
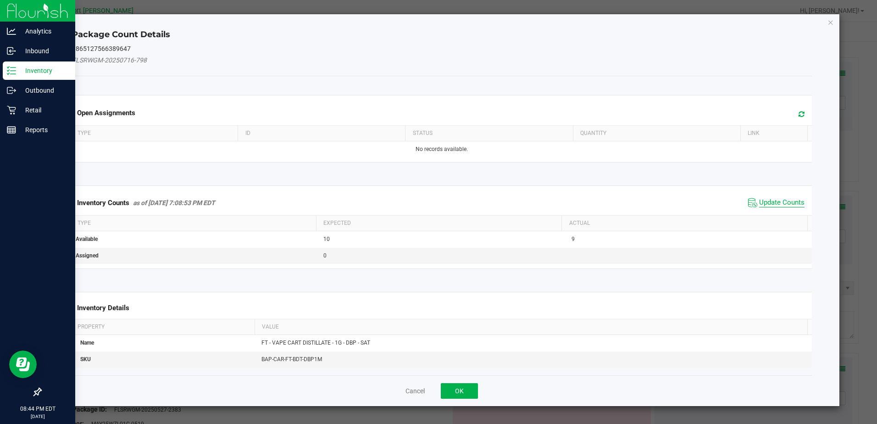
click at [790, 200] on span "Update Counts" at bounding box center [781, 202] width 45 height 9
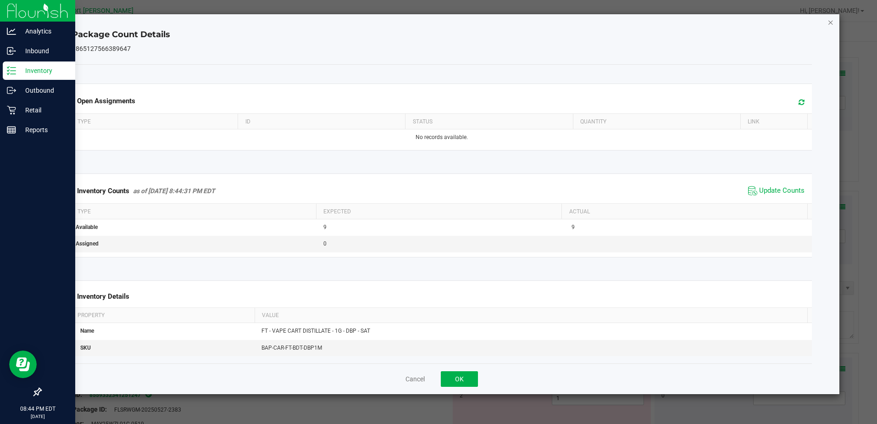
click at [833, 21] on icon "Close" at bounding box center [830, 22] width 6 height 11
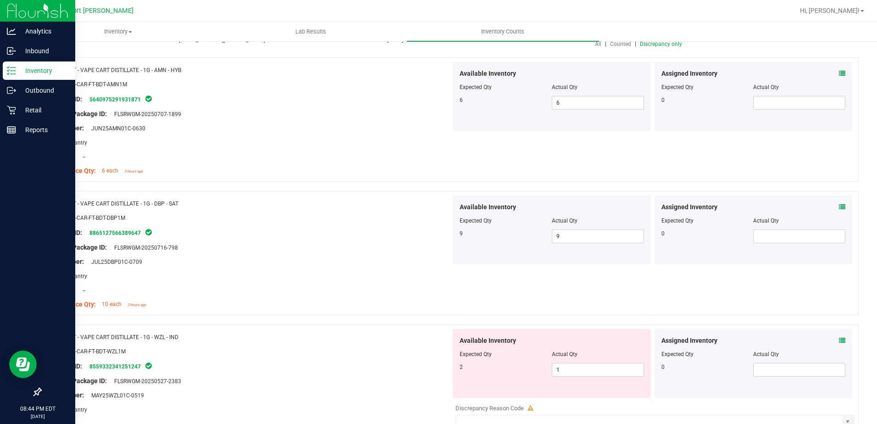
scroll to position [183, 0]
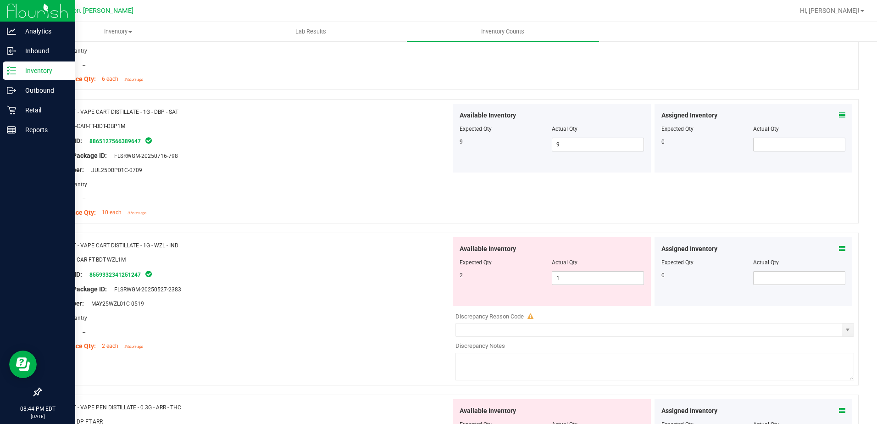
click at [839, 251] on icon at bounding box center [842, 248] width 6 height 6
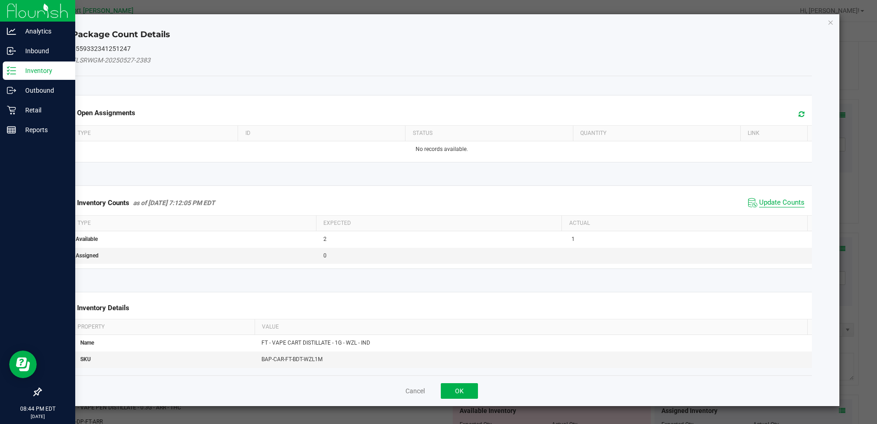
click at [782, 202] on span "Update Counts" at bounding box center [781, 202] width 45 height 9
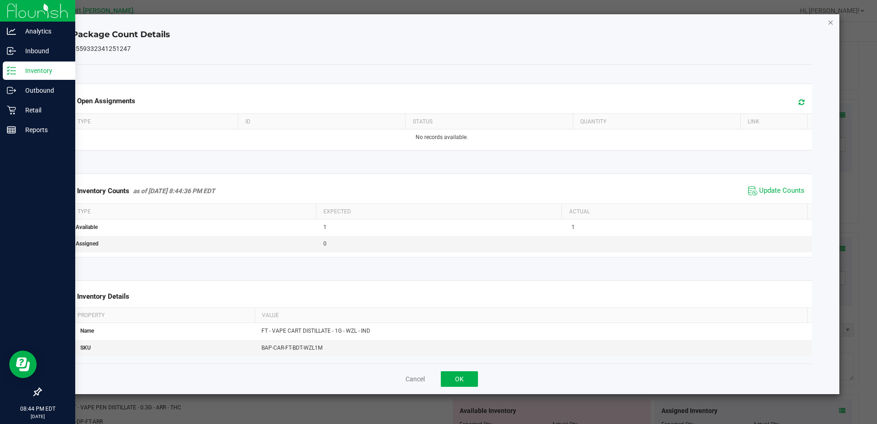
click at [829, 23] on icon "Close" at bounding box center [830, 22] width 6 height 11
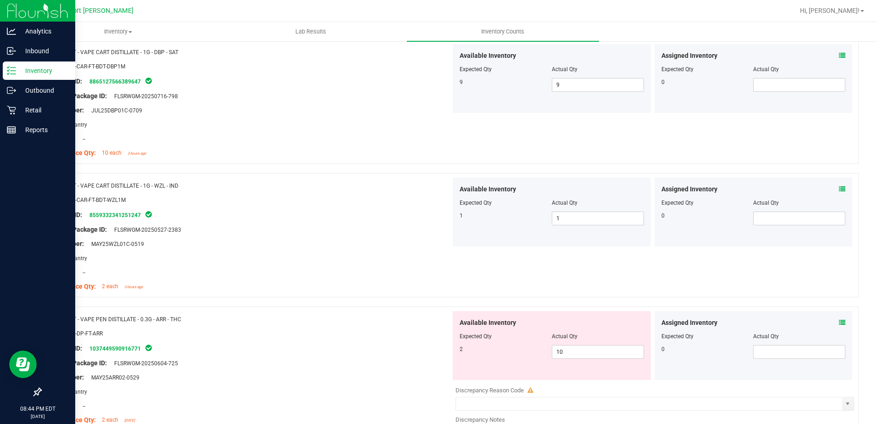
scroll to position [367, 0]
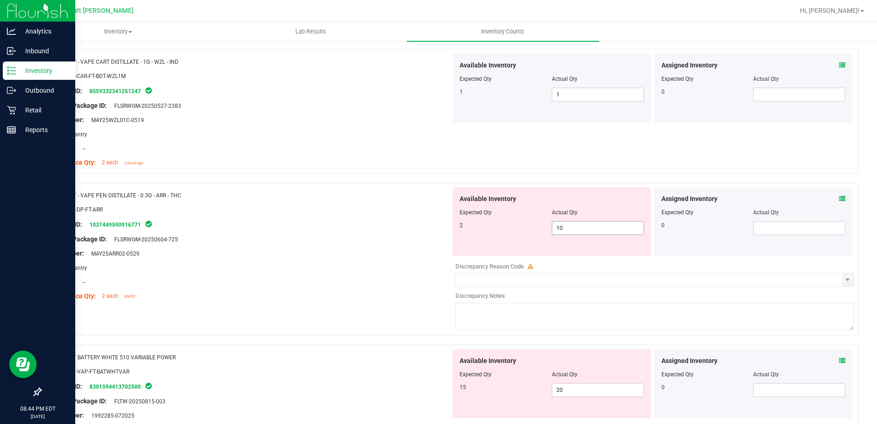
click at [591, 230] on span "10 10" at bounding box center [598, 228] width 92 height 14
click at [591, 230] on input "10" at bounding box center [597, 228] width 91 height 13
type input "2"
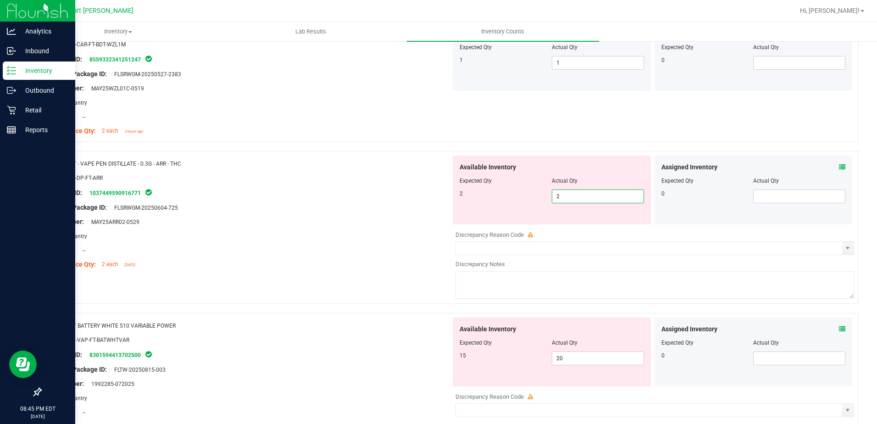
scroll to position [459, 0]
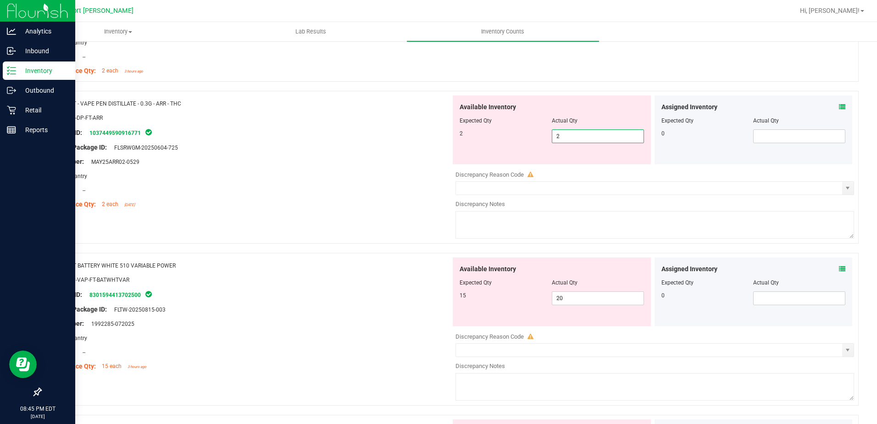
type input "2"
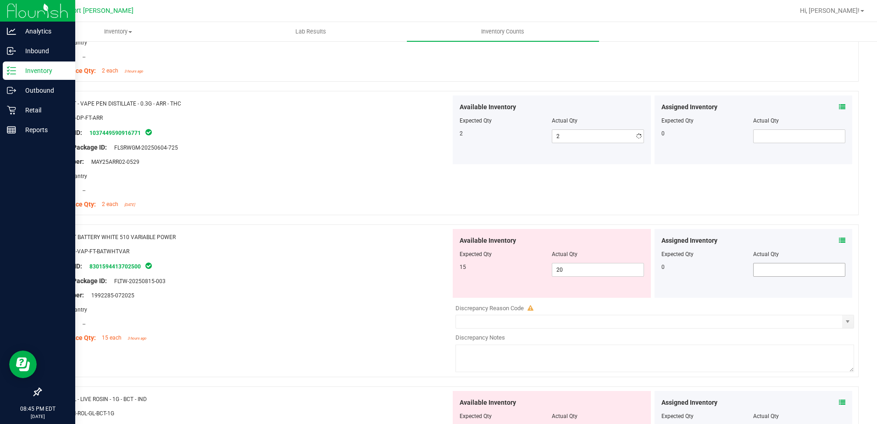
click at [835, 265] on div "Assigned Inventory Expected Qty Actual Qty 0" at bounding box center [753, 263] width 198 height 69
click at [839, 239] on icon at bounding box center [842, 240] width 6 height 6
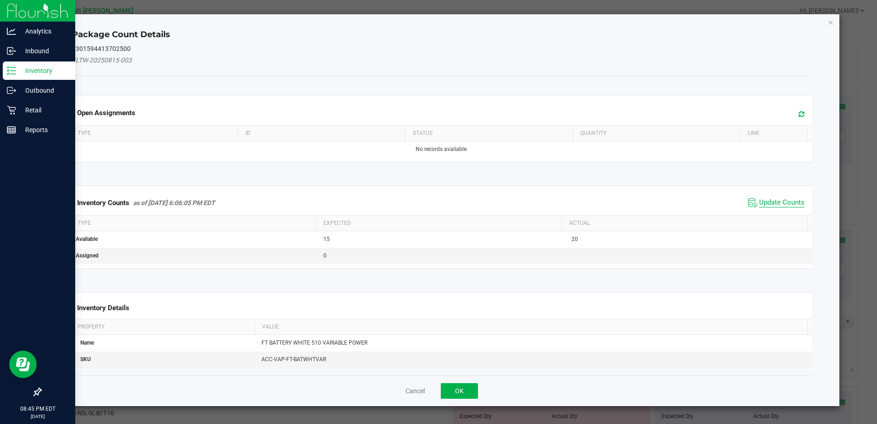
click at [784, 203] on span "Update Counts" at bounding box center [781, 202] width 45 height 9
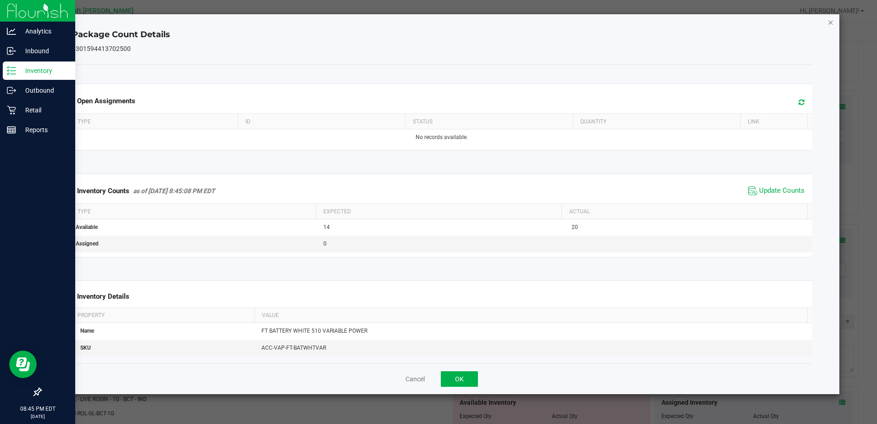
click at [830, 20] on icon "Close" at bounding box center [830, 22] width 6 height 11
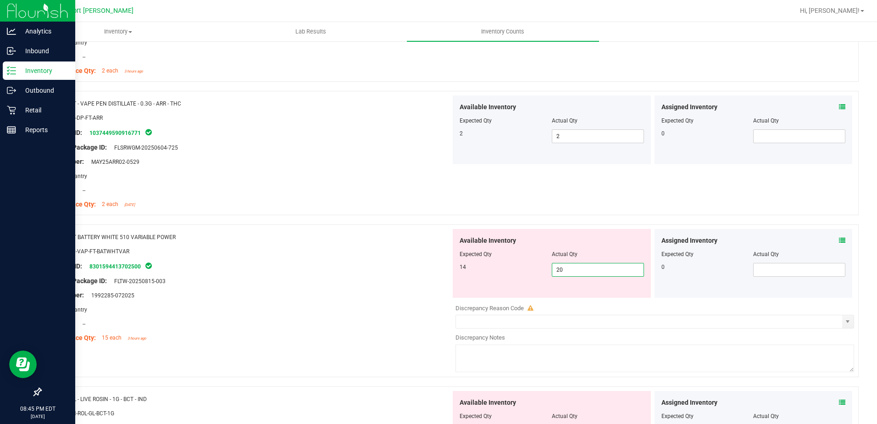
click at [564, 270] on span "20 20" at bounding box center [598, 270] width 92 height 14
type input "2"
type input "14"
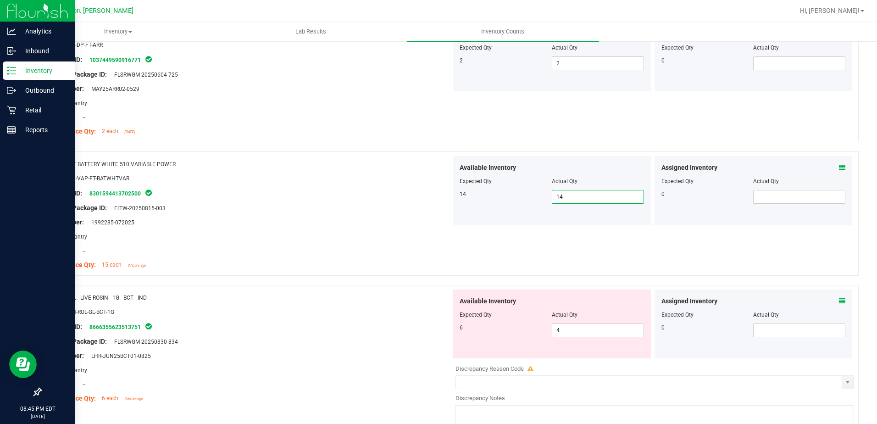
scroll to position [550, 0]
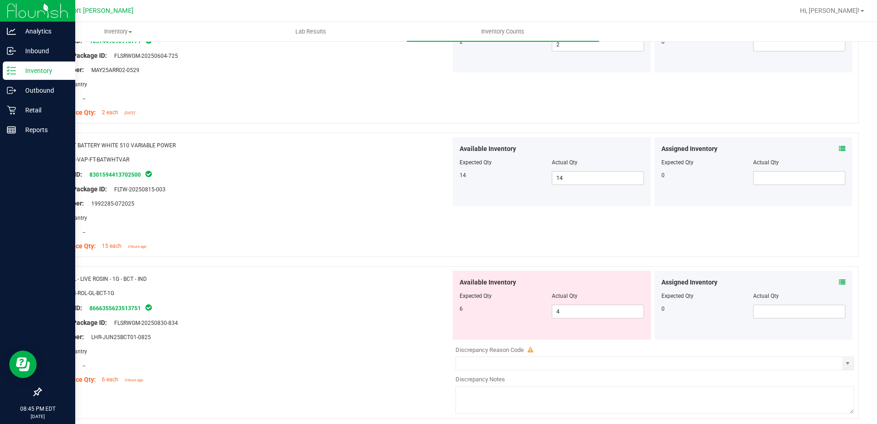
click at [839, 282] on icon at bounding box center [842, 282] width 6 height 6
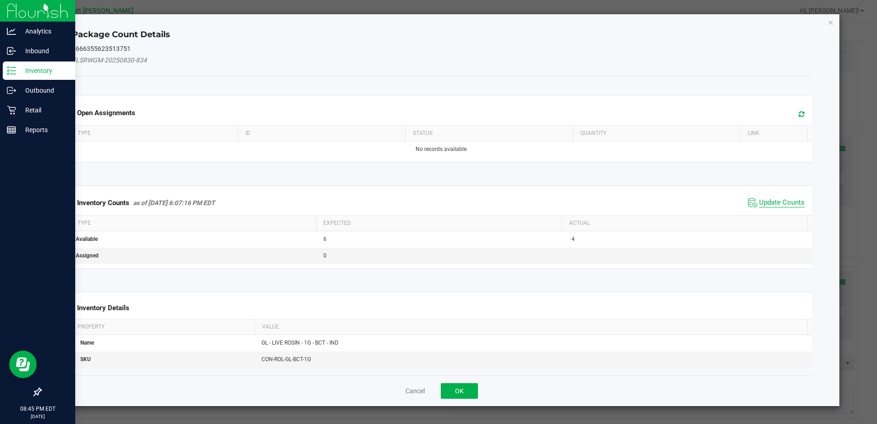
click at [782, 199] on span "Update Counts" at bounding box center [781, 202] width 45 height 9
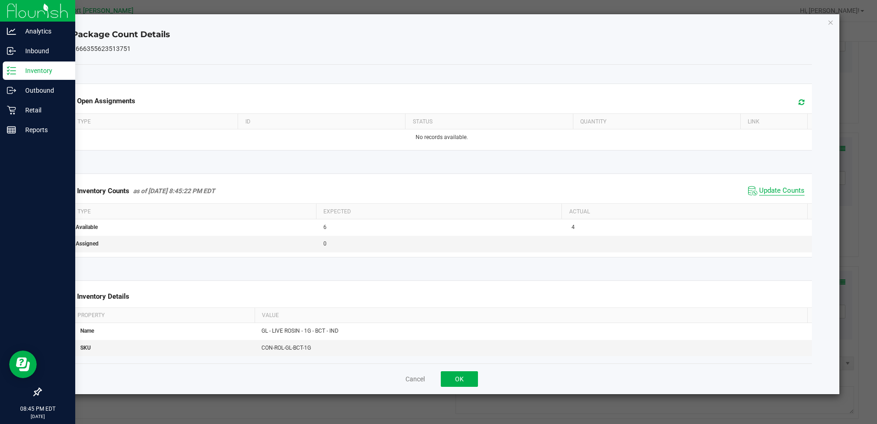
click at [781, 188] on span "Update Counts" at bounding box center [781, 190] width 45 height 9
click at [831, 19] on icon "Close" at bounding box center [830, 22] width 6 height 11
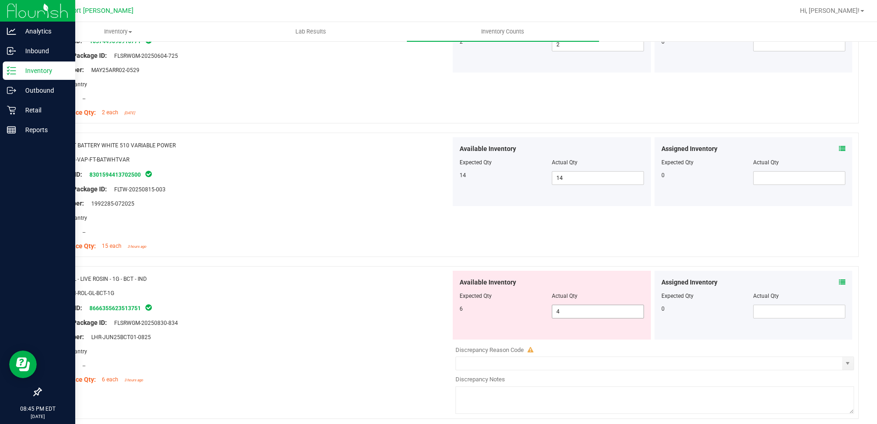
click at [571, 313] on span "4 4" at bounding box center [598, 312] width 92 height 14
type input "6"
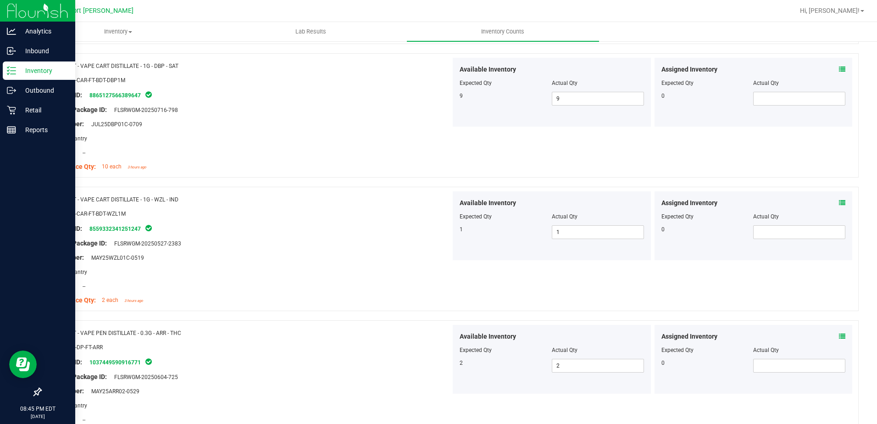
scroll to position [0, 0]
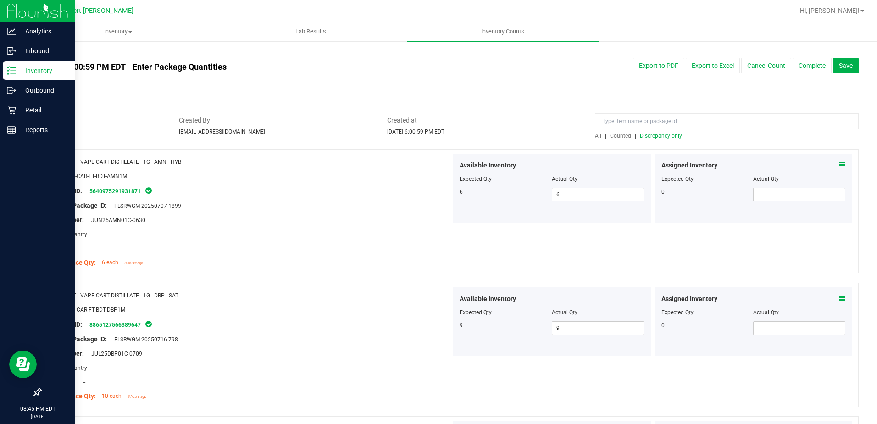
click at [667, 133] on span "Discrepancy only" at bounding box center [661, 136] width 42 height 6
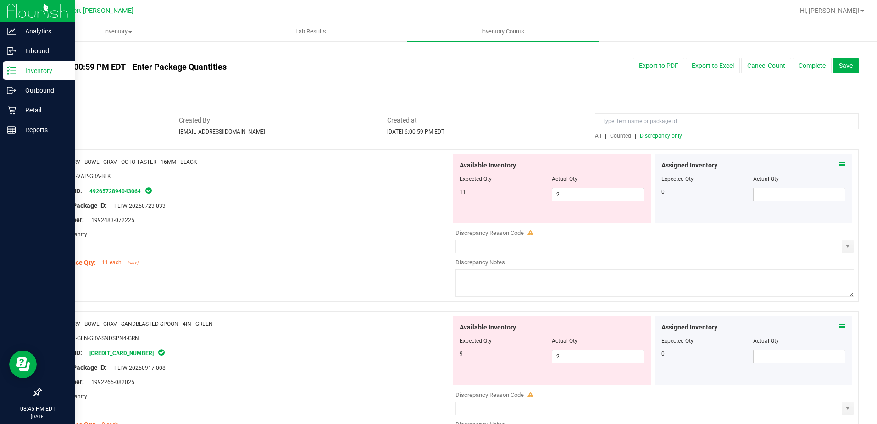
click at [583, 198] on span "2 2" at bounding box center [598, 195] width 92 height 14
type input "11"
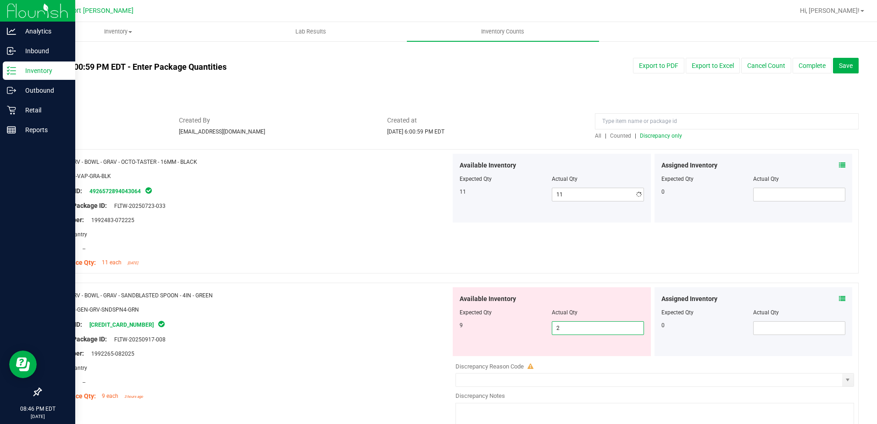
click at [563, 357] on div "Available Inventory Expected Qty Actual Qty 9 2 2" at bounding box center [652, 359] width 403 height 145
type input "9"
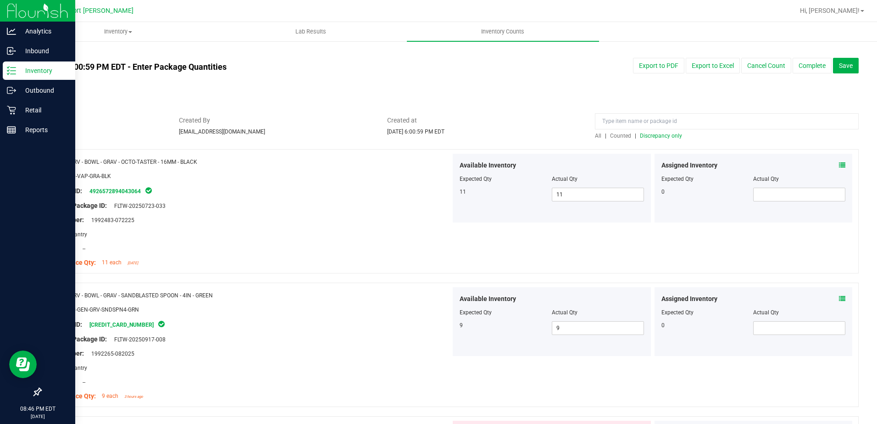
click at [655, 137] on span "Discrepancy only" at bounding box center [661, 136] width 42 height 6
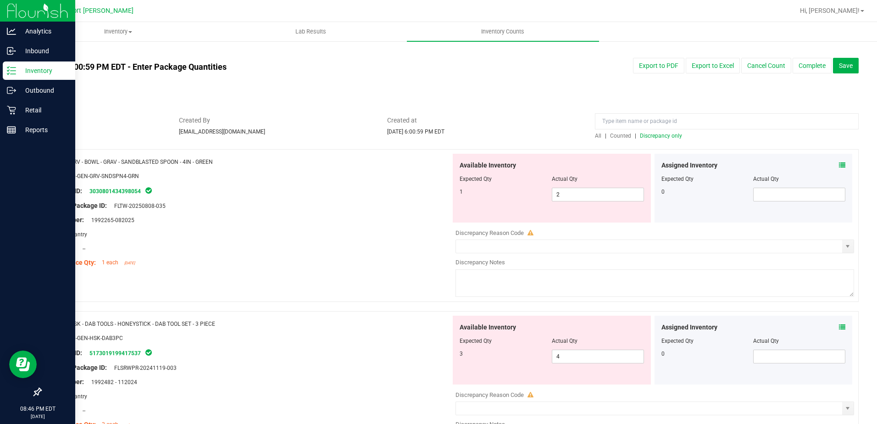
click at [593, 186] on div at bounding box center [552, 185] width 184 height 5
click at [589, 194] on span "2 2" at bounding box center [598, 195] width 92 height 14
type input "1"
click at [673, 137] on span "Discrepancy only" at bounding box center [661, 136] width 42 height 6
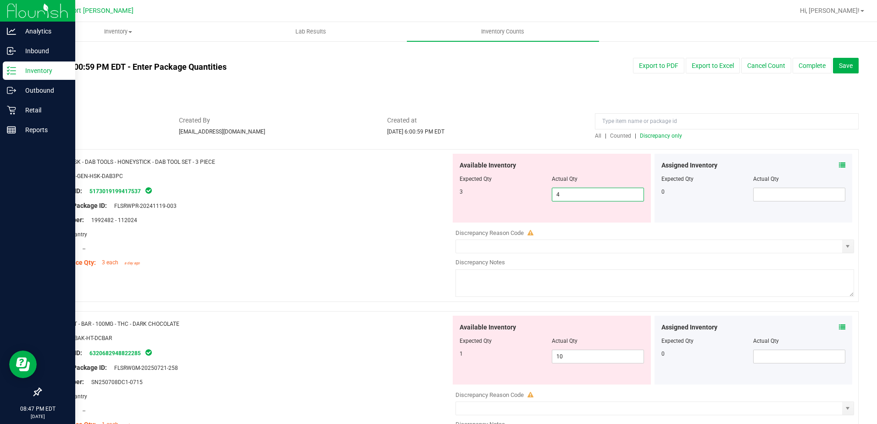
click at [574, 194] on span "4 4" at bounding box center [598, 195] width 92 height 14
type input "3"
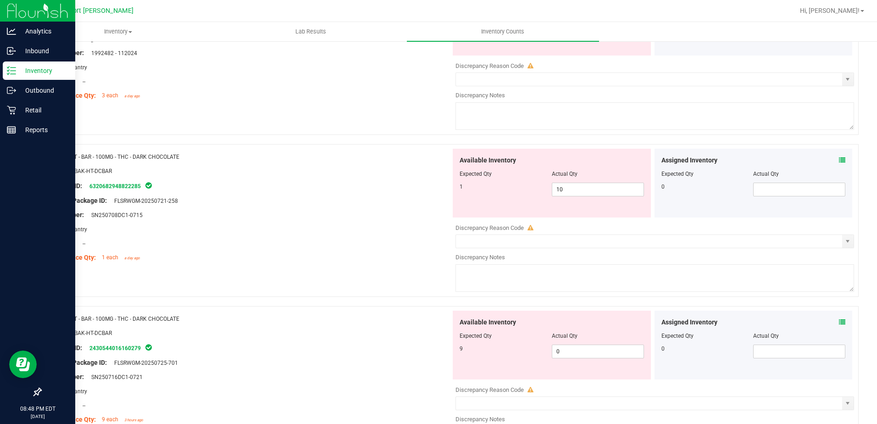
scroll to position [183, 0]
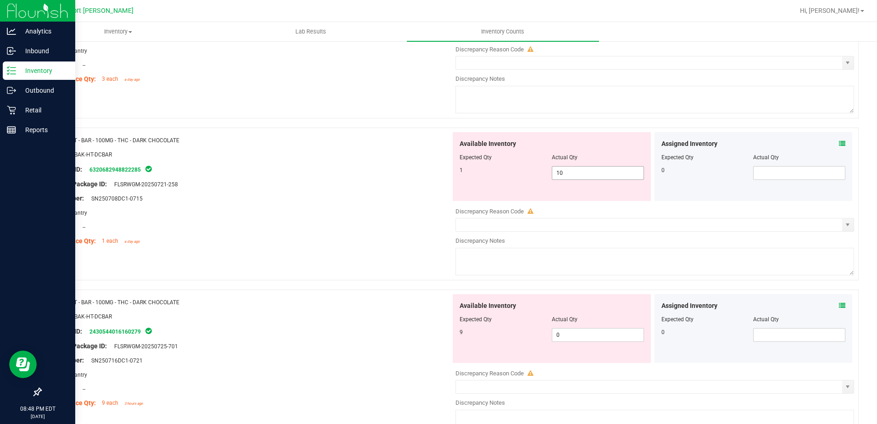
type input "3"
click at [574, 174] on div "Available Inventory Expected Qty Actual Qty 1 10 10" at bounding box center [652, 204] width 403 height 145
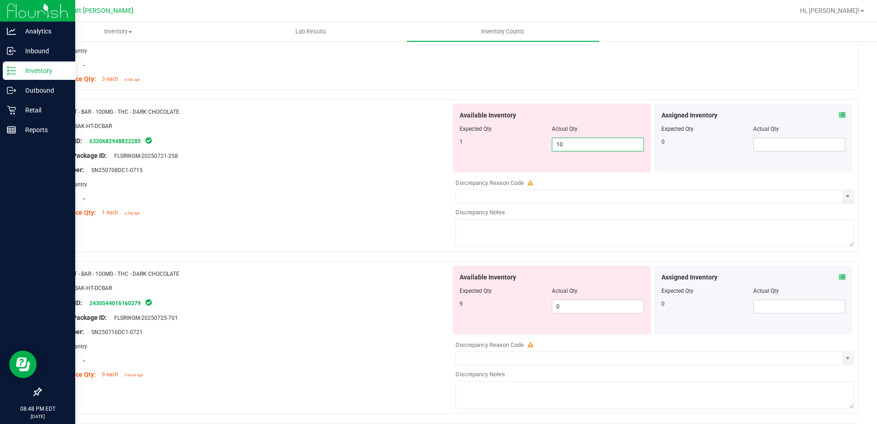
type input "1"
click at [571, 306] on div "Available Inventory Expected Qty Actual Qty 9 0 0" at bounding box center [652, 338] width 403 height 145
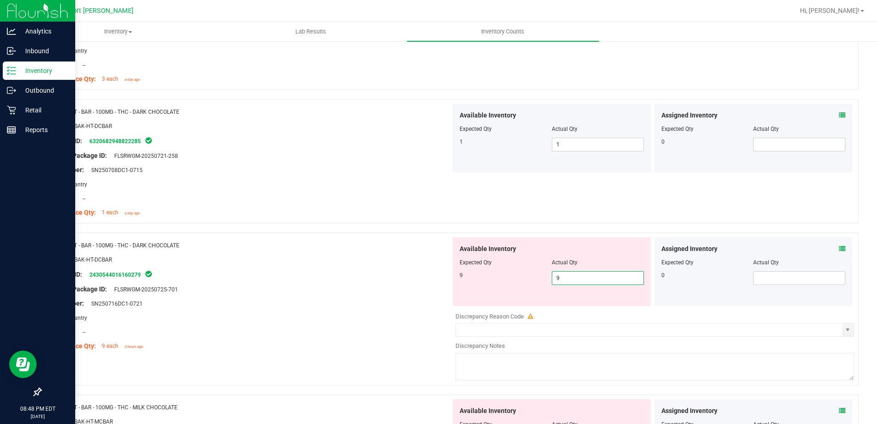
type input "9"
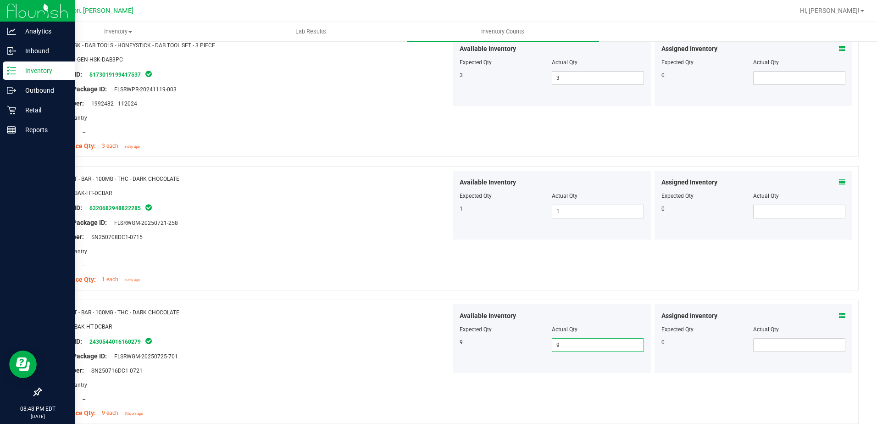
scroll to position [0, 0]
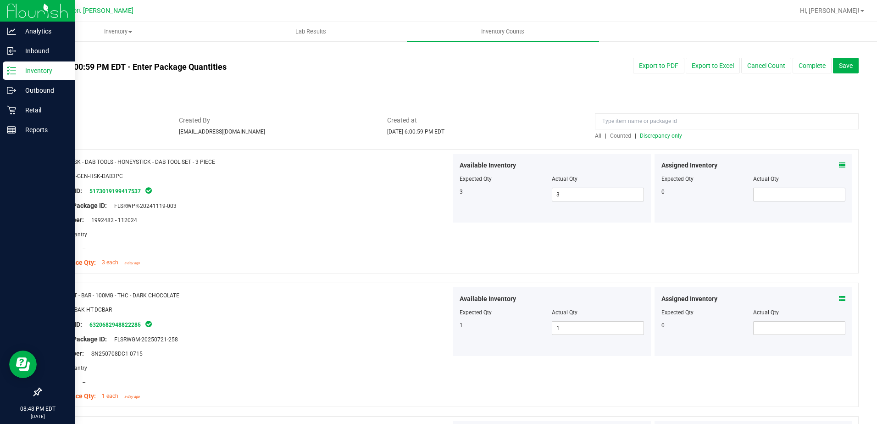
click at [660, 134] on span "Discrepancy only" at bounding box center [661, 136] width 42 height 6
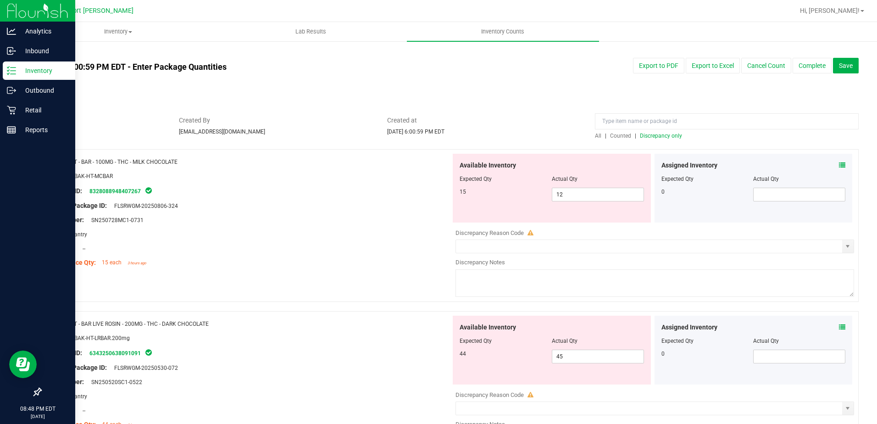
click at [839, 165] on icon at bounding box center [842, 165] width 6 height 6
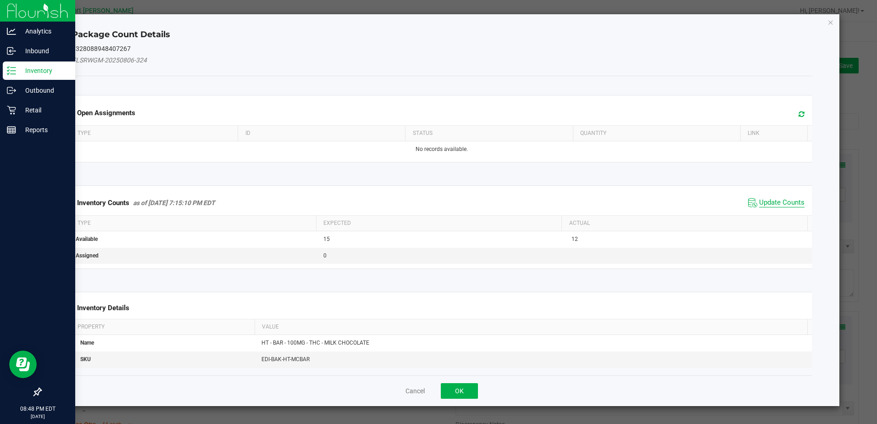
click at [773, 200] on span "Update Counts" at bounding box center [781, 202] width 45 height 9
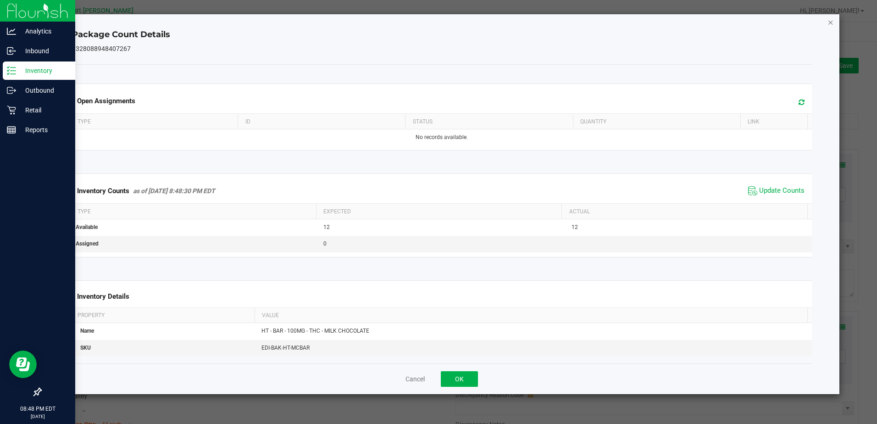
click at [829, 22] on icon "Close" at bounding box center [830, 22] width 6 height 11
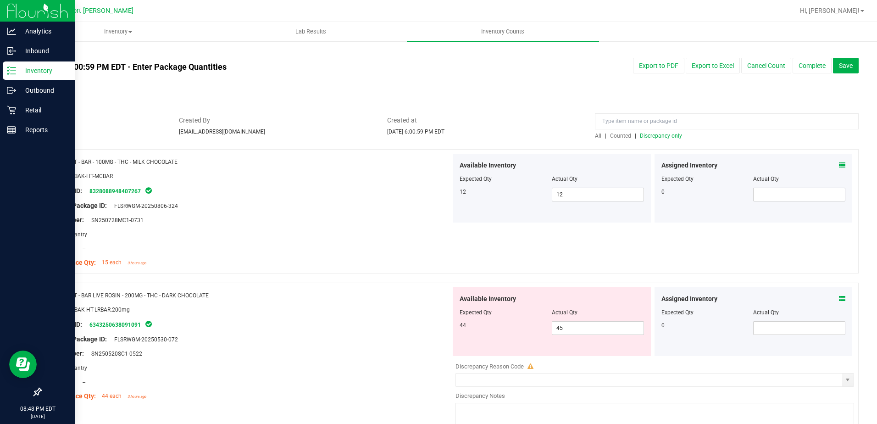
click at [839, 298] on icon at bounding box center [842, 298] width 6 height 6
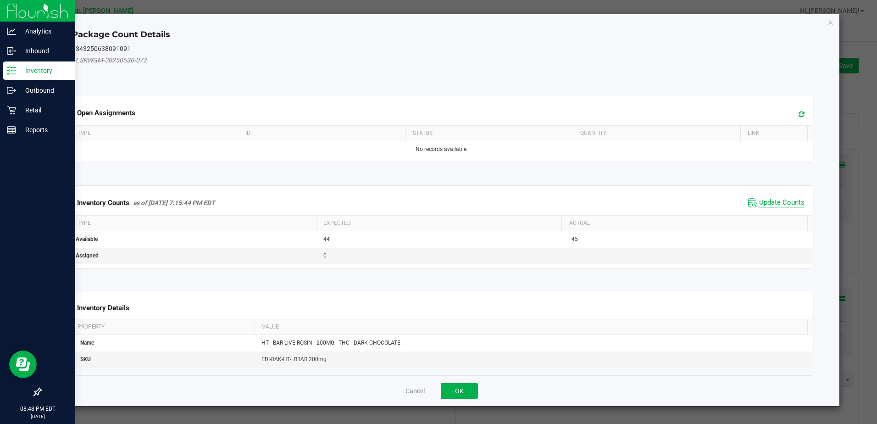
click at [769, 203] on span "Update Counts" at bounding box center [781, 202] width 45 height 9
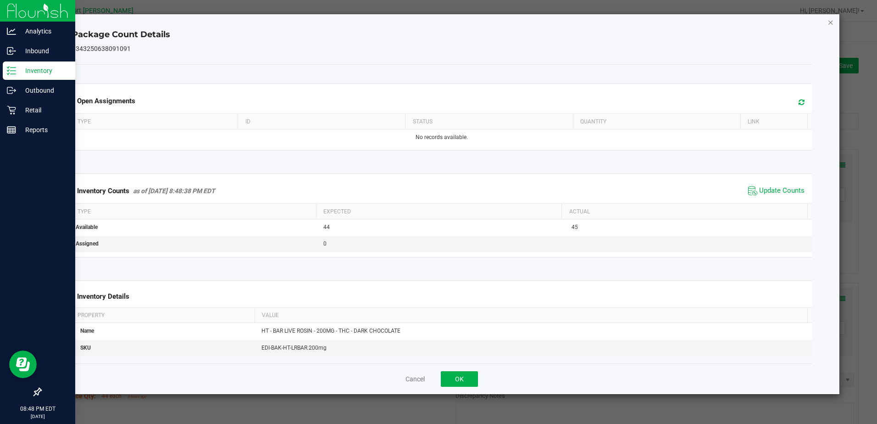
click at [833, 22] on icon "Close" at bounding box center [830, 22] width 6 height 11
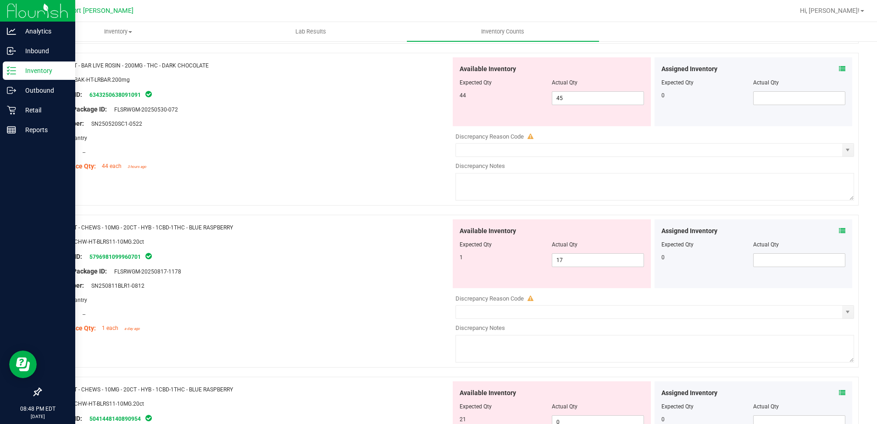
scroll to position [275, 0]
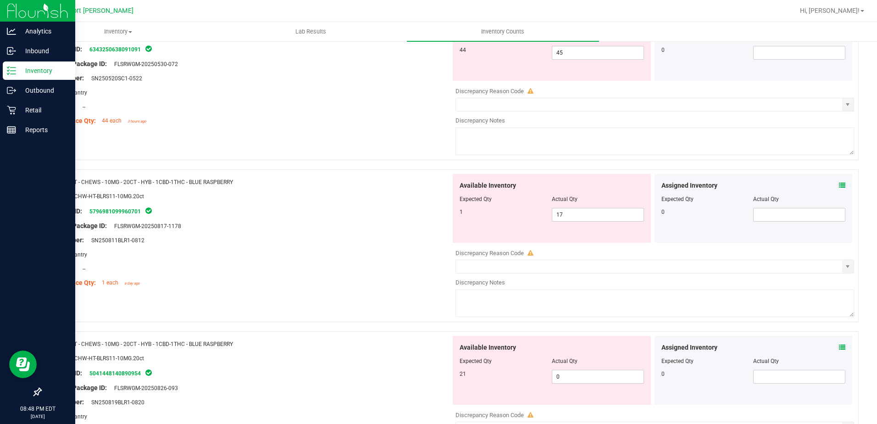
click at [839, 186] on icon at bounding box center [842, 185] width 6 height 6
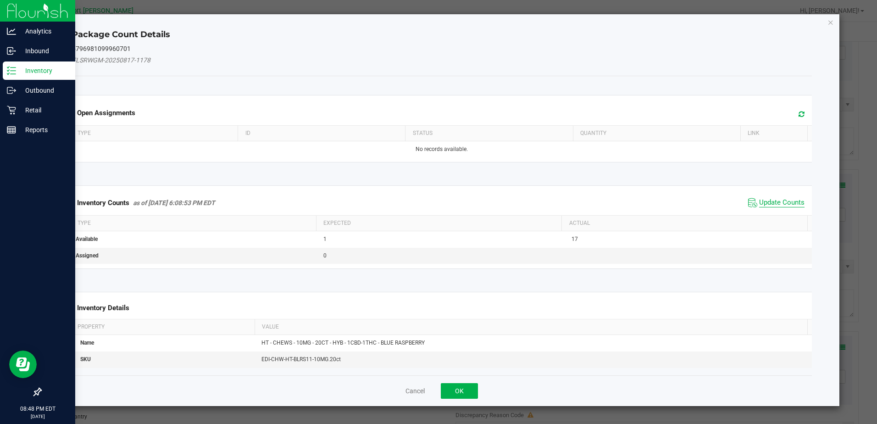
click at [776, 196] on span "Update Counts" at bounding box center [776, 203] width 61 height 14
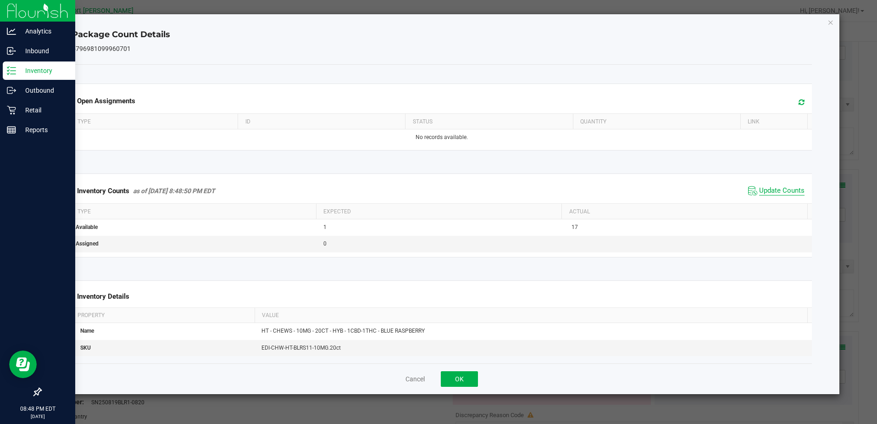
click at [775, 191] on span "Update Counts" at bounding box center [781, 190] width 45 height 9
click at [830, 24] on icon "Close" at bounding box center [830, 22] width 6 height 11
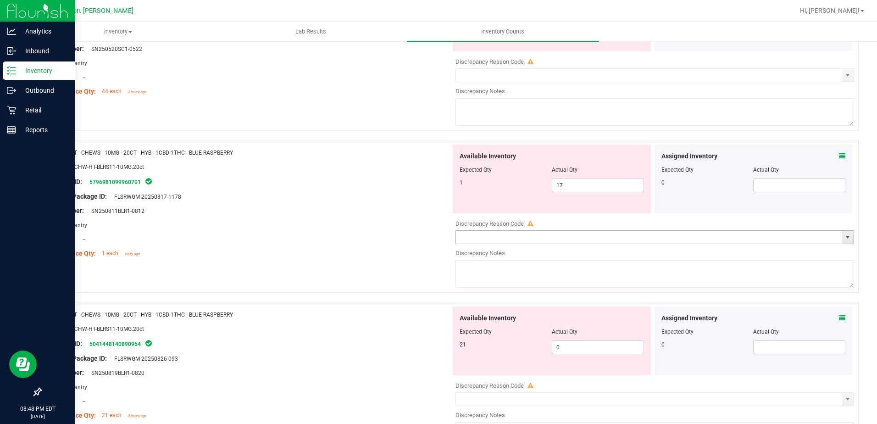
scroll to position [321, 0]
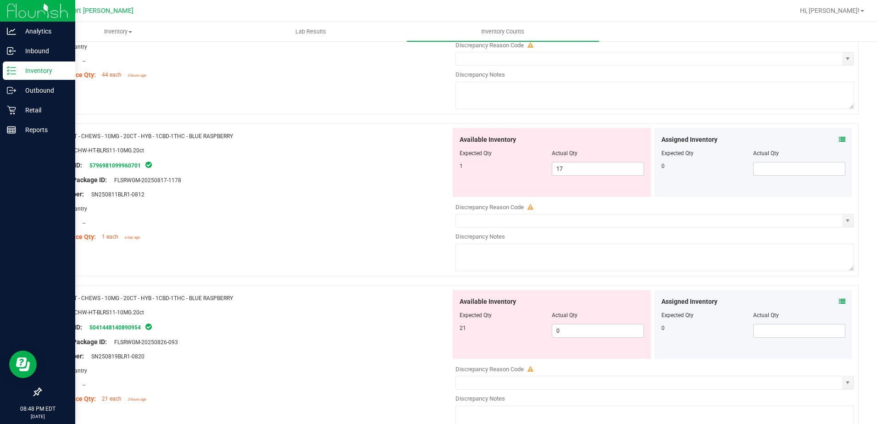
click at [839, 302] on icon at bounding box center [842, 301] width 6 height 6
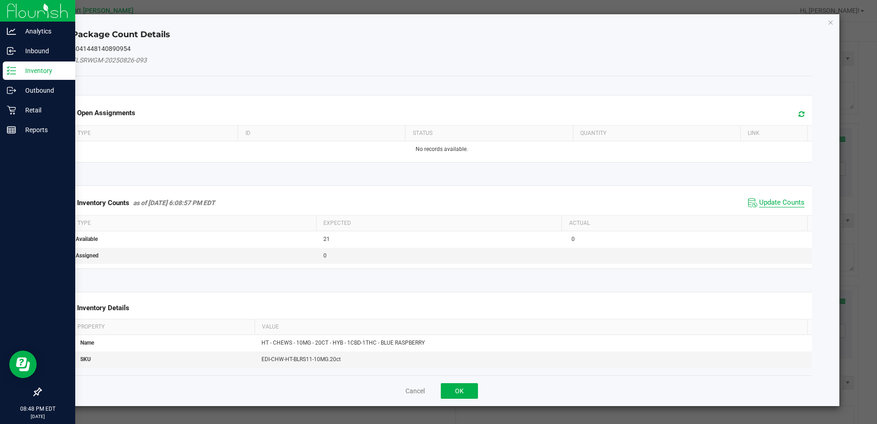
click at [780, 201] on span "Update Counts" at bounding box center [781, 202] width 45 height 9
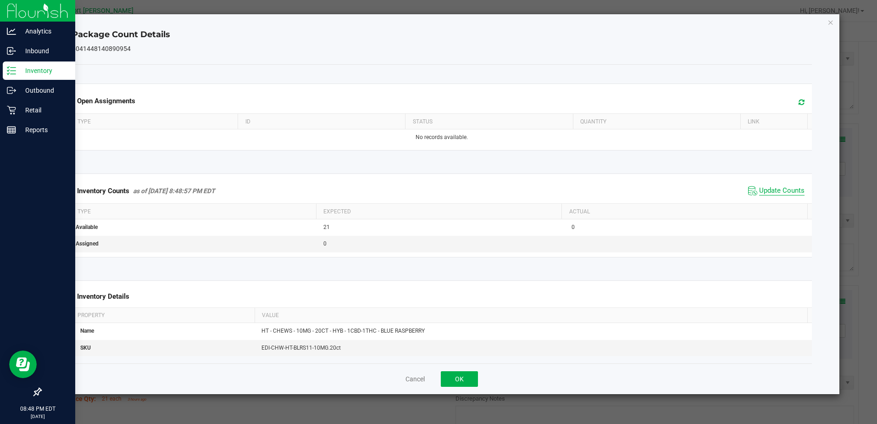
click at [779, 188] on span "Update Counts" at bounding box center [781, 190] width 45 height 9
click at [831, 22] on icon "Close" at bounding box center [830, 22] width 6 height 11
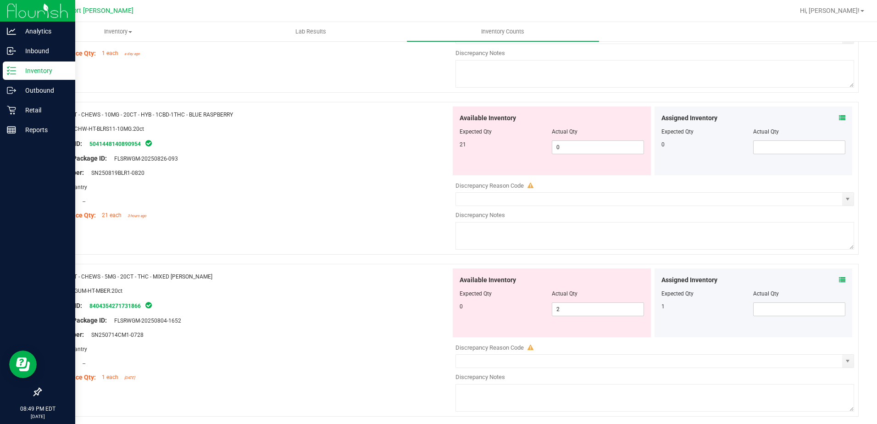
scroll to position [550, 0]
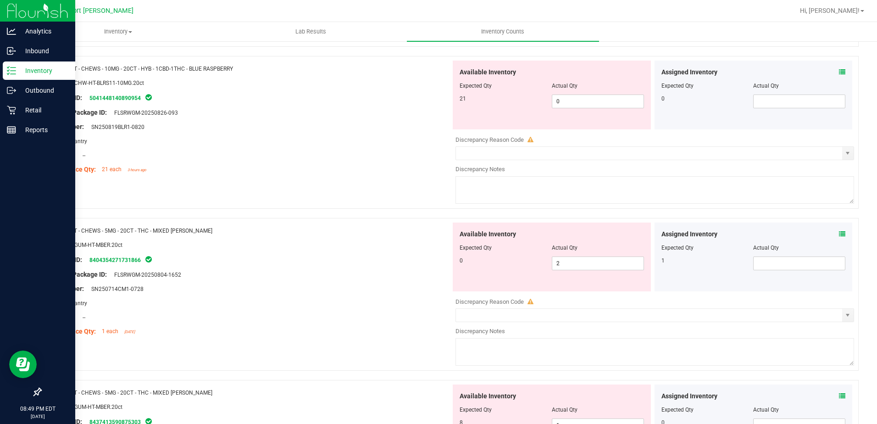
click at [839, 233] on icon at bounding box center [842, 234] width 6 height 6
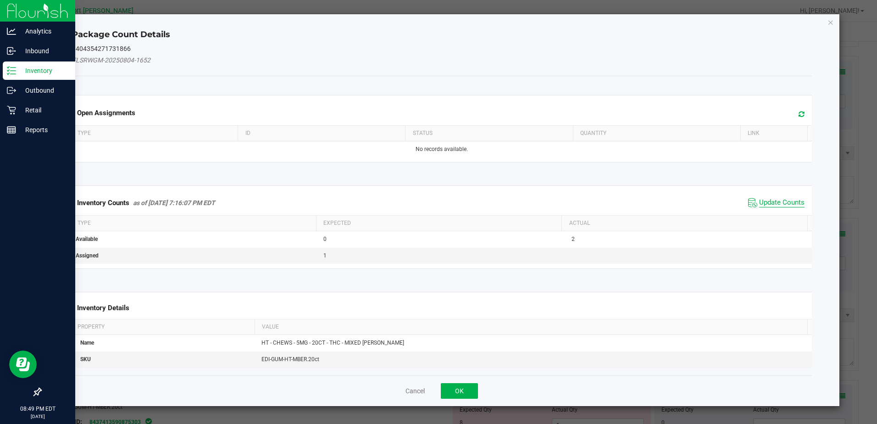
click at [787, 200] on span "Update Counts" at bounding box center [781, 202] width 45 height 9
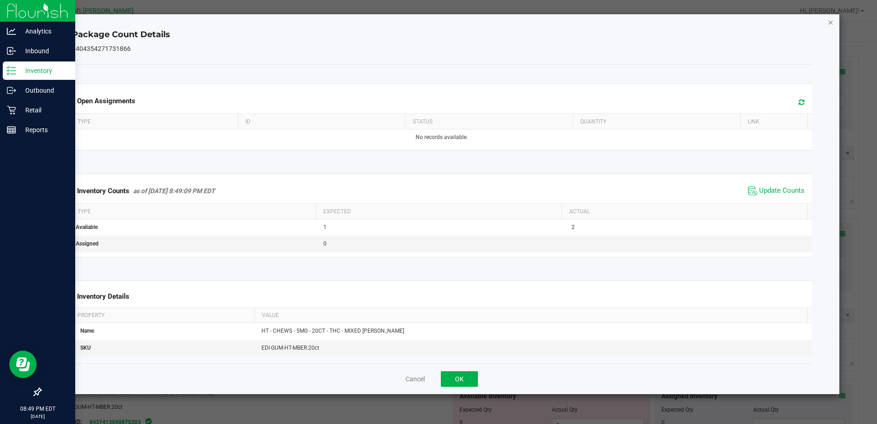
click at [831, 21] on icon "Close" at bounding box center [830, 22] width 6 height 11
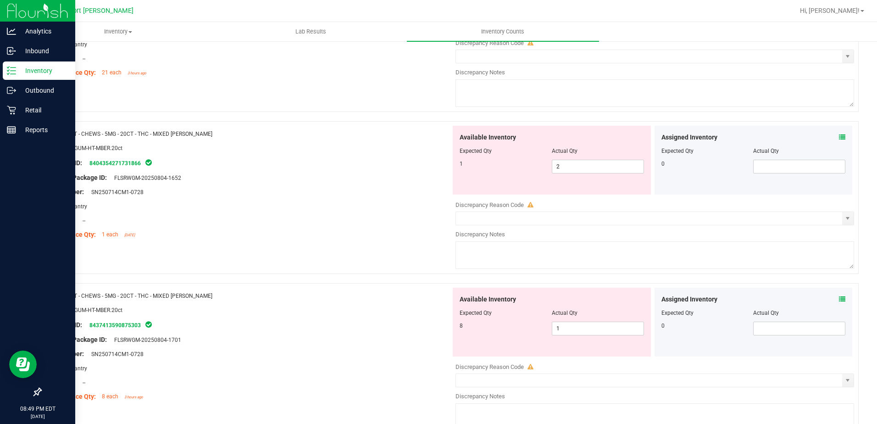
scroll to position [642, 0]
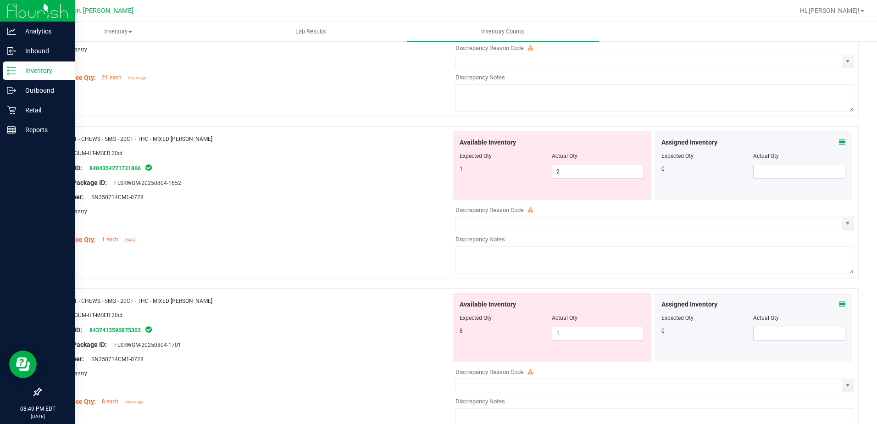
click at [839, 304] on icon at bounding box center [842, 304] width 6 height 6
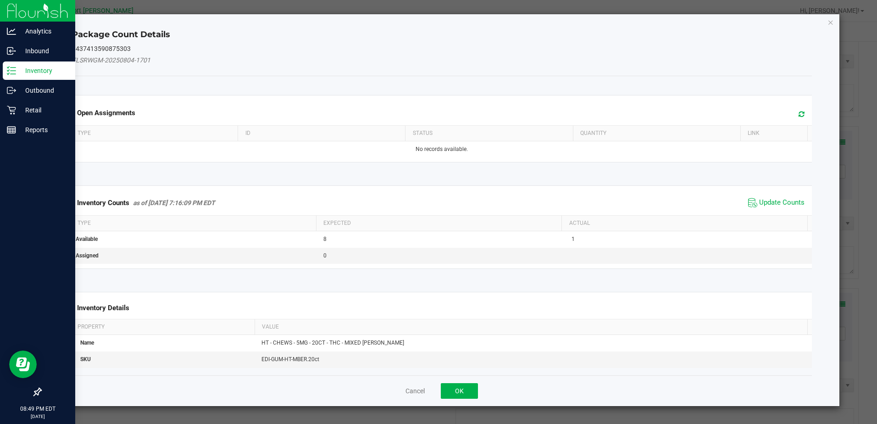
click at [777, 196] on span "Update Counts" at bounding box center [776, 203] width 61 height 14
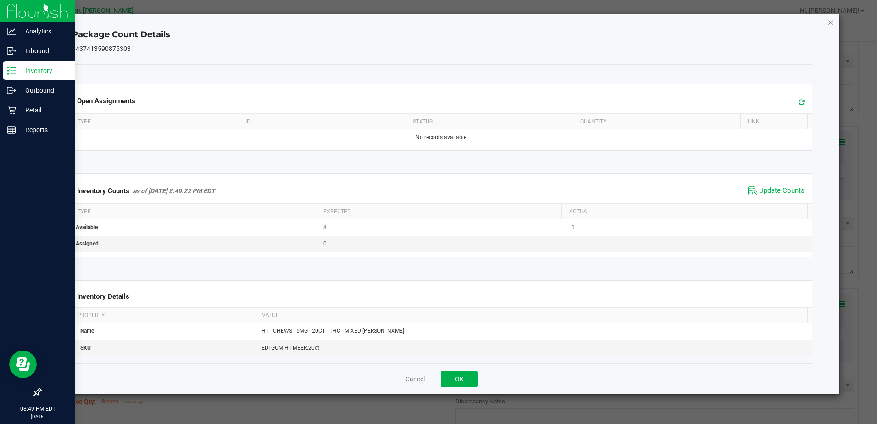
click at [829, 22] on icon "Close" at bounding box center [830, 22] width 6 height 11
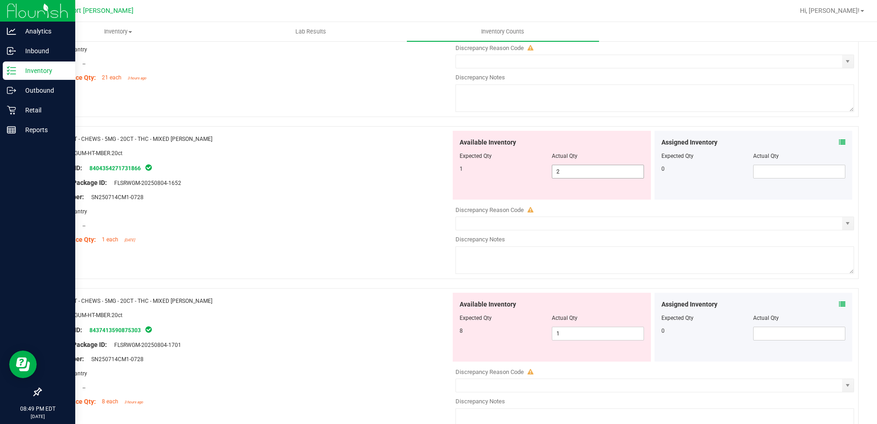
click at [552, 177] on span "2 2" at bounding box center [598, 172] width 92 height 14
type input "1"
click at [568, 337] on div "Available Inventory Expected Qty Actual Qty 8 1 1" at bounding box center [652, 365] width 403 height 145
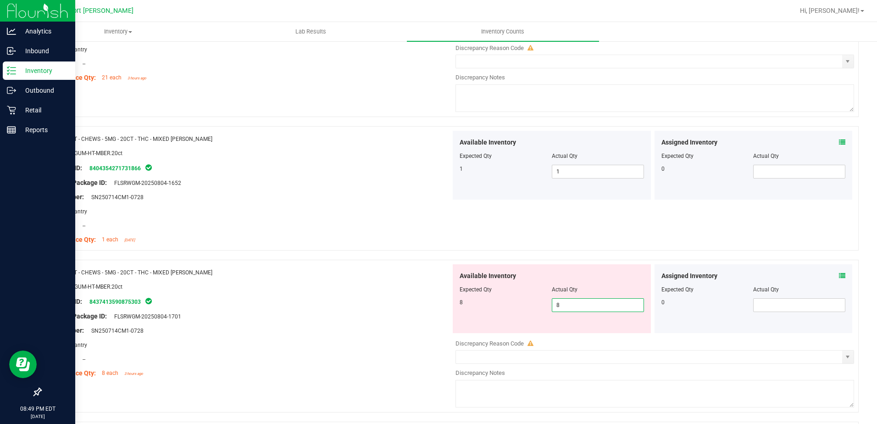
type input "8"
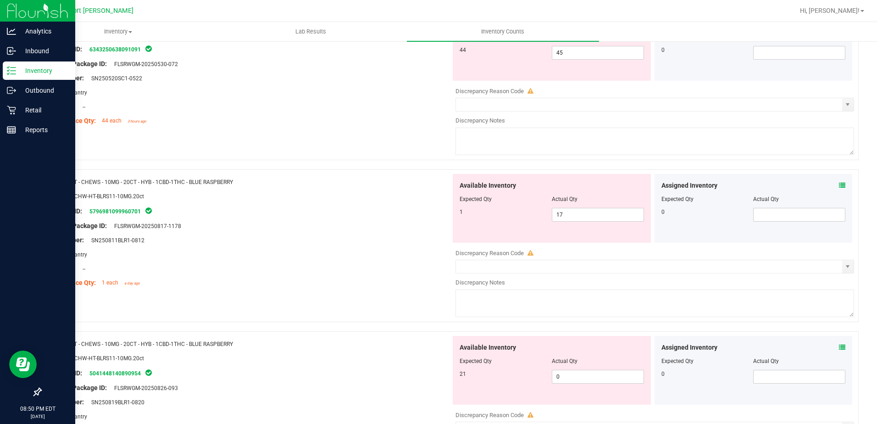
scroll to position [0, 0]
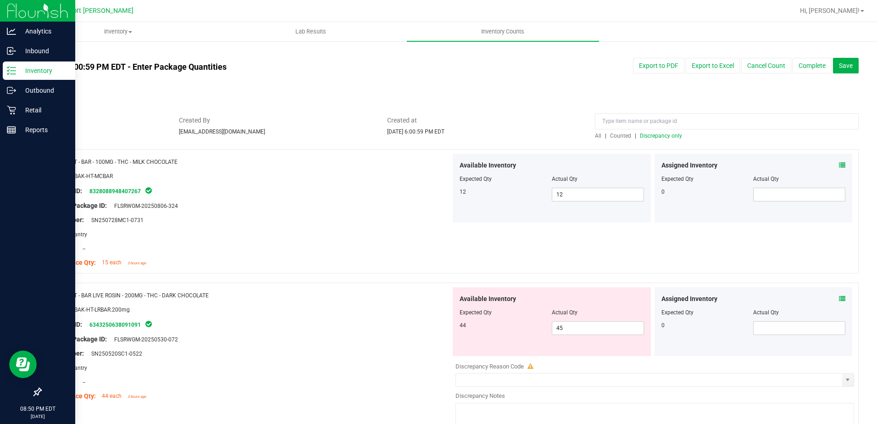
click at [655, 135] on span "Discrepancy only" at bounding box center [661, 136] width 42 height 6
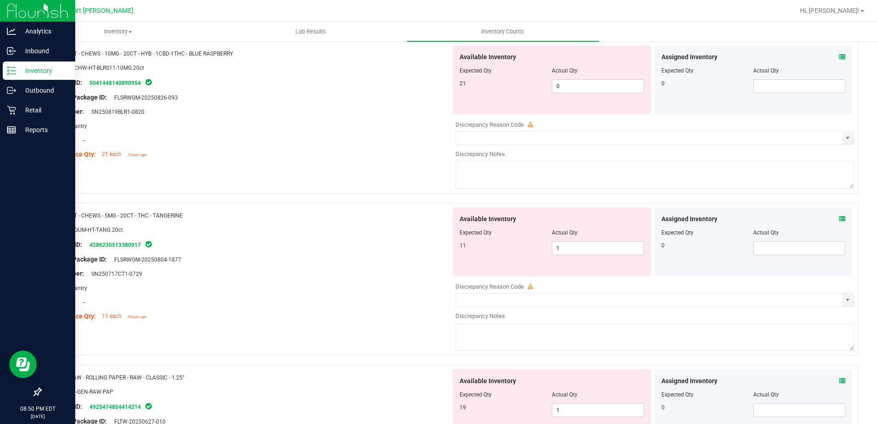
scroll to position [459, 0]
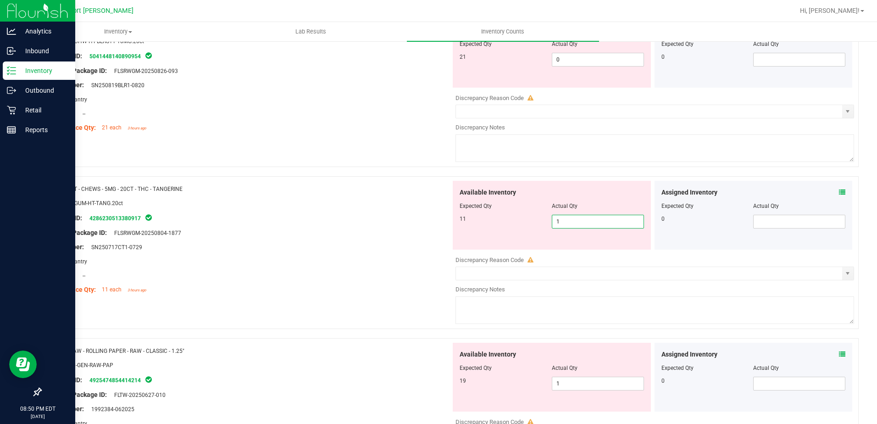
click at [577, 221] on span "1 1" at bounding box center [598, 222] width 92 height 14
click at [577, 221] on input "1" at bounding box center [597, 221] width 91 height 13
type input "11"
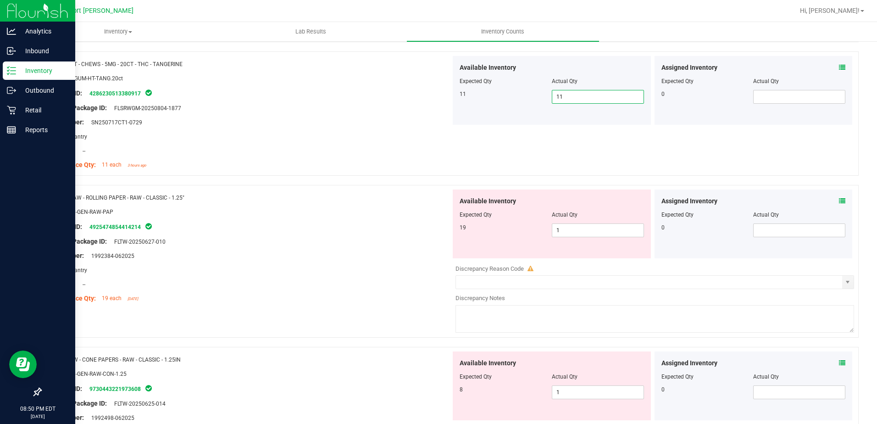
scroll to position [596, 0]
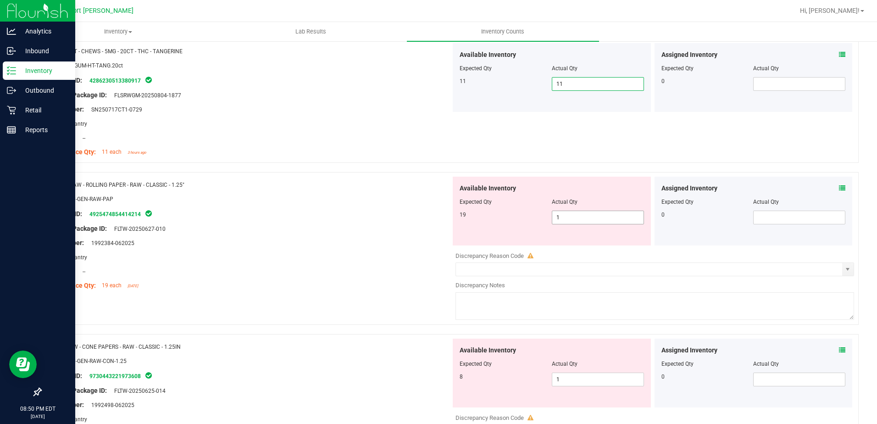
click at [574, 217] on span "1 1" at bounding box center [598, 217] width 92 height 14
type input "19"
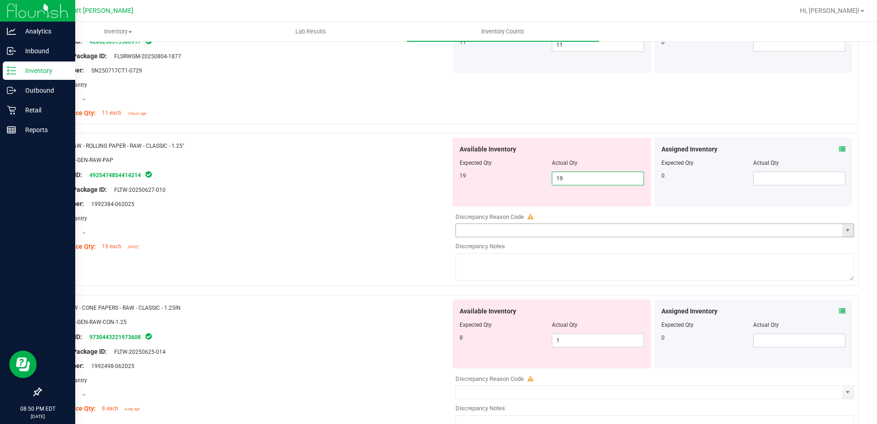
scroll to position [688, 0]
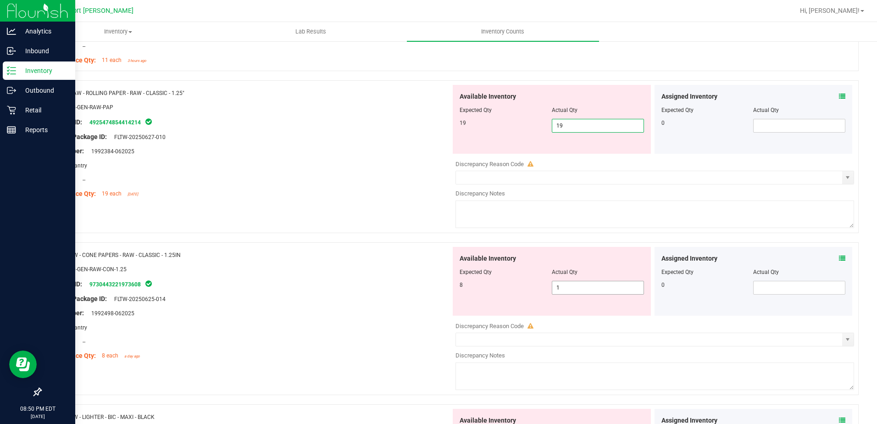
type input "19"
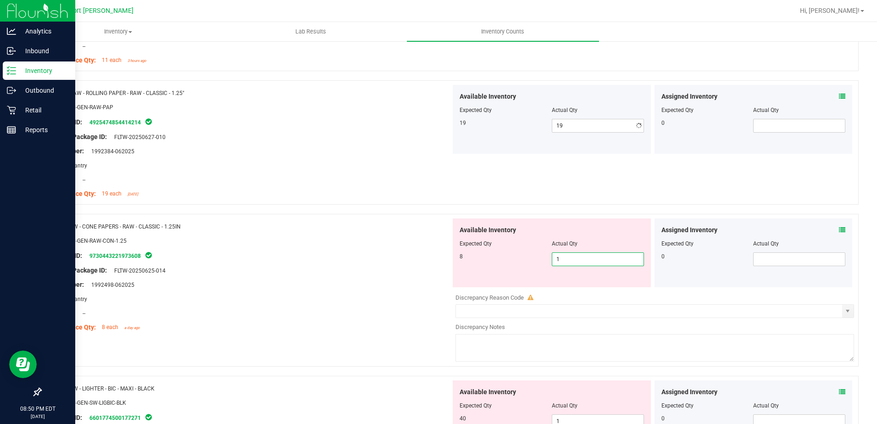
click at [563, 290] on div "Available Inventory Expected Qty Actual Qty 8 1 1" at bounding box center [652, 290] width 403 height 145
type input "8"
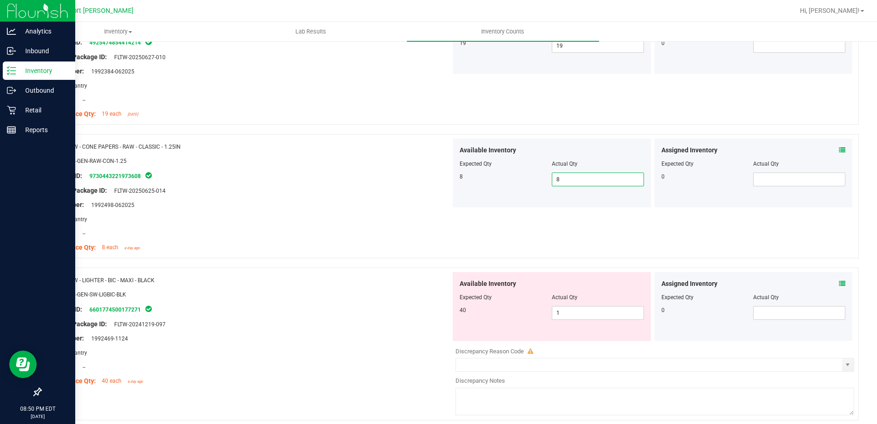
scroll to position [780, 0]
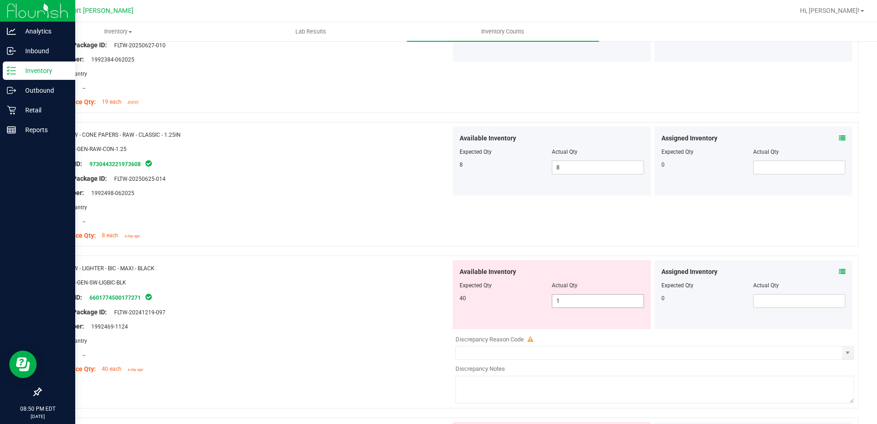
click at [565, 296] on span "1 1" at bounding box center [598, 301] width 92 height 14
type input "40"
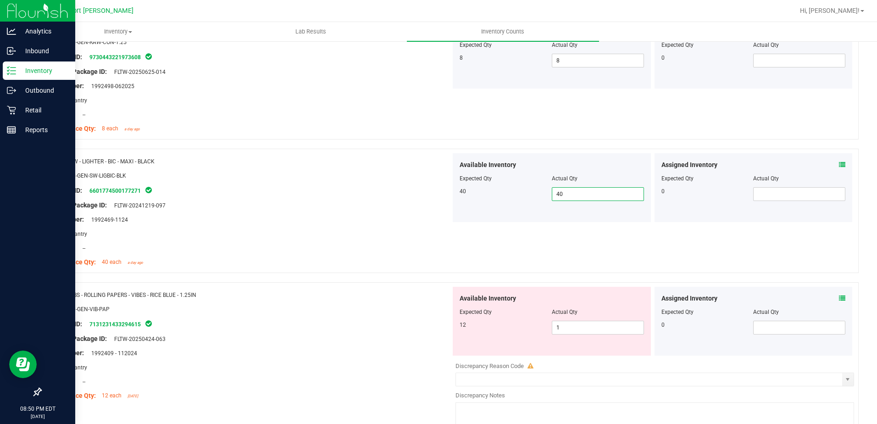
scroll to position [917, 0]
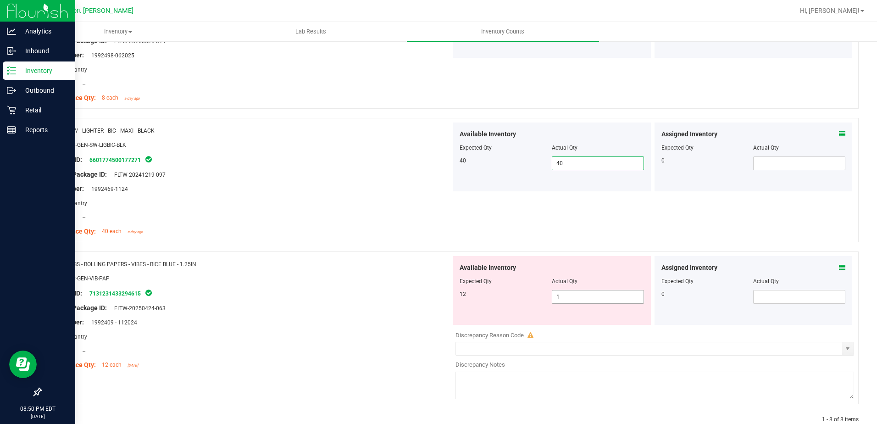
click at [560, 295] on span "1 1" at bounding box center [598, 297] width 92 height 14
type input "12"
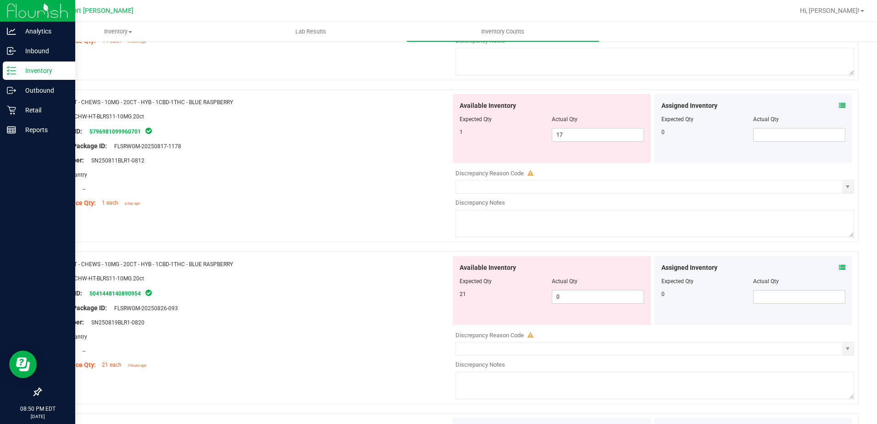
scroll to position [0, 0]
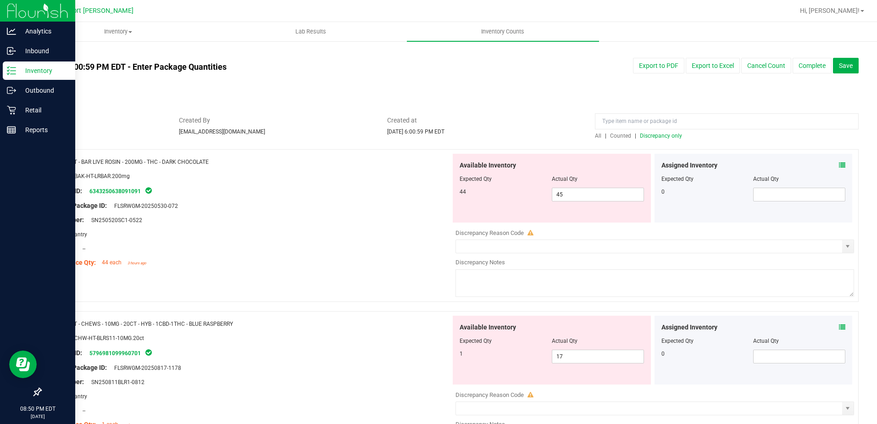
click at [643, 137] on span "Discrepancy only" at bounding box center [661, 136] width 42 height 6
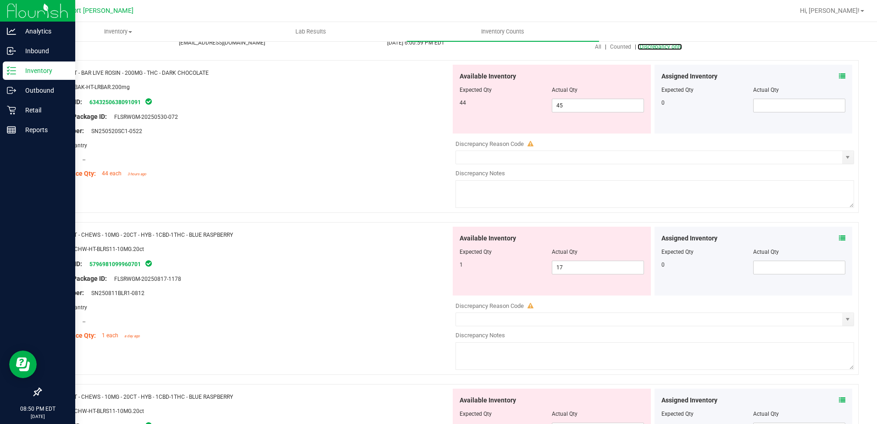
scroll to position [13, 0]
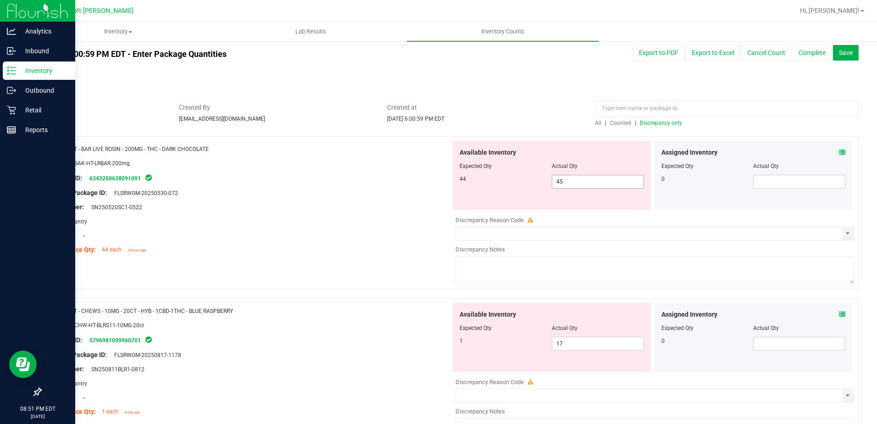
click at [578, 182] on input "45" at bounding box center [597, 181] width 91 height 13
type input "44"
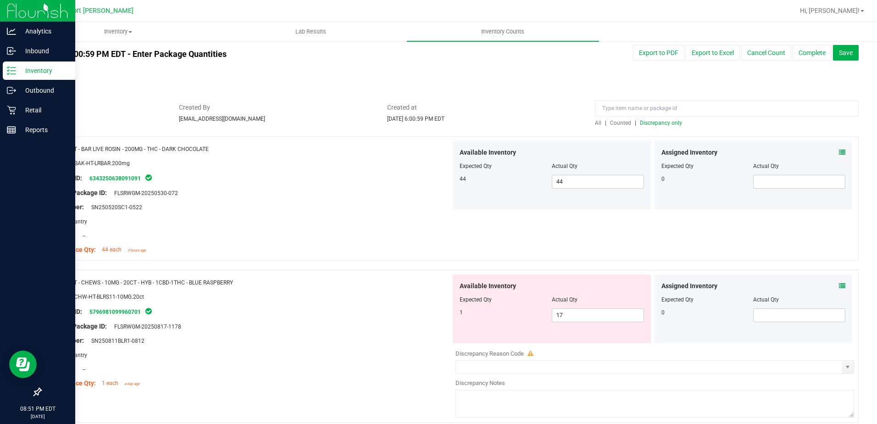
click at [661, 121] on span "Discrepancy only" at bounding box center [661, 123] width 42 height 6
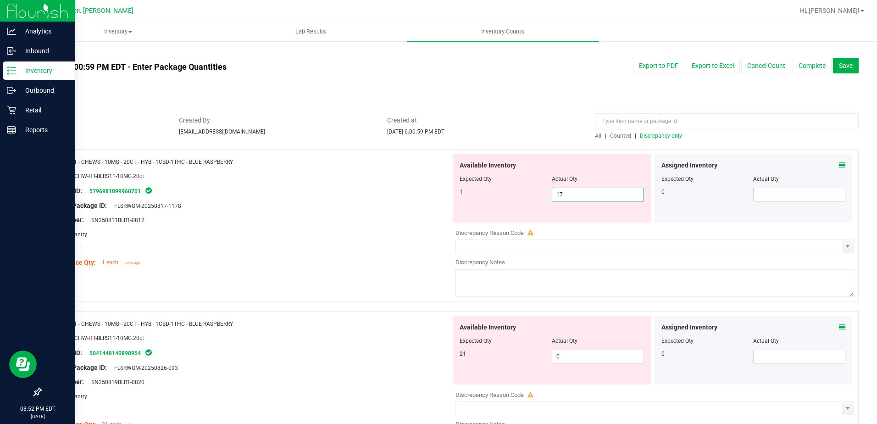
click at [565, 192] on span "17 17" at bounding box center [598, 195] width 92 height 14
type input "1"
click at [567, 356] on div "Available Inventory Expected Qty Actual Qty 21 0 0" at bounding box center [652, 388] width 403 height 145
type input "1"
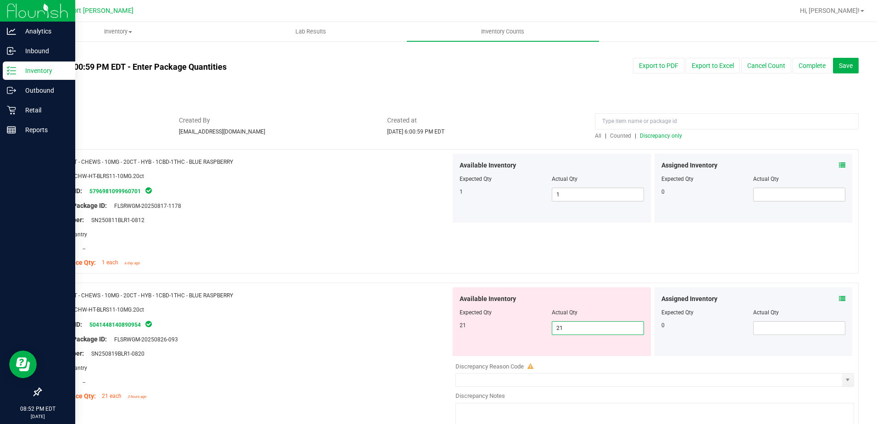
type input "21"
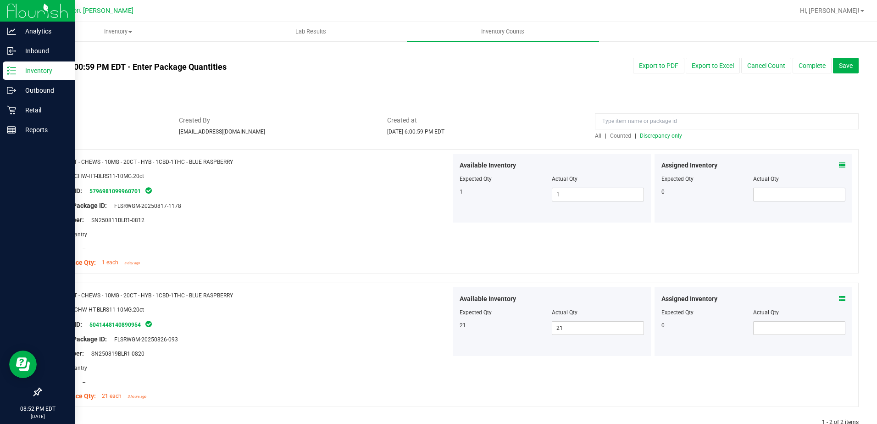
click at [651, 134] on span "Discrepancy only" at bounding box center [661, 136] width 42 height 6
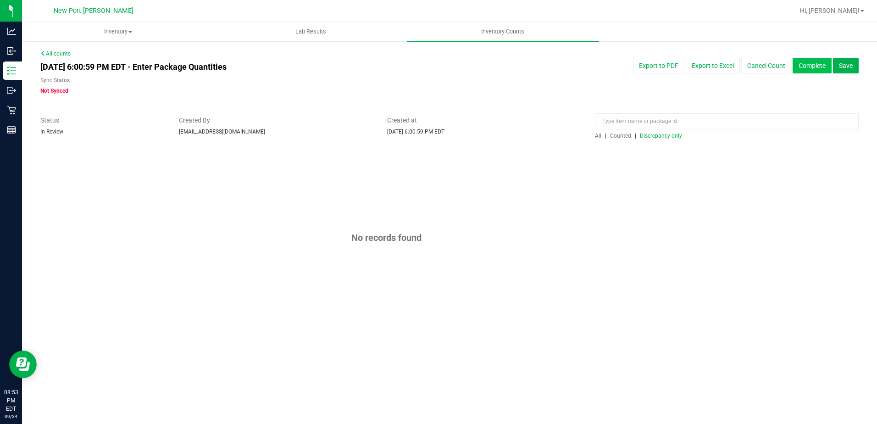
click at [805, 65] on button "Complete" at bounding box center [811, 66] width 39 height 16
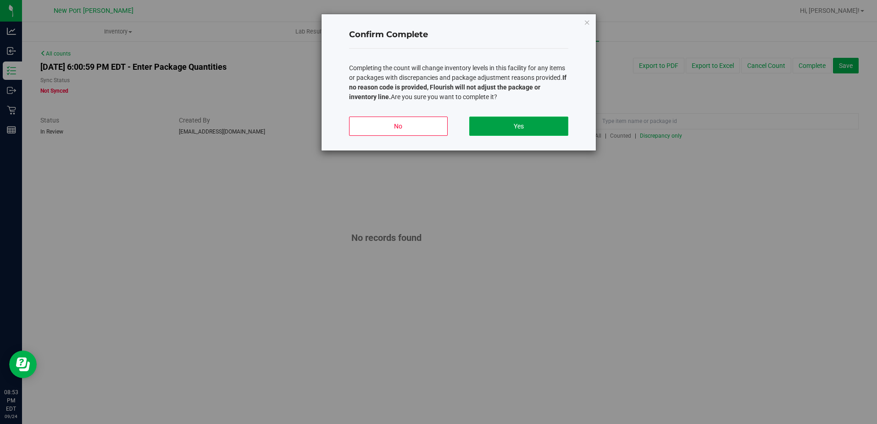
click at [531, 125] on button "Yes" at bounding box center [518, 125] width 99 height 19
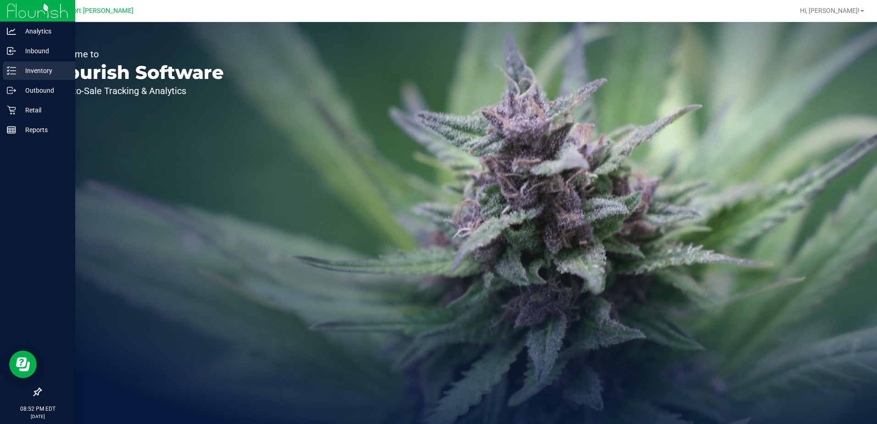
click at [17, 73] on p "Inventory" at bounding box center [43, 70] width 55 height 11
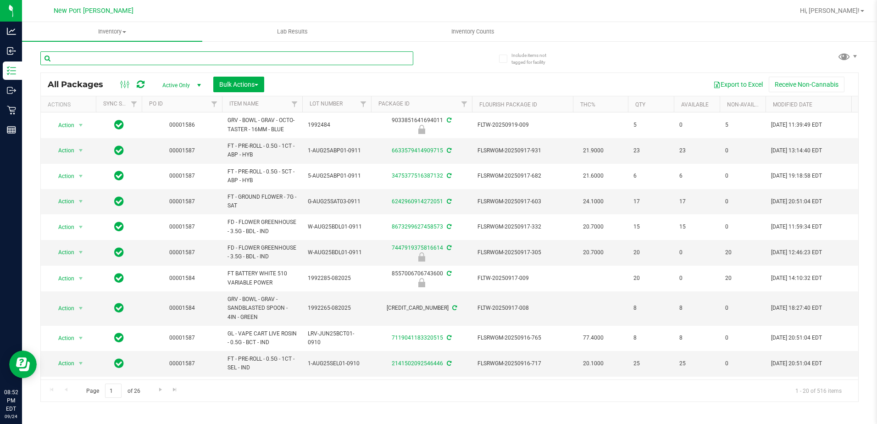
click at [107, 58] on input "text" at bounding box center [226, 58] width 373 height 14
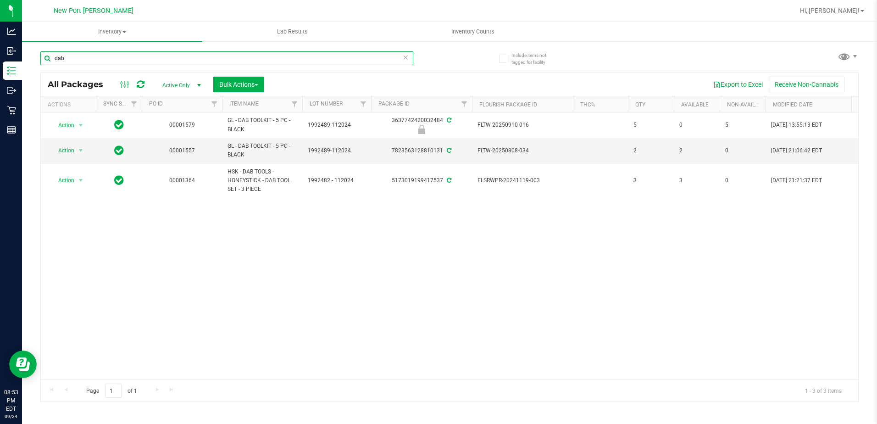
type input "dab"
